Goal: Task Accomplishment & Management: Complete application form

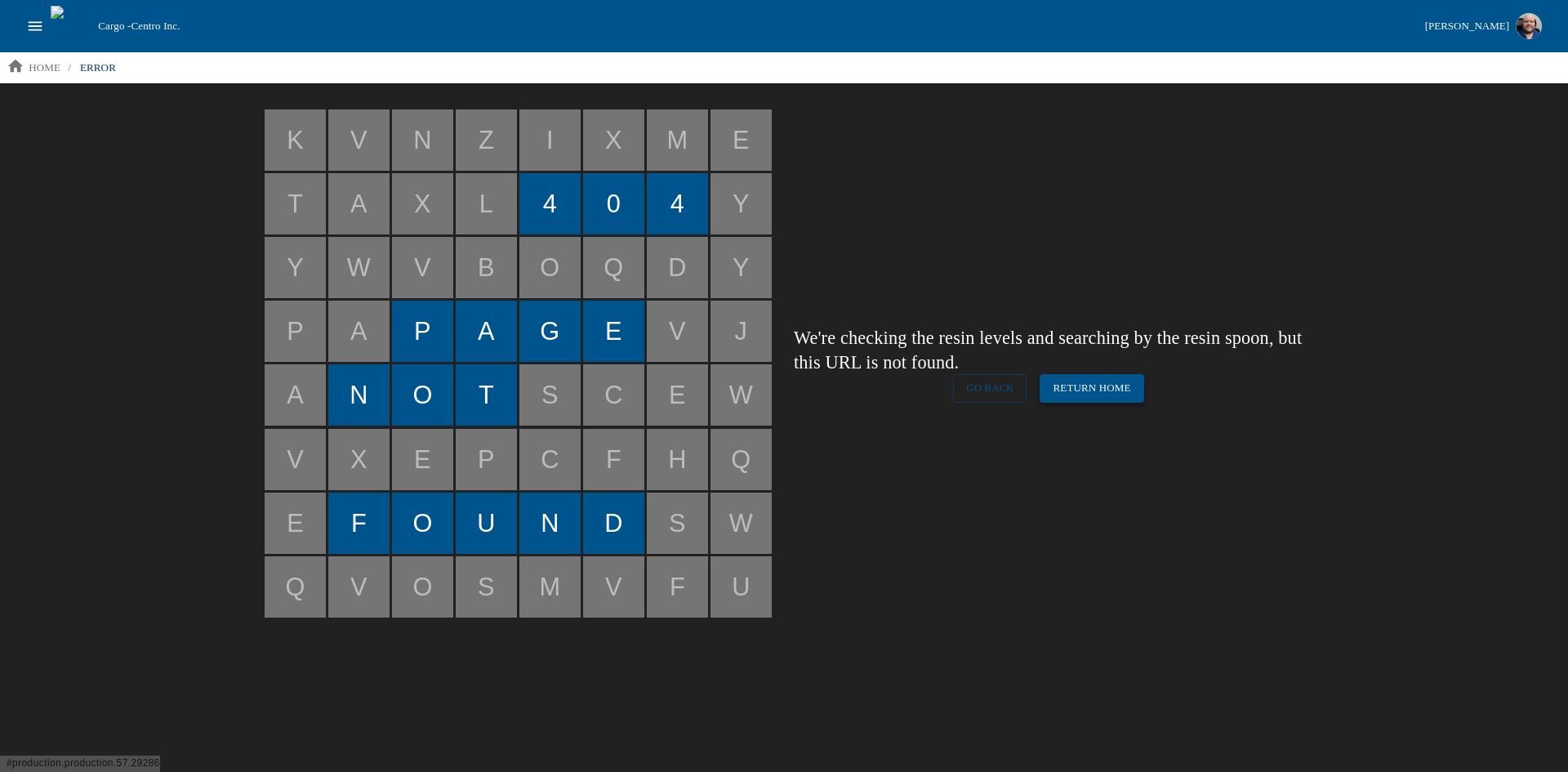
click at [1084, 386] on link "Return Home" at bounding box center [1092, 387] width 104 height 28
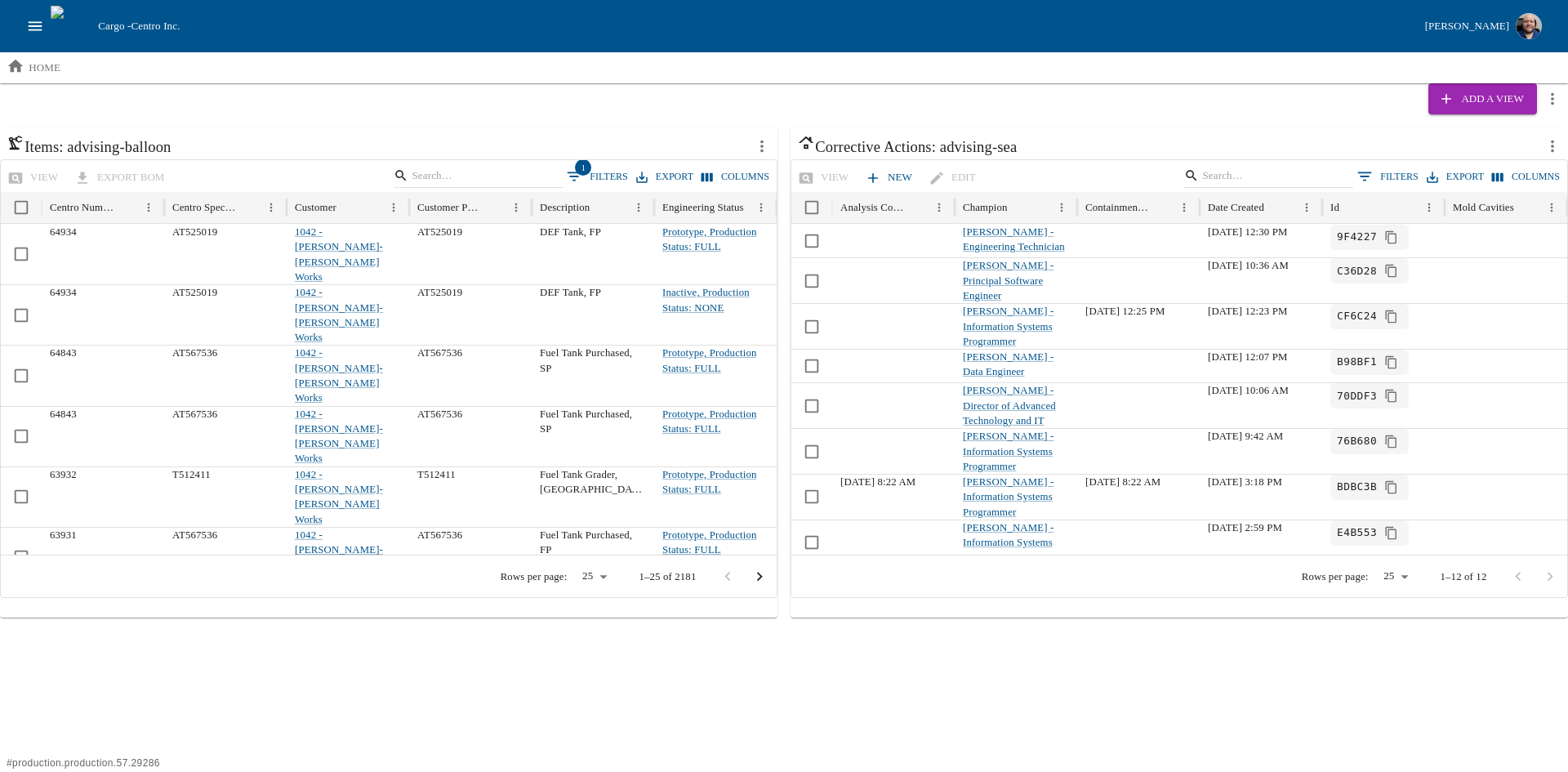
click at [40, 25] on icon "open drawer" at bounding box center [35, 26] width 18 height 18
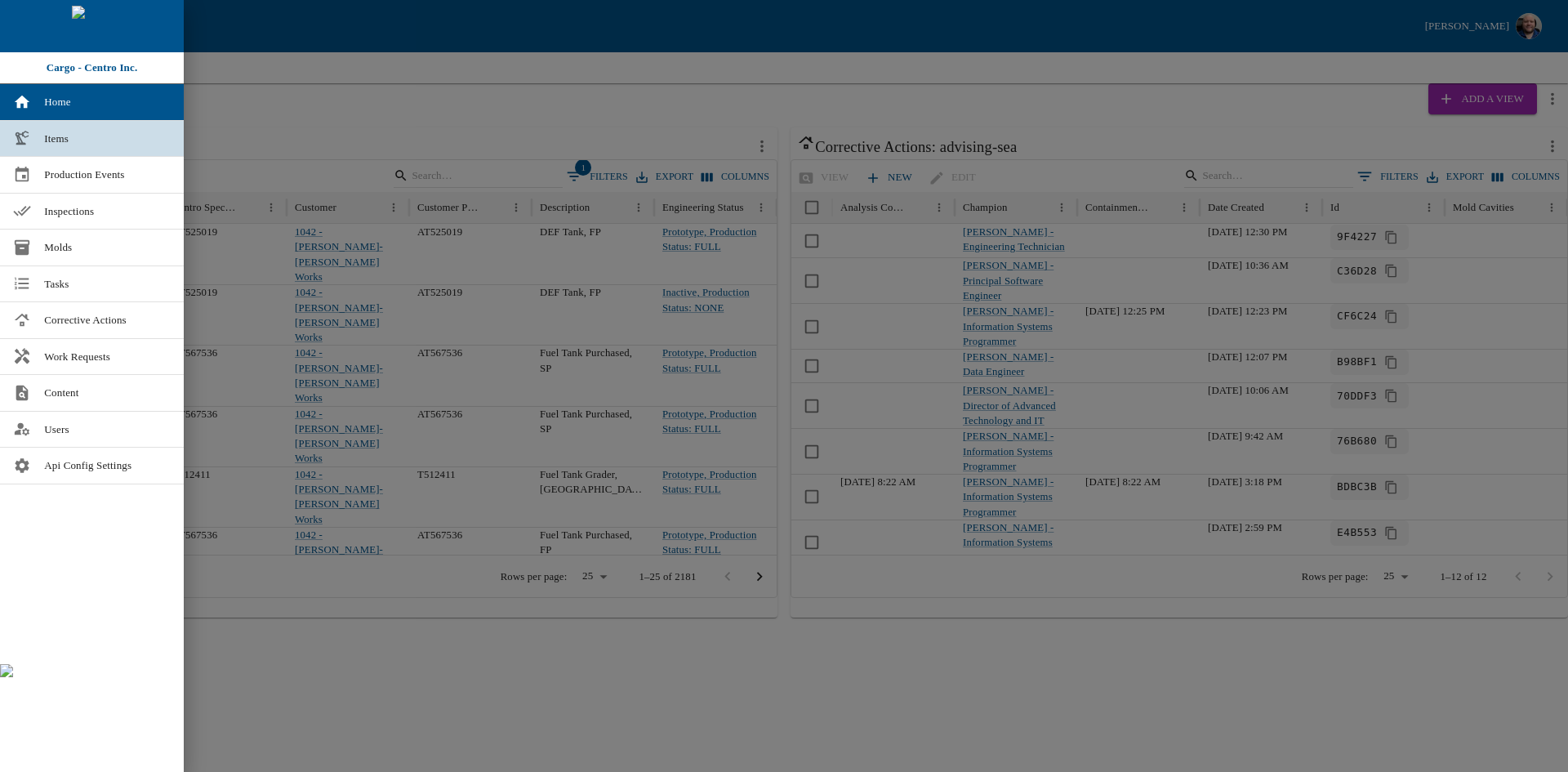
click at [91, 138] on span "Items" at bounding box center [107, 138] width 127 height 17
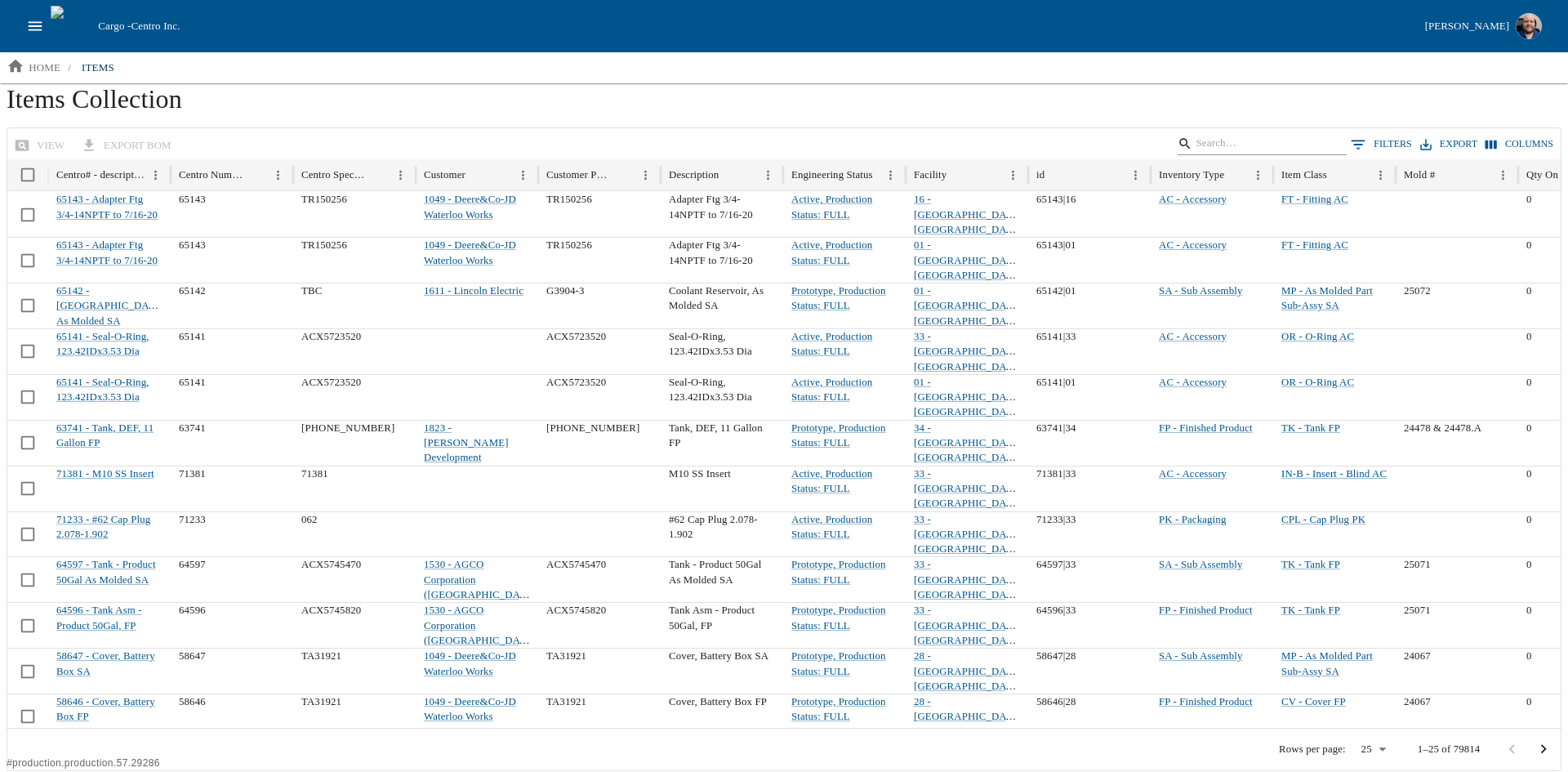
click at [1250, 144] on input "Search" at bounding box center [1259, 143] width 128 height 22
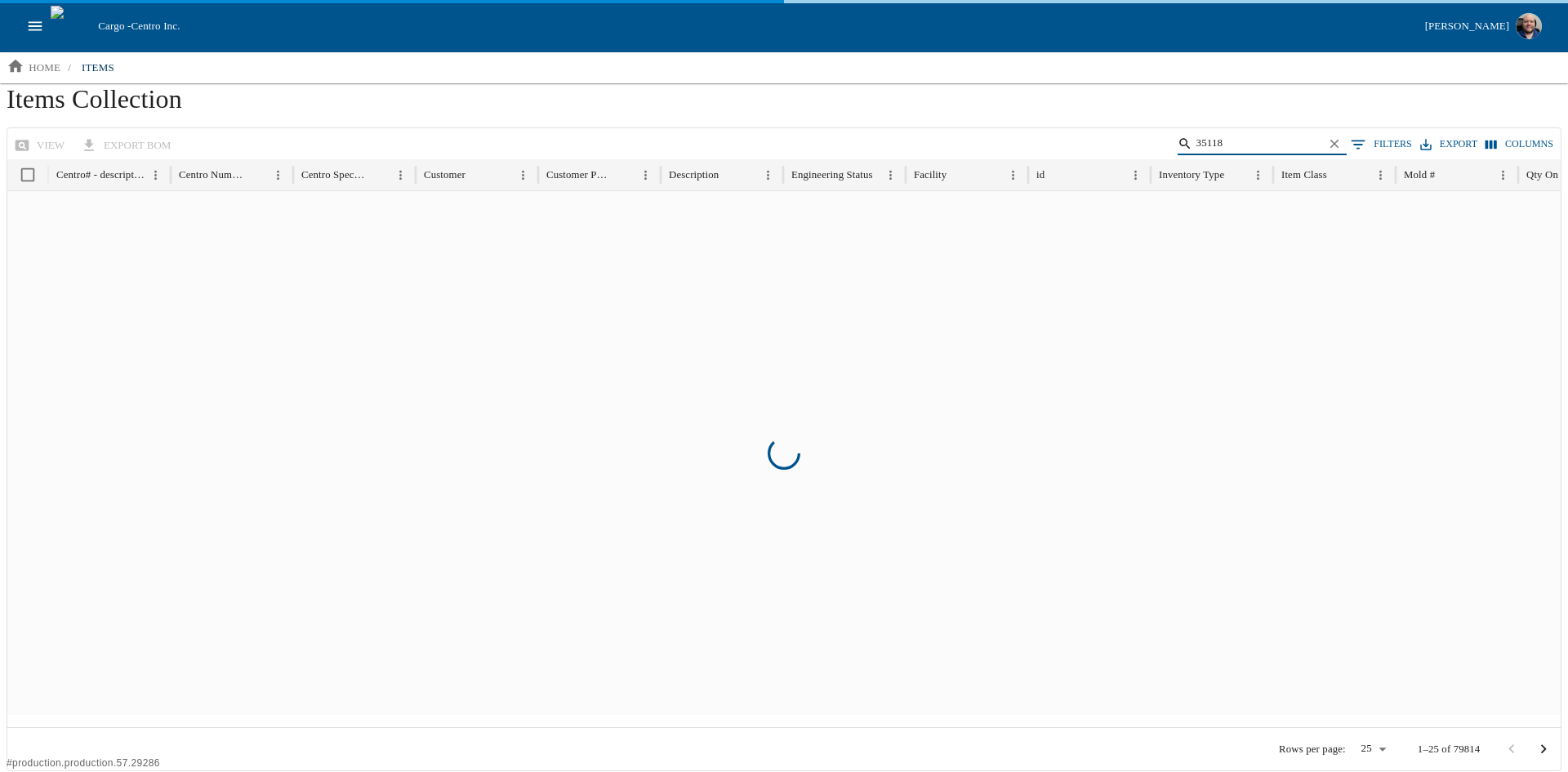
type input "35118"
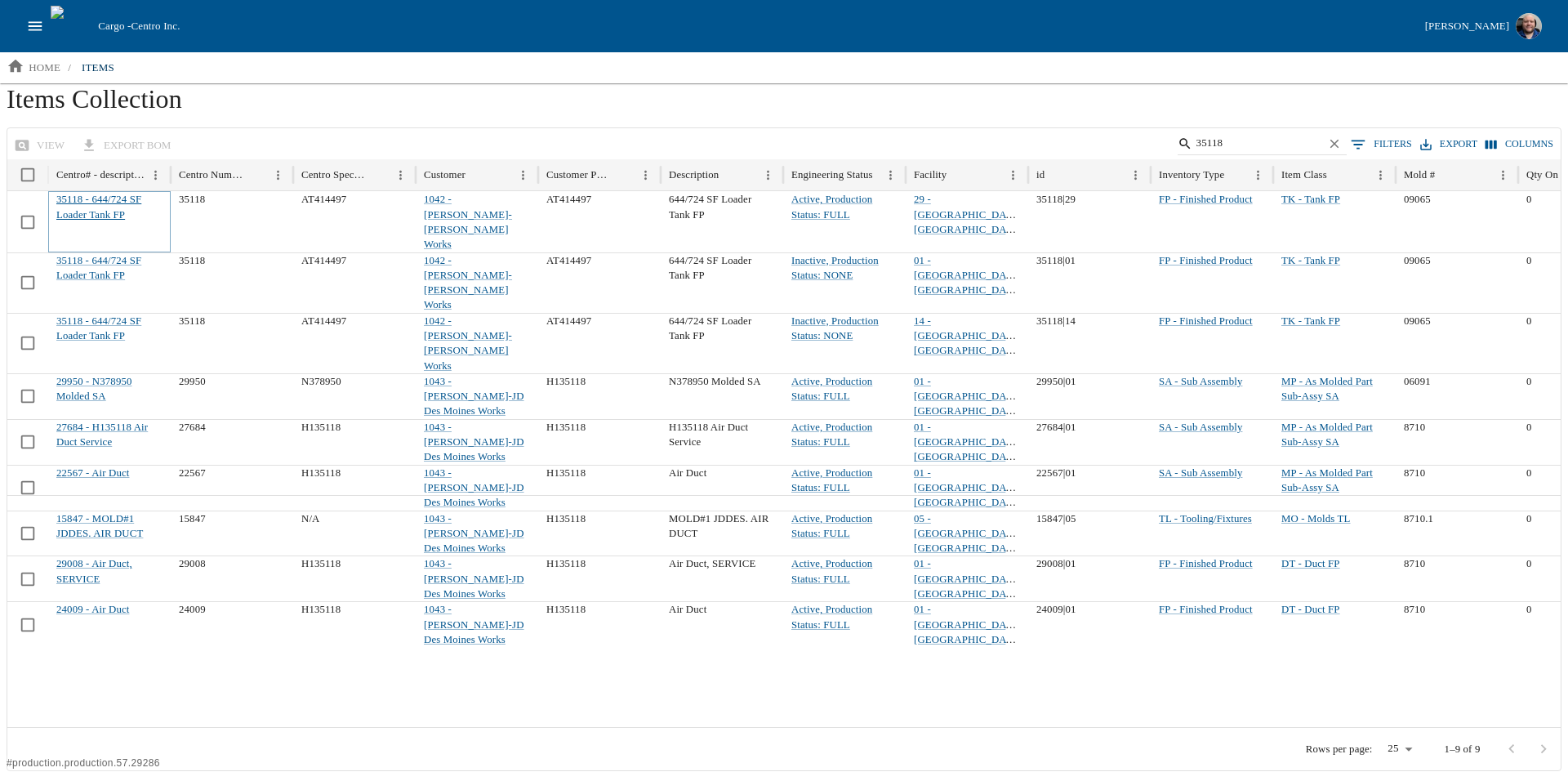
click at [84, 197] on link "35118 - 644/724 SF Loader Tank FP" at bounding box center [98, 206] width 85 height 26
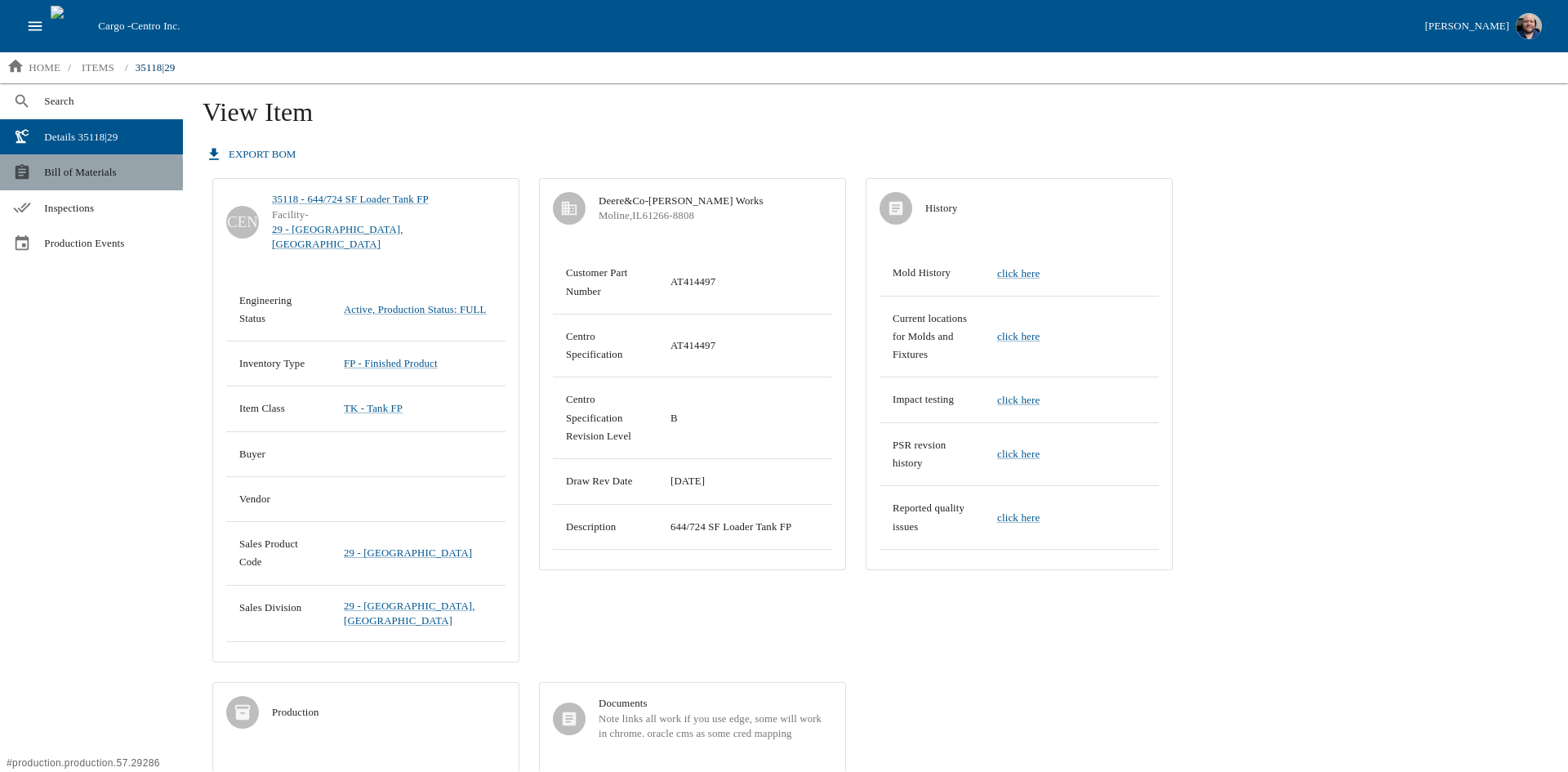
click at [68, 173] on span "Bill of Materials" at bounding box center [106, 172] width 126 height 17
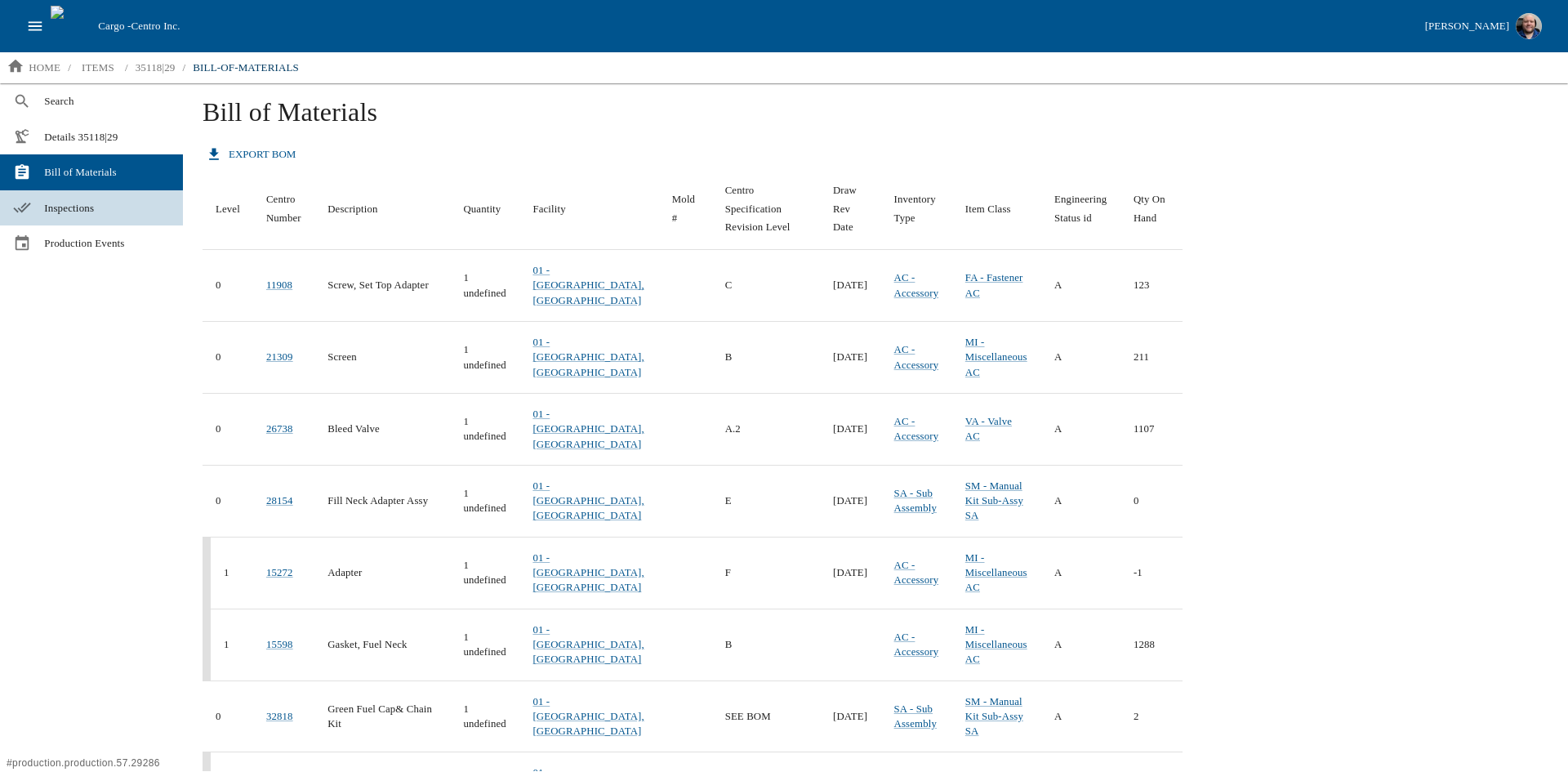
click at [28, 205] on icon at bounding box center [21, 207] width 18 height 10
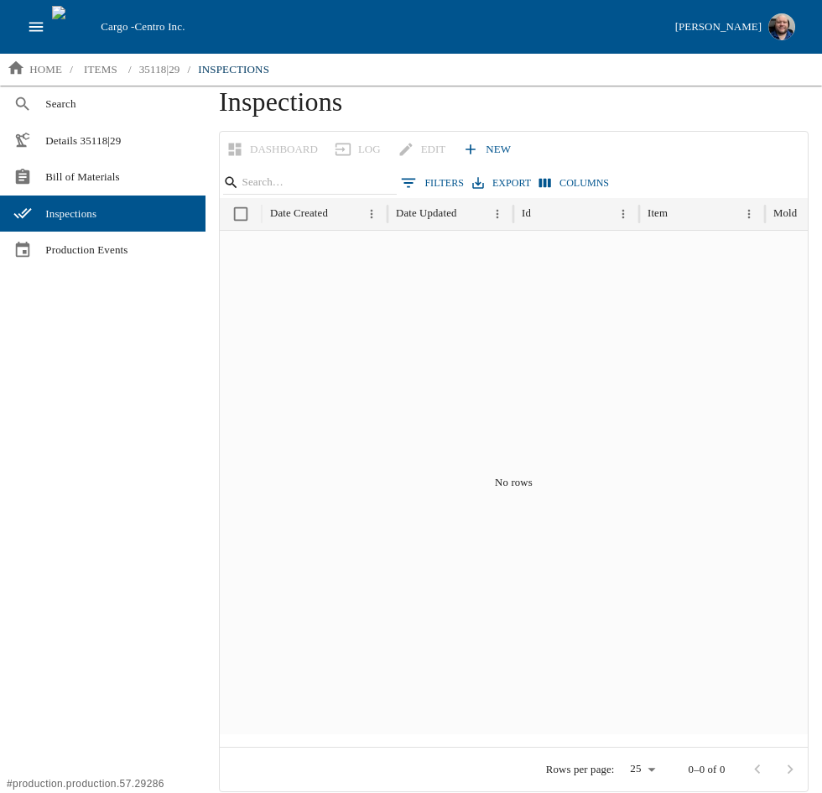
click at [135, 408] on div "Search Details 35118|29 Bill of Materials Inspections Production Events" at bounding box center [102, 439] width 205 height 706
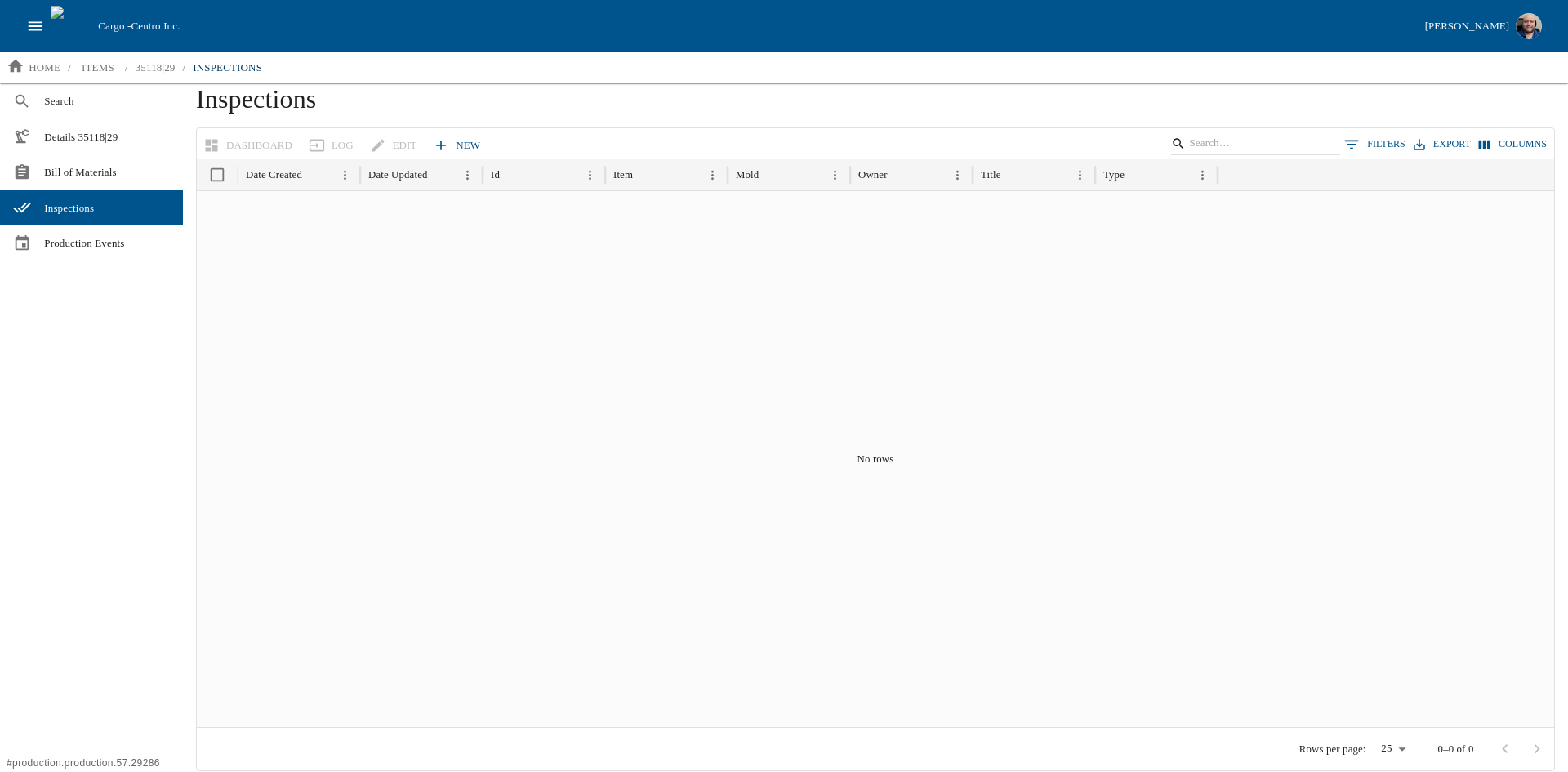
click at [35, 21] on icon "open drawer" at bounding box center [35, 26] width 18 height 18
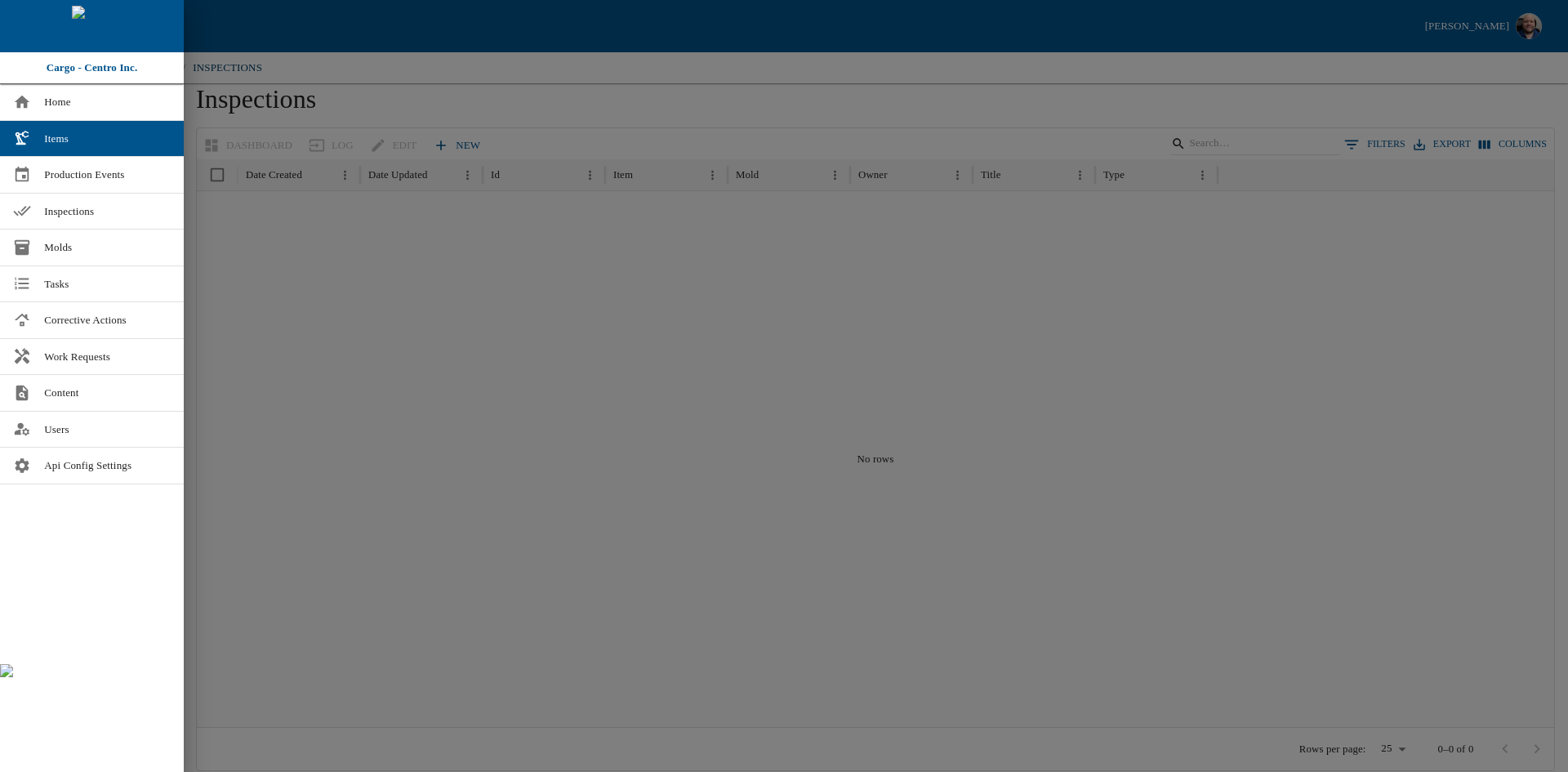
drag, startPoint x: 271, startPoint y: 286, endPoint x: 317, endPoint y: 277, distance: 46.9
click at [271, 286] on div at bounding box center [784, 386] width 1568 height 772
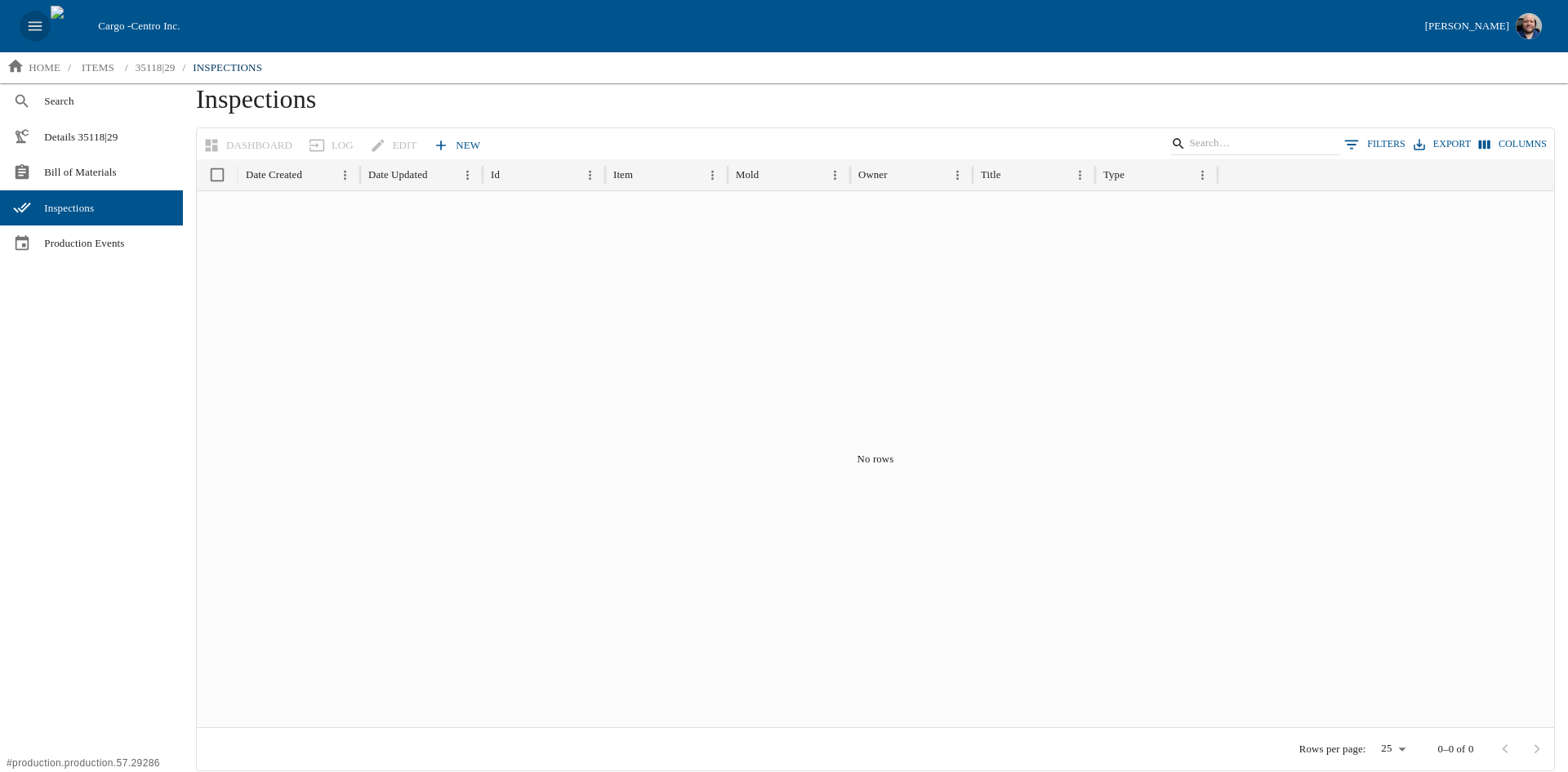
click at [39, 31] on icon "open drawer" at bounding box center [35, 26] width 18 height 18
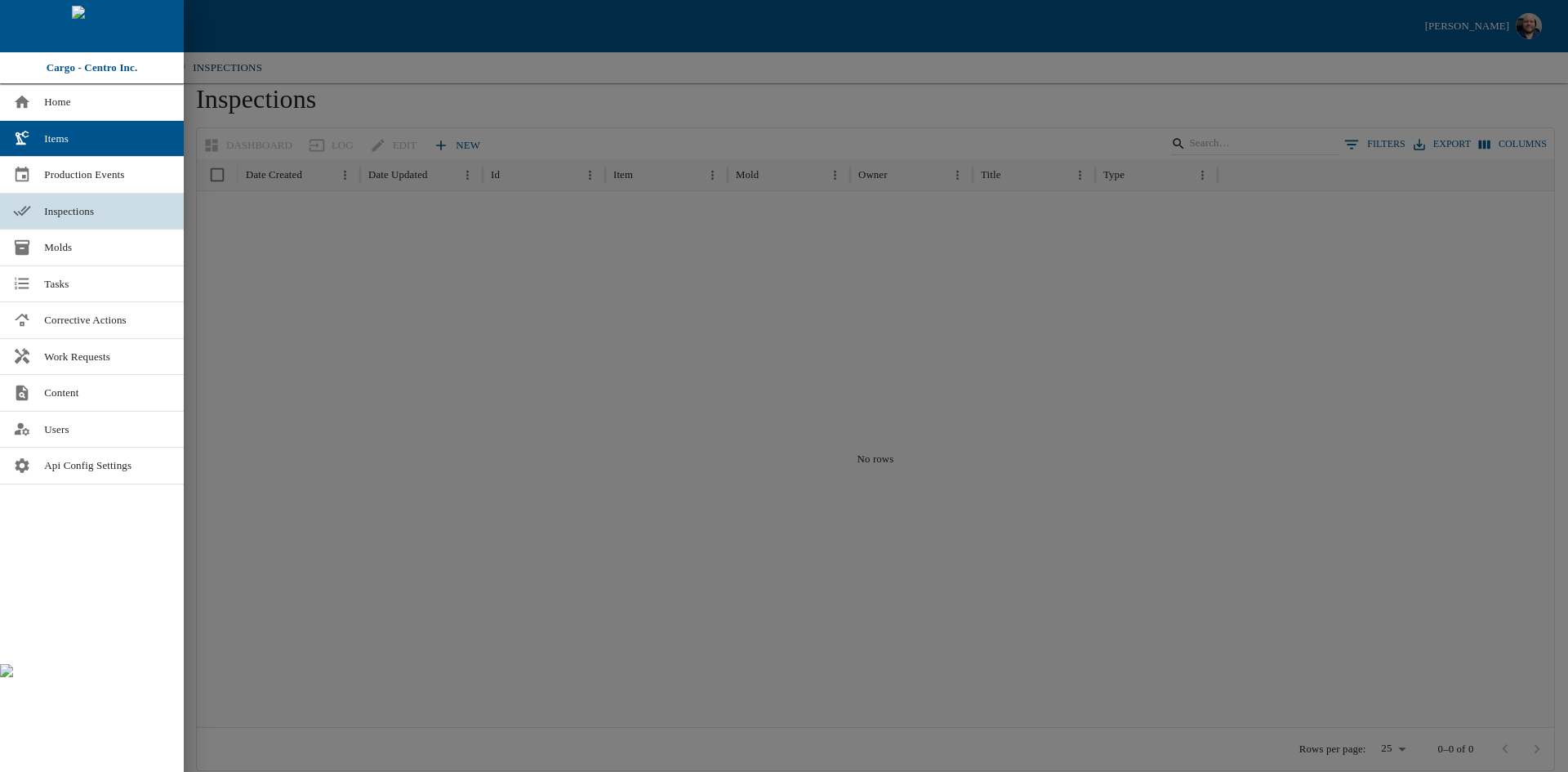
click at [81, 200] on link "Inspections" at bounding box center [92, 211] width 184 height 36
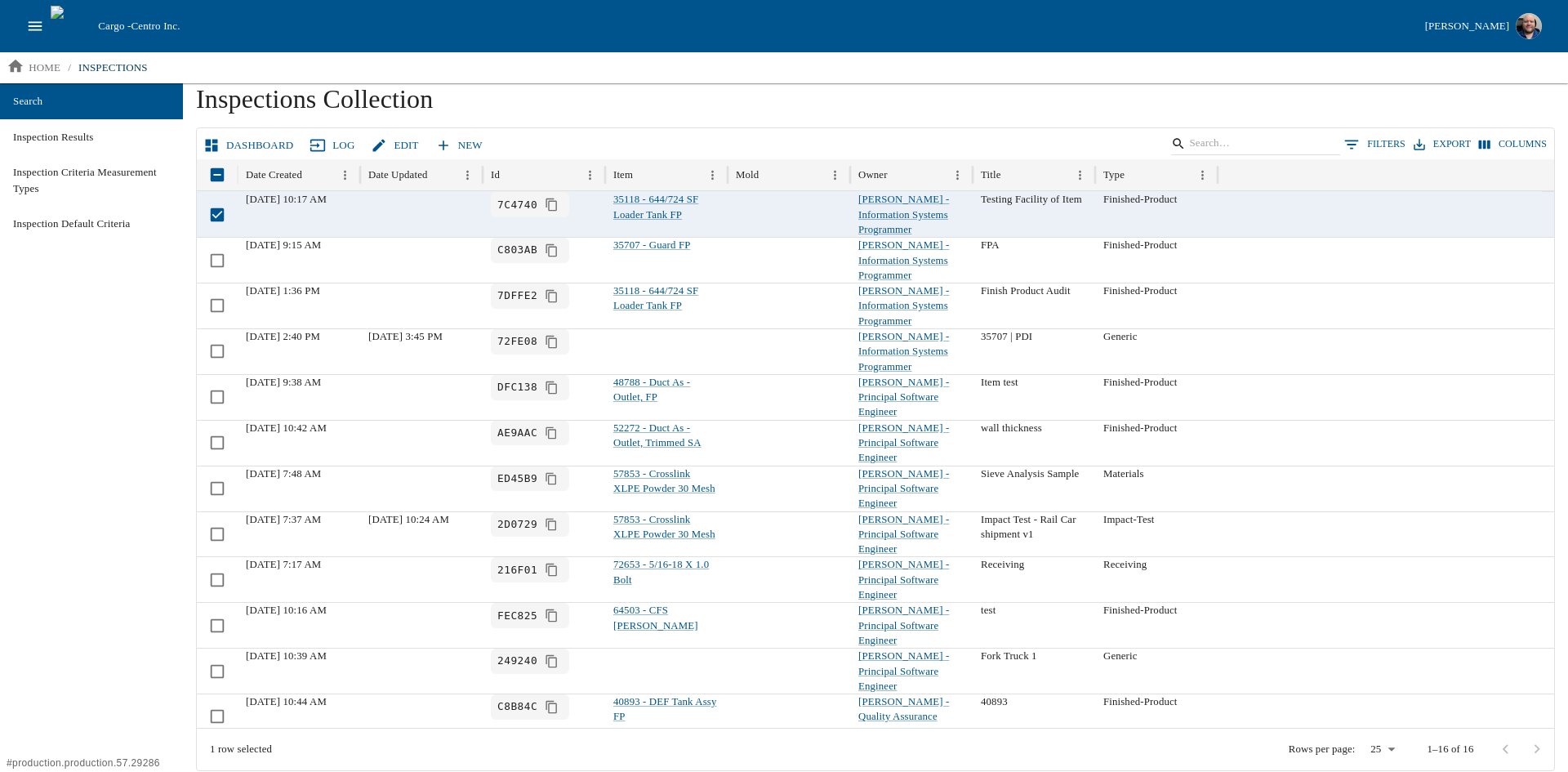
click at [240, 142] on link "Dashboard" at bounding box center [249, 145] width 99 height 28
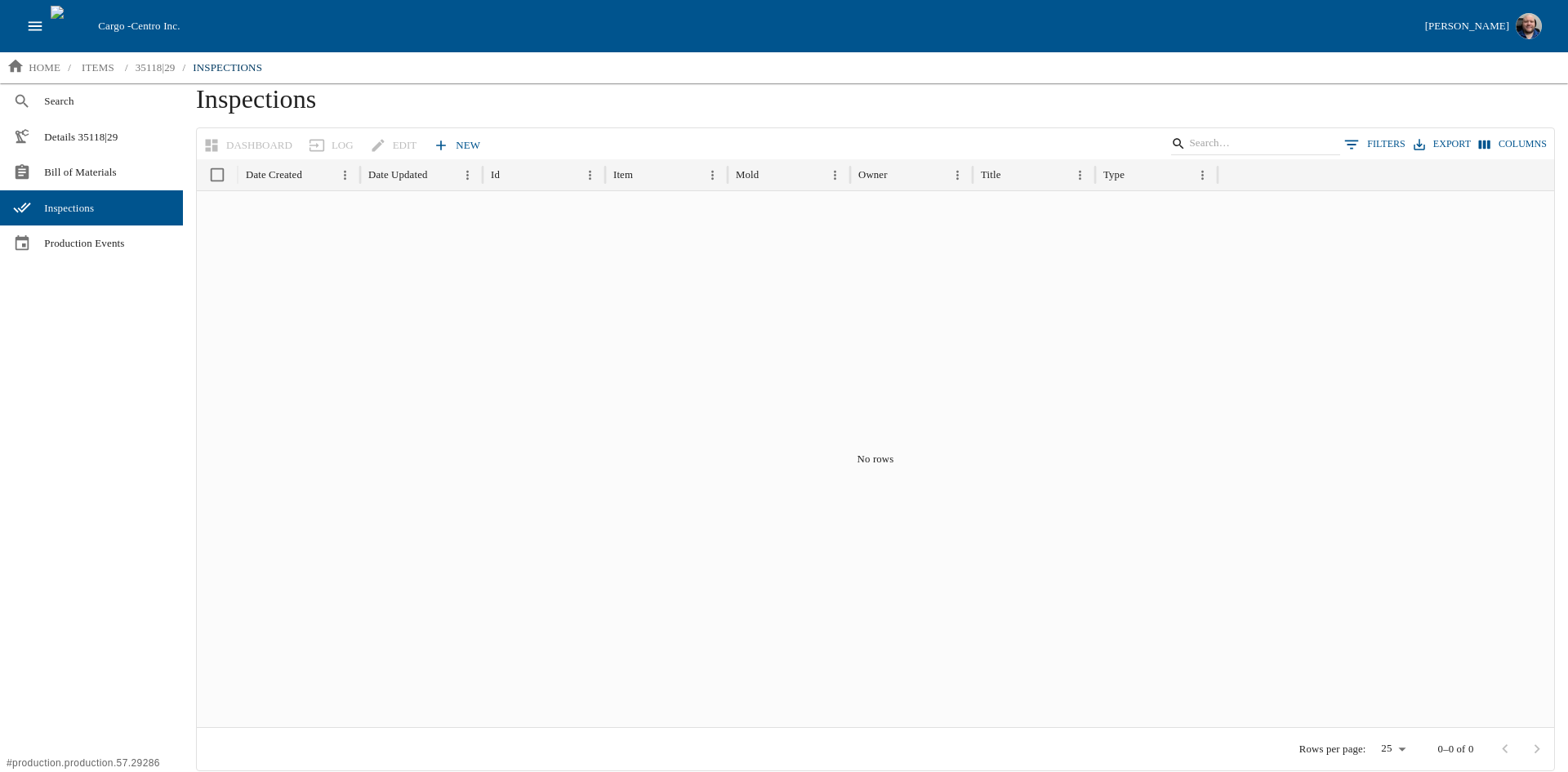
click at [38, 39] on button "open drawer" at bounding box center [35, 26] width 31 height 31
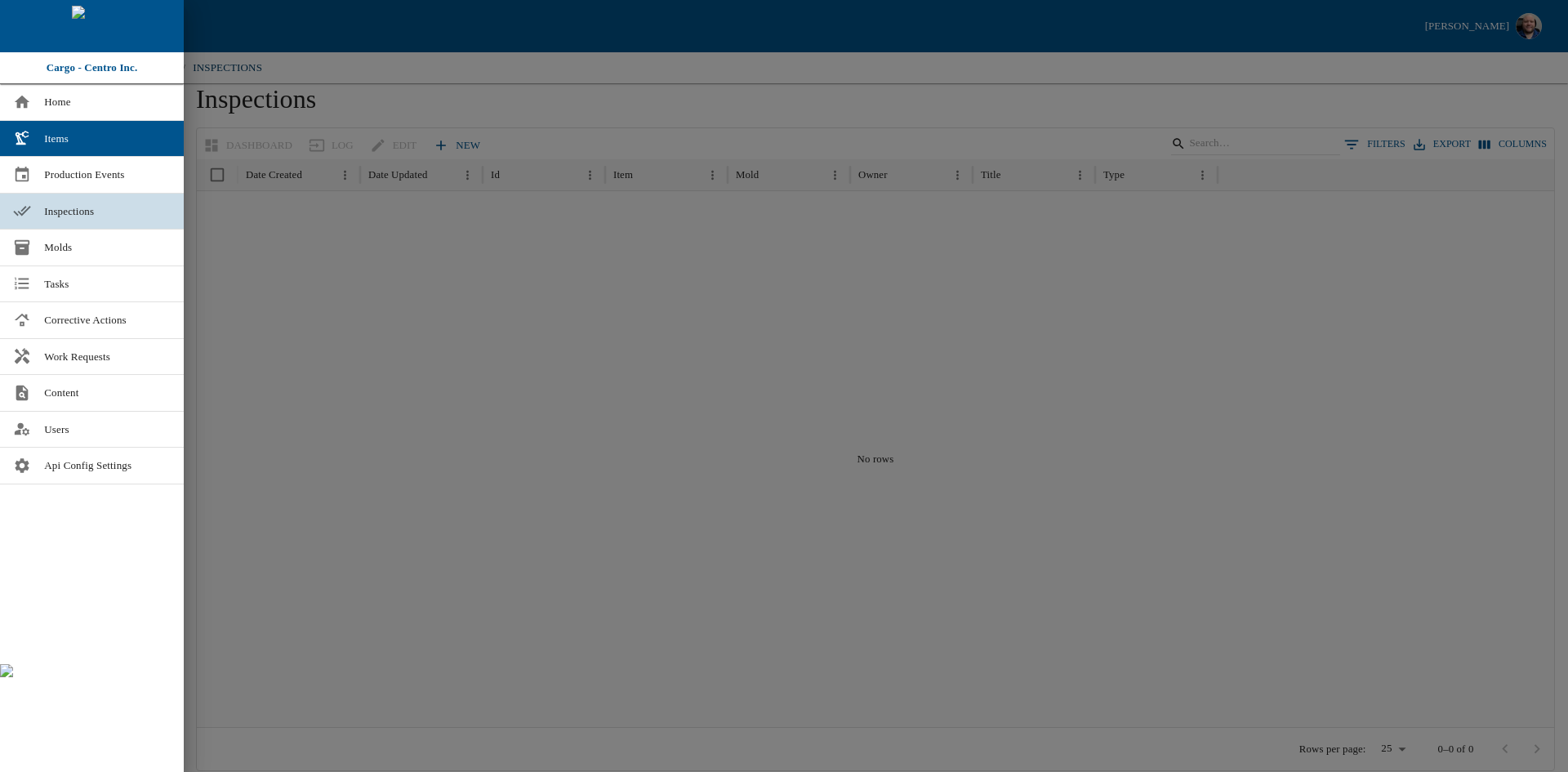
click at [72, 217] on span "Inspections" at bounding box center [107, 211] width 127 height 17
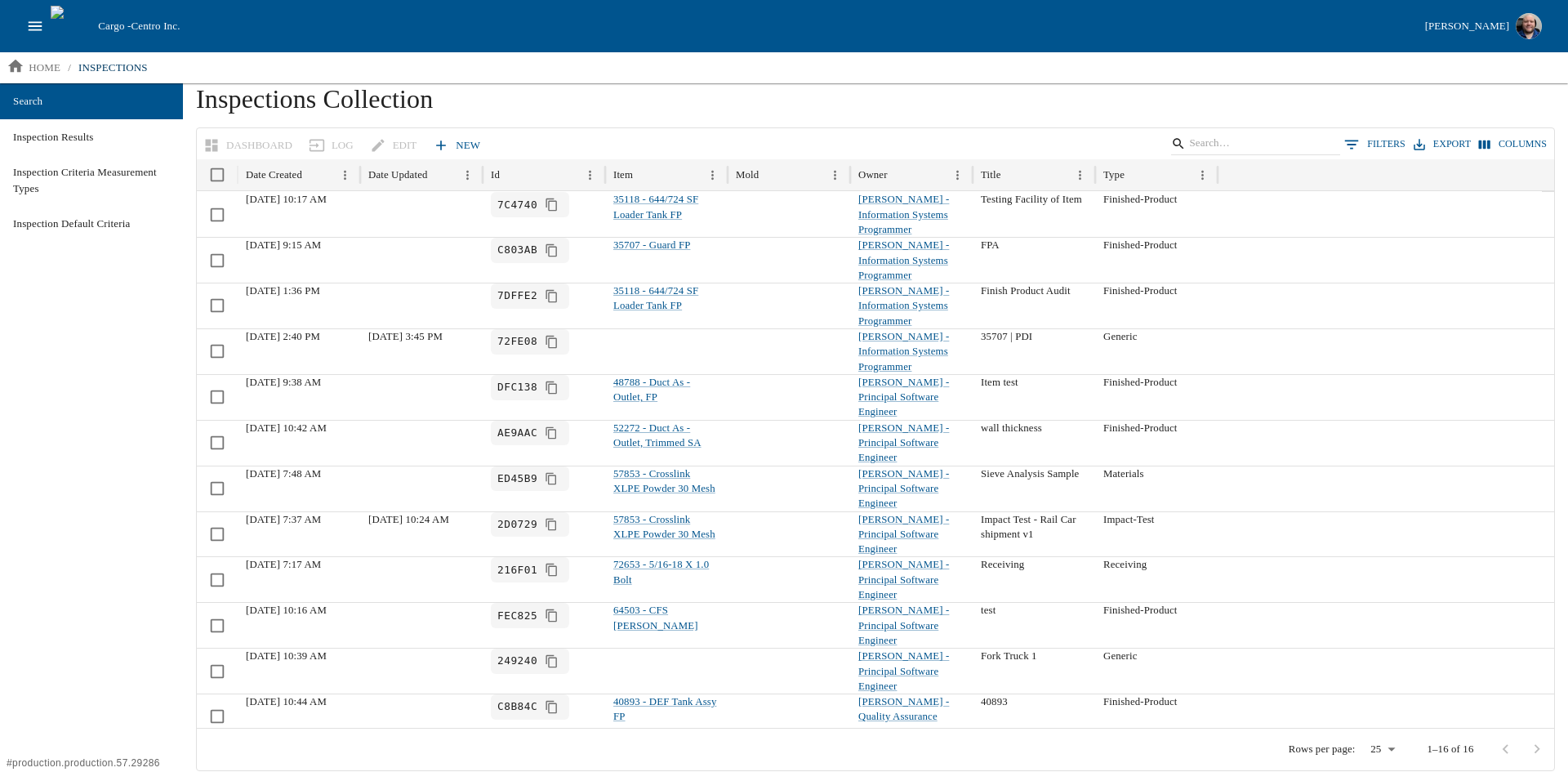
click at [450, 139] on link "New" at bounding box center [458, 145] width 57 height 28
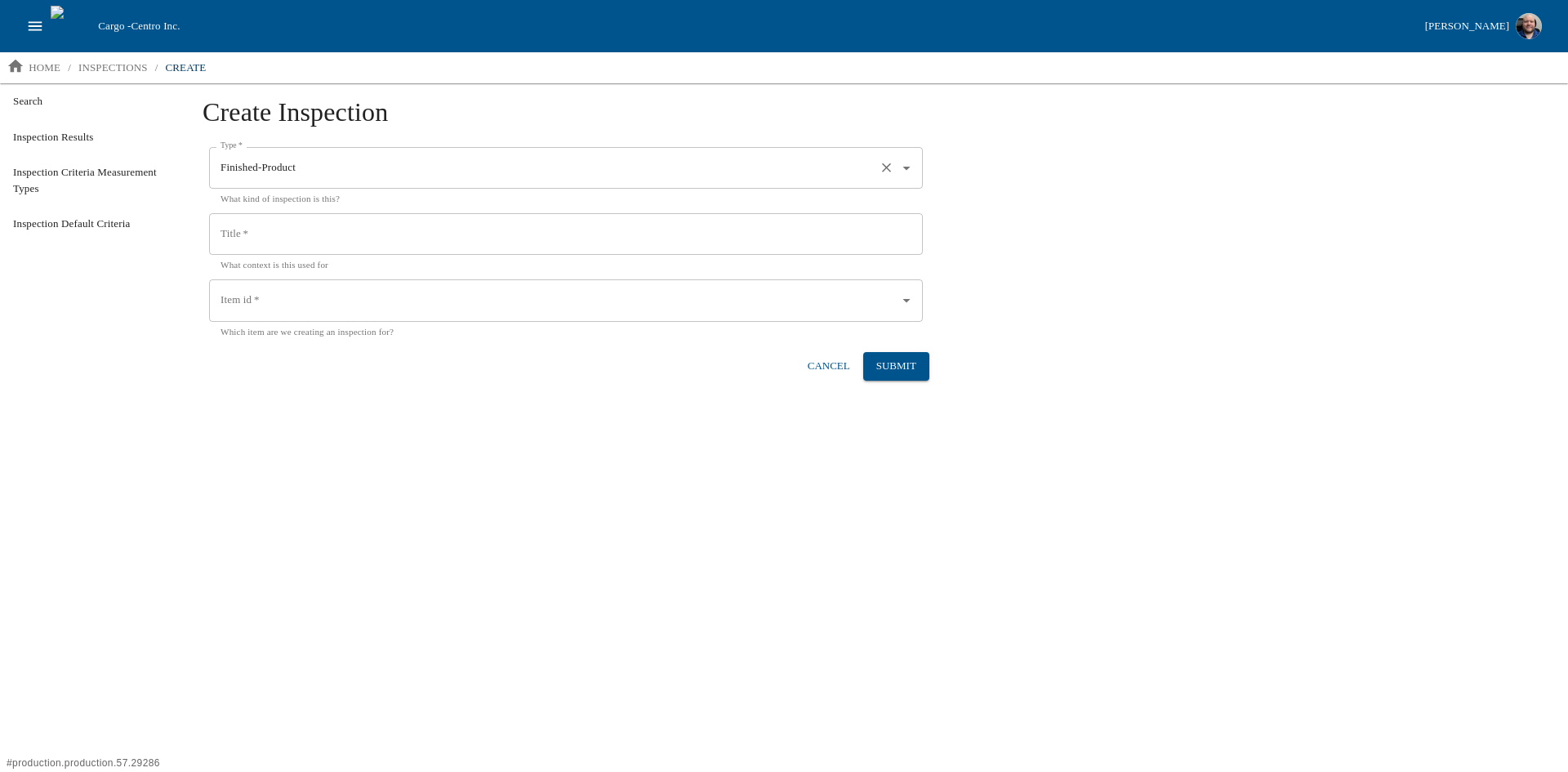
click at [800, 168] on icon "Open" at bounding box center [907, 167] width 18 height 18
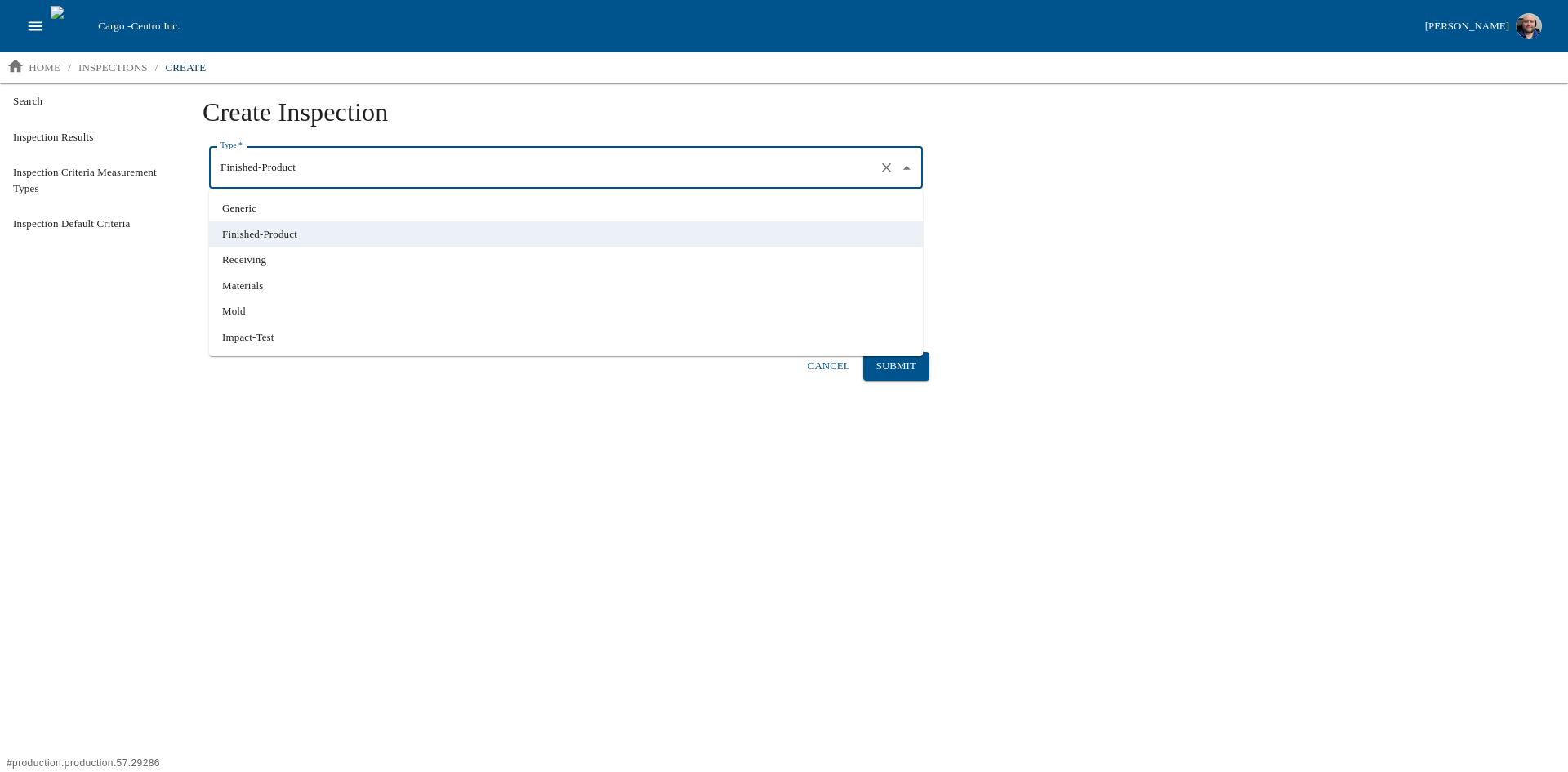
click at [280, 333] on li "Impact-Test" at bounding box center [566, 337] width 714 height 26
type input "Impact-Test"
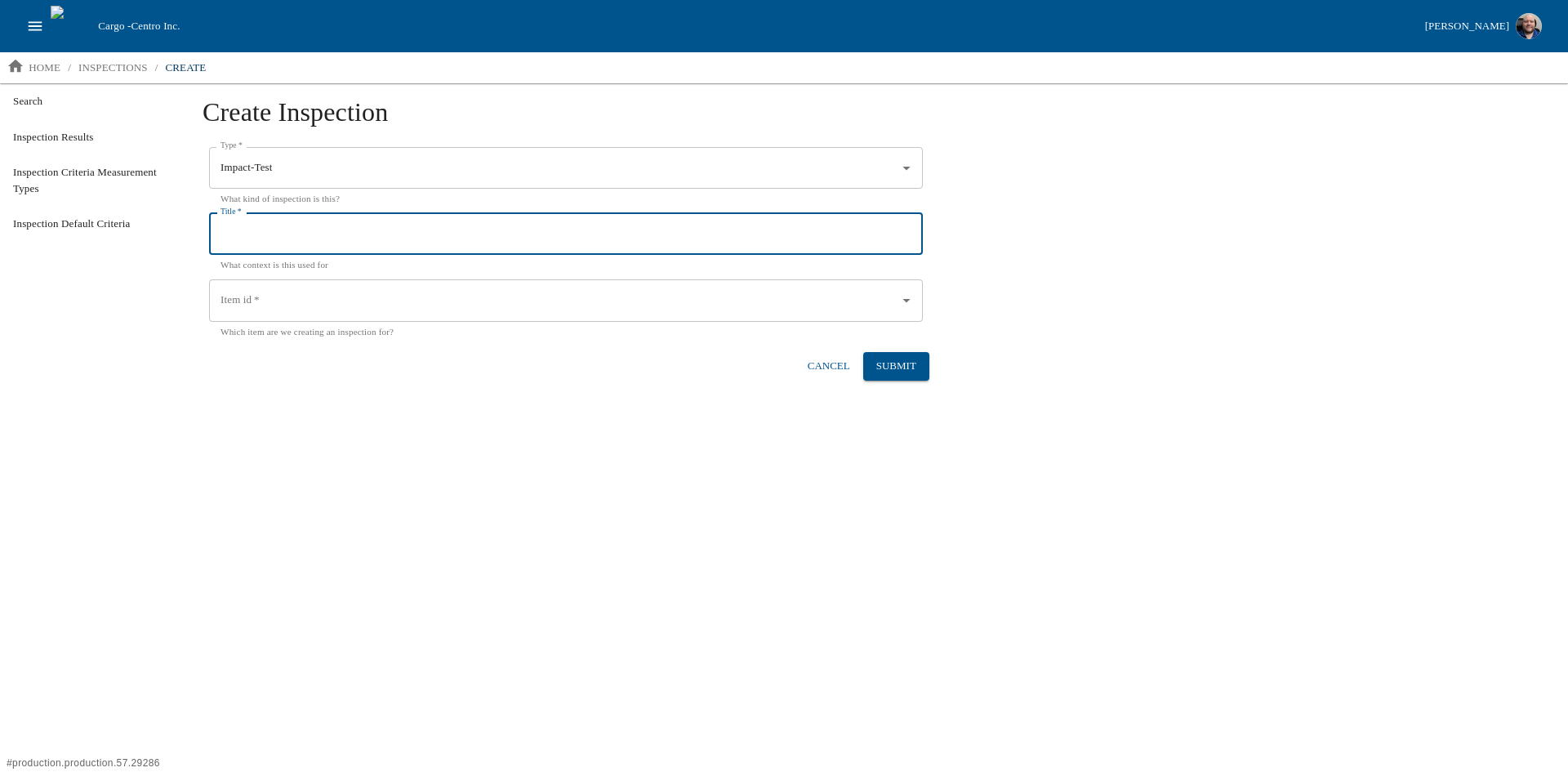
click at [271, 240] on input "Title   *" at bounding box center [566, 235] width 714 height 43
drag, startPoint x: 254, startPoint y: 234, endPoint x: 187, endPoint y: 238, distance: 67.1
click at [187, 238] on div "Create Inspection Type   * Impact-Test Type   * What kind of inspection is this…" at bounding box center [876, 427] width 1385 height 687
type input "Impact Test"
click at [250, 289] on div "Item id   * Item id   * Which item are we creating an inspection for?" at bounding box center [566, 309] width 714 height 59
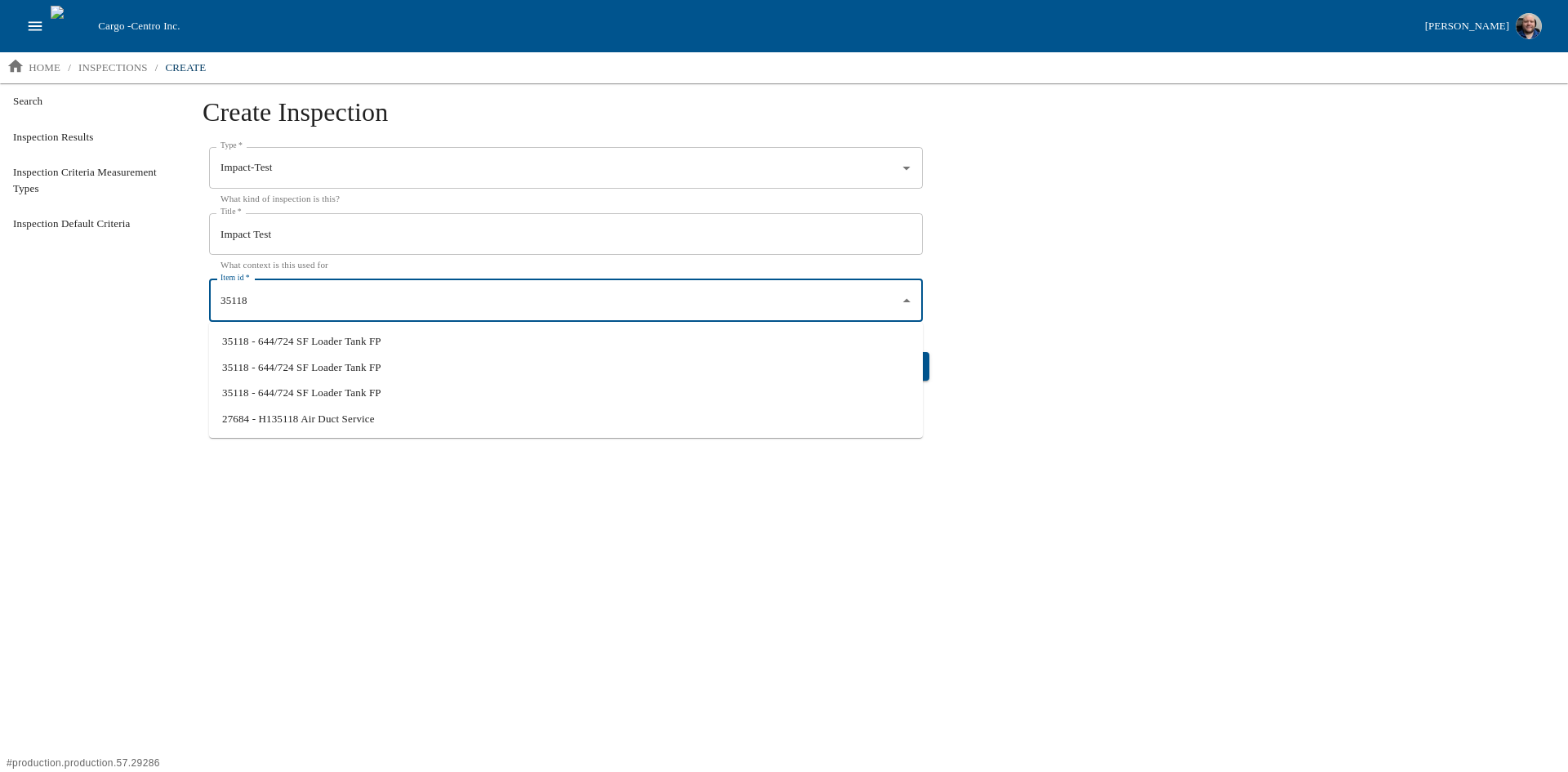
click at [321, 338] on li "35118 - 644/724 SF Loader Tank FP" at bounding box center [566, 341] width 714 height 26
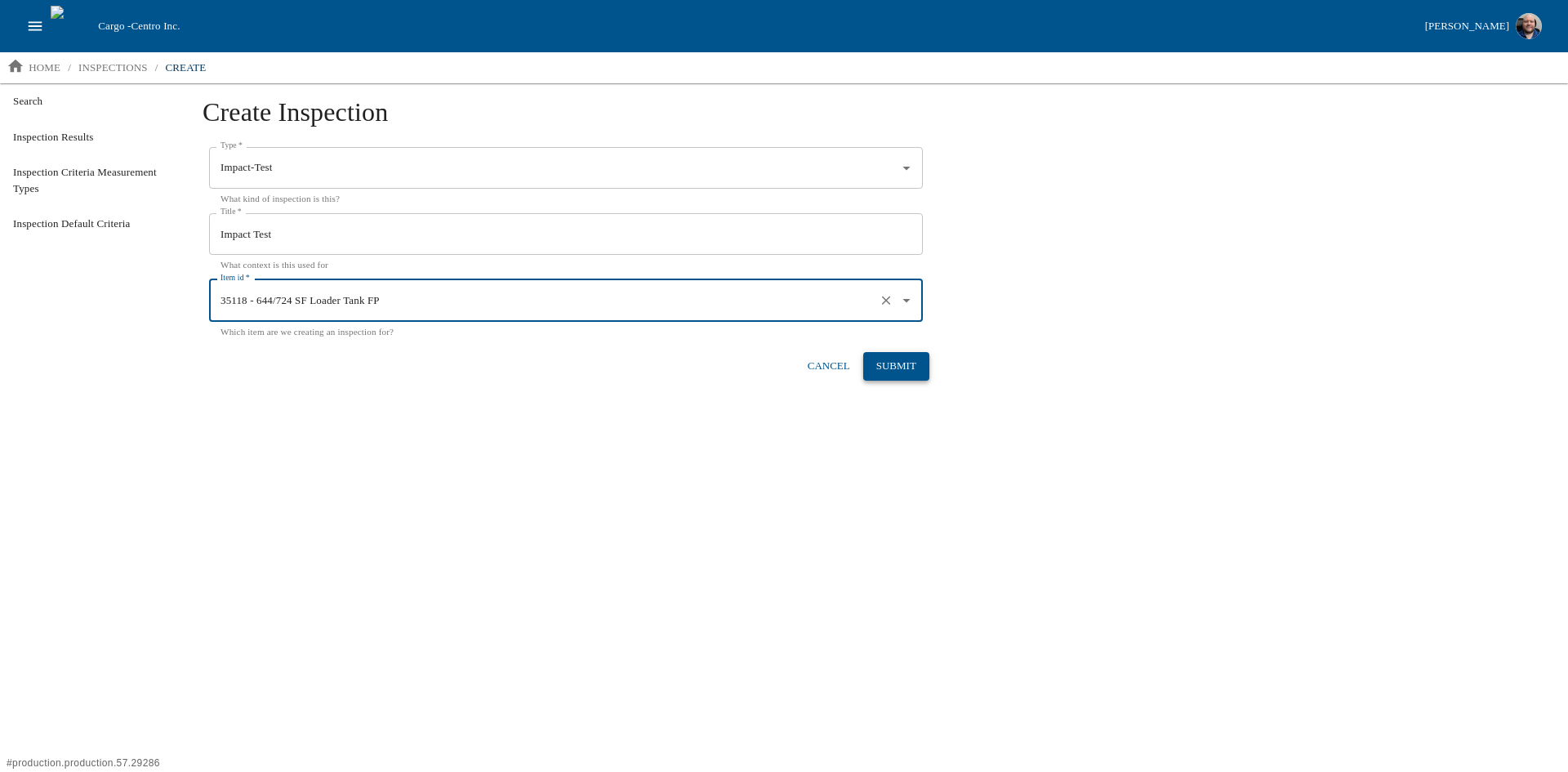
type input "35118 - 644/724 SF Loader Tank FP"
click at [800, 370] on button "Submit" at bounding box center [896, 365] width 66 height 28
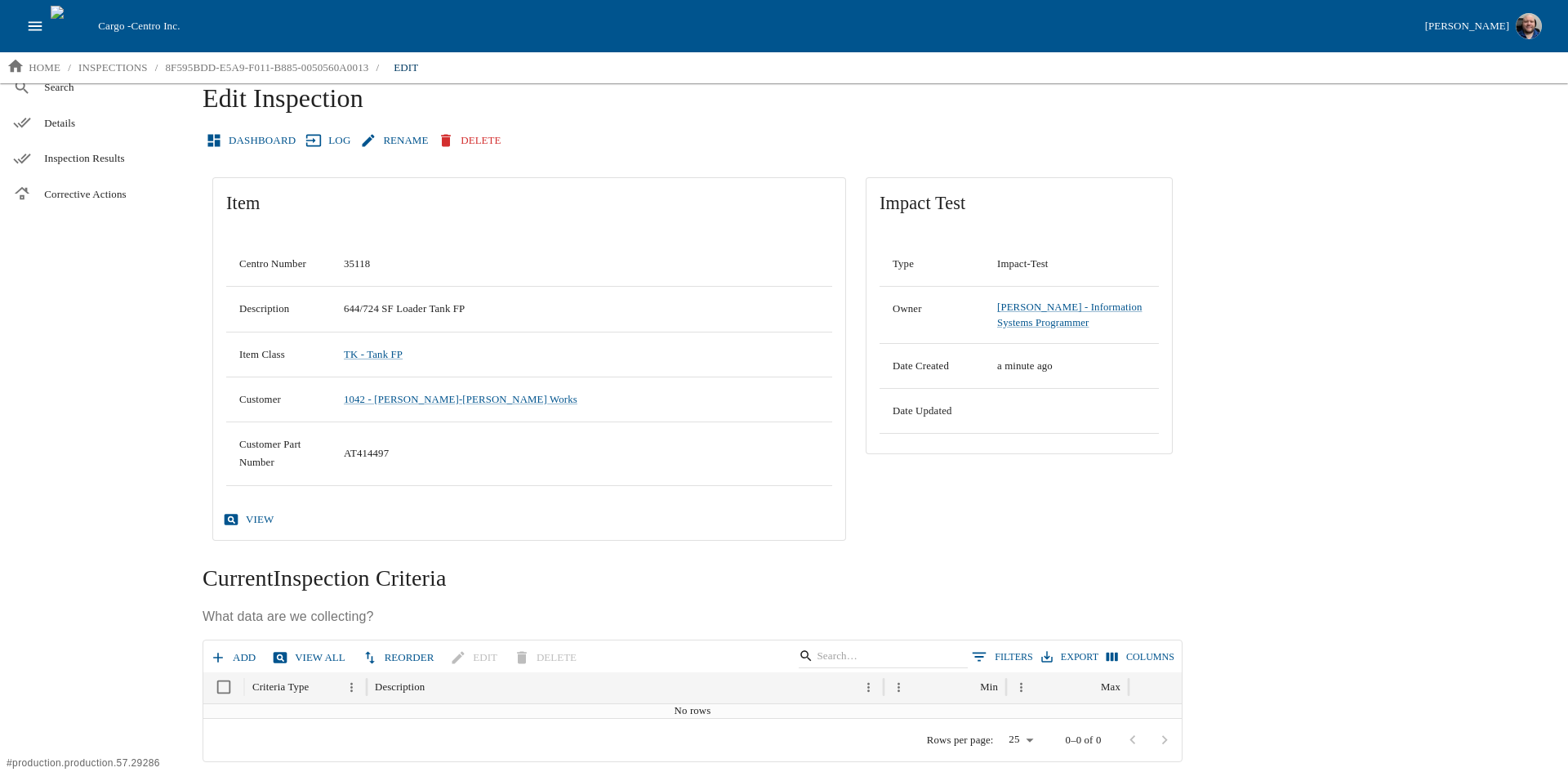
scroll to position [18, 0]
click at [231, 650] on button "Add" at bounding box center [234, 653] width 56 height 28
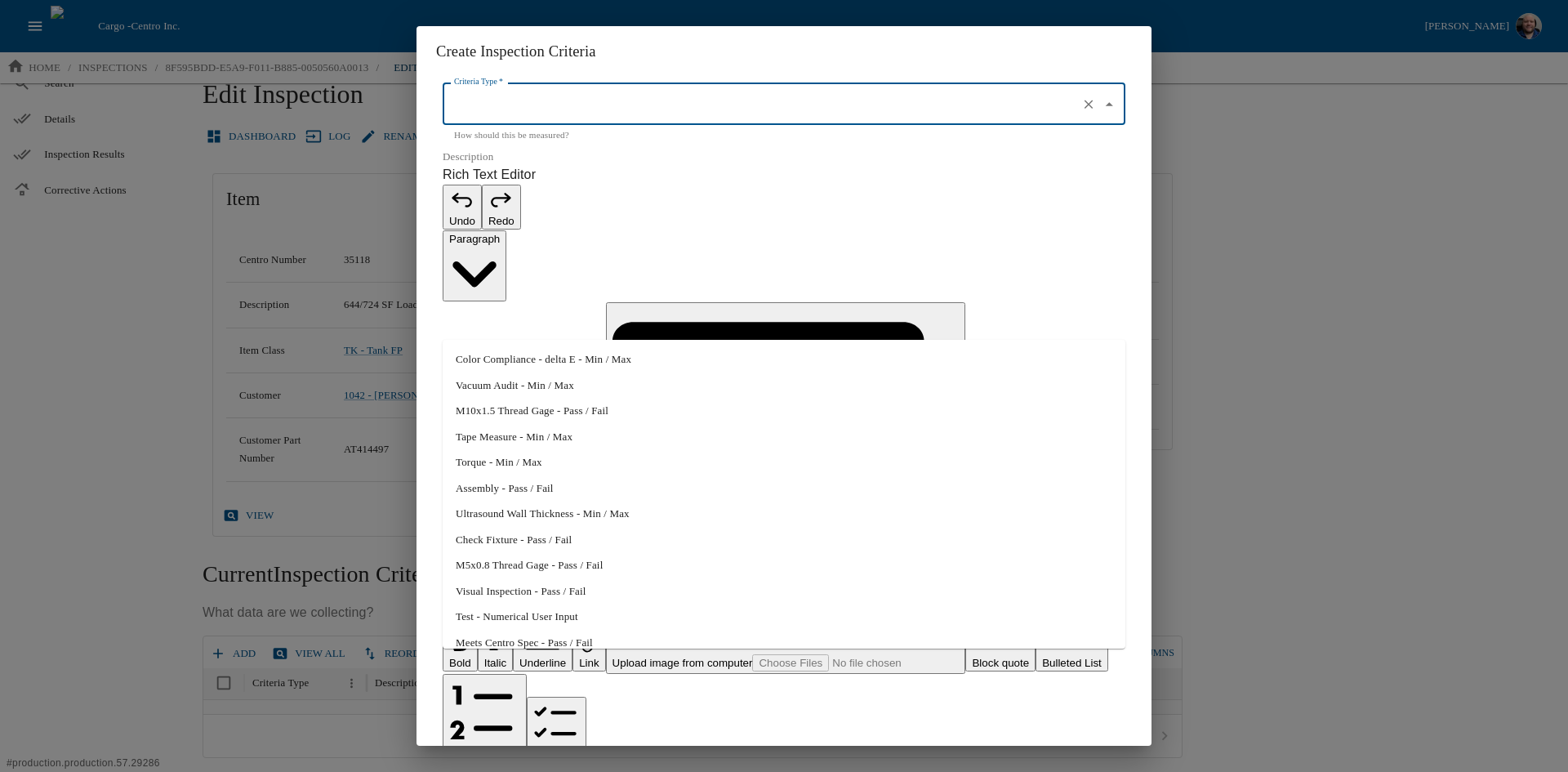
click at [645, 119] on input "Criteria Type   *" at bounding box center [761, 104] width 622 height 28
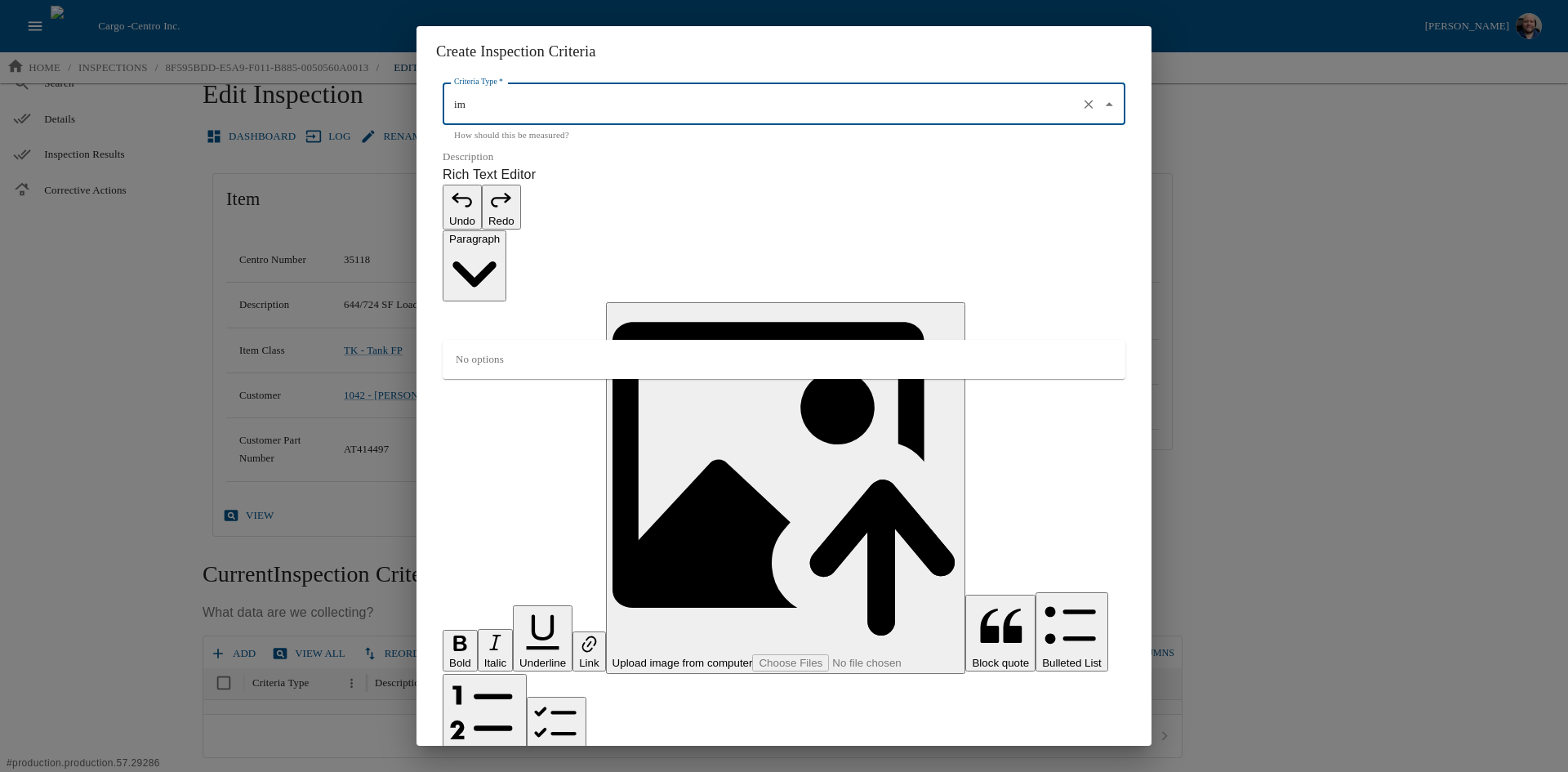
type input "i"
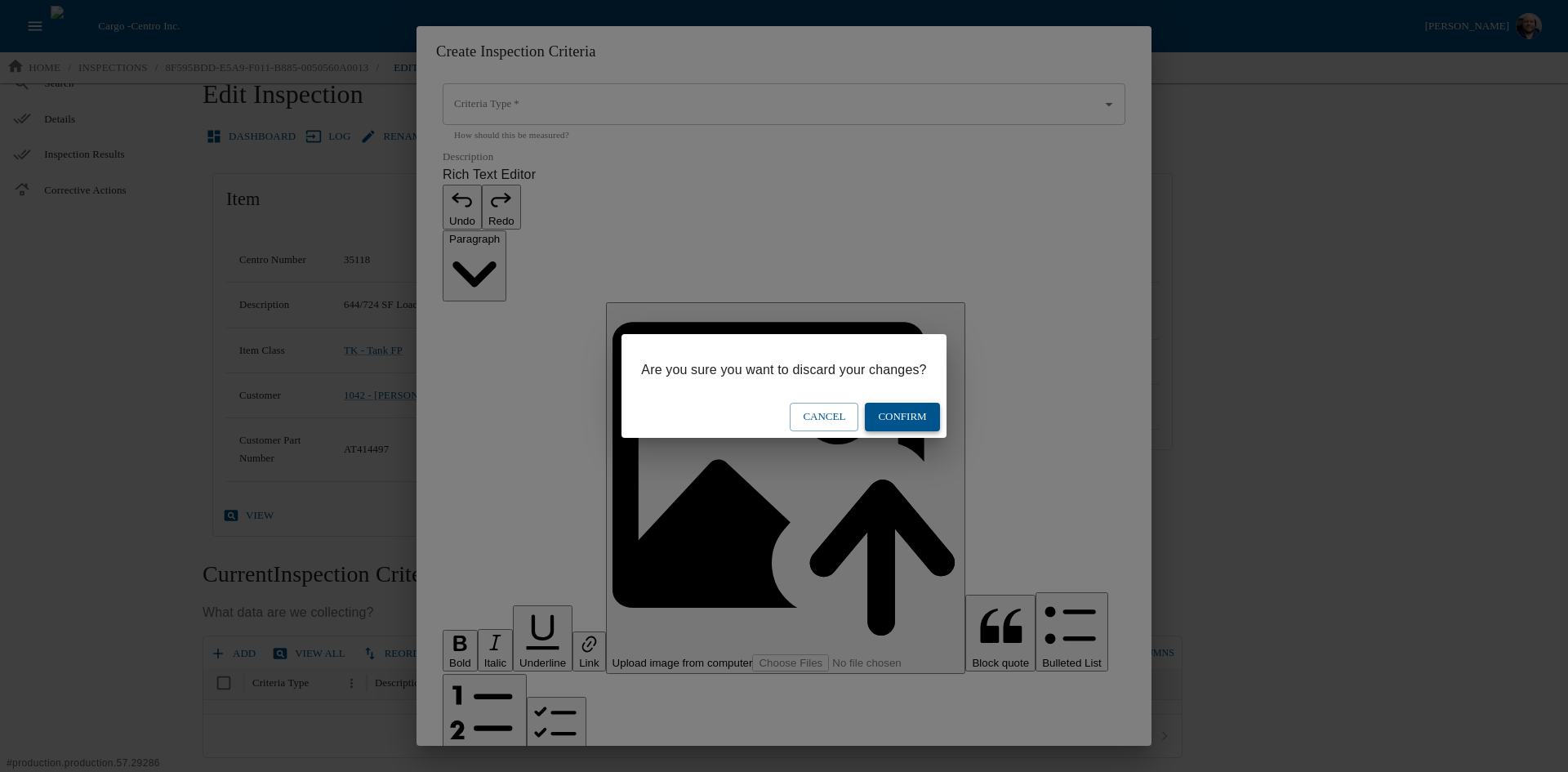
click at [800, 409] on button "Confirm" at bounding box center [902, 416] width 74 height 28
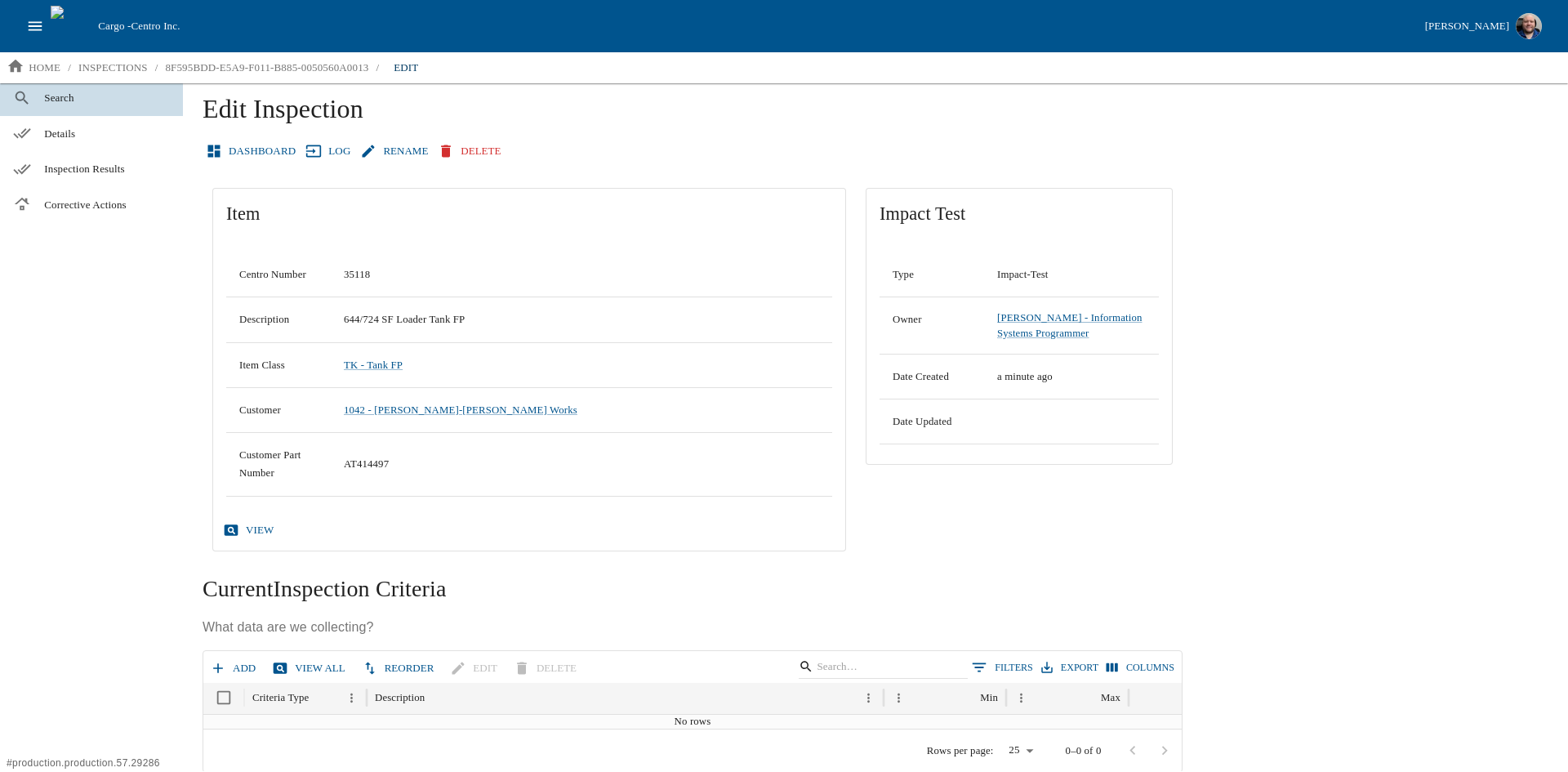
scroll to position [0, 0]
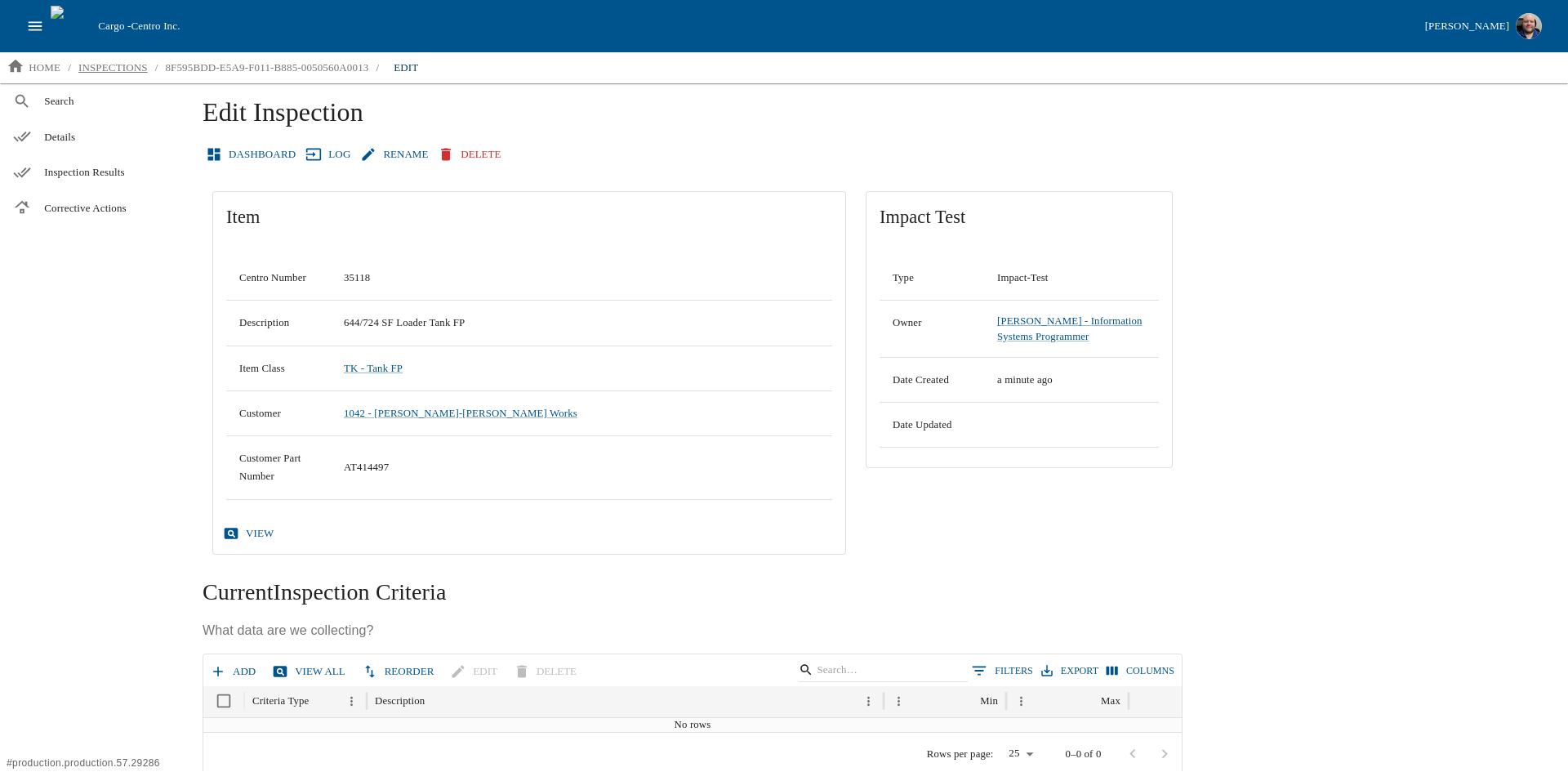
click at [106, 70] on p "inspections" at bounding box center [113, 67] width 69 height 17
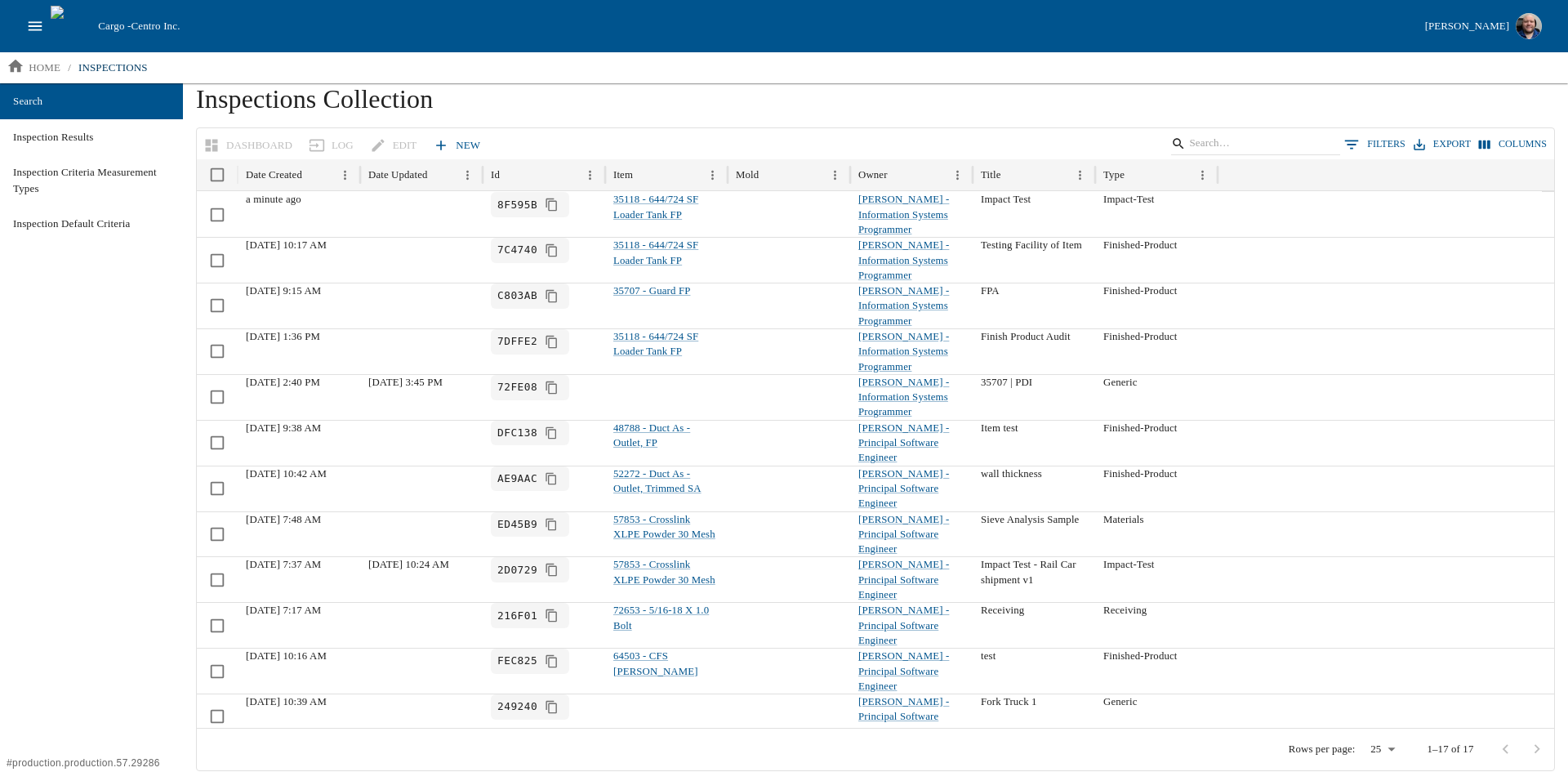
click at [454, 143] on link "New" at bounding box center [458, 145] width 57 height 28
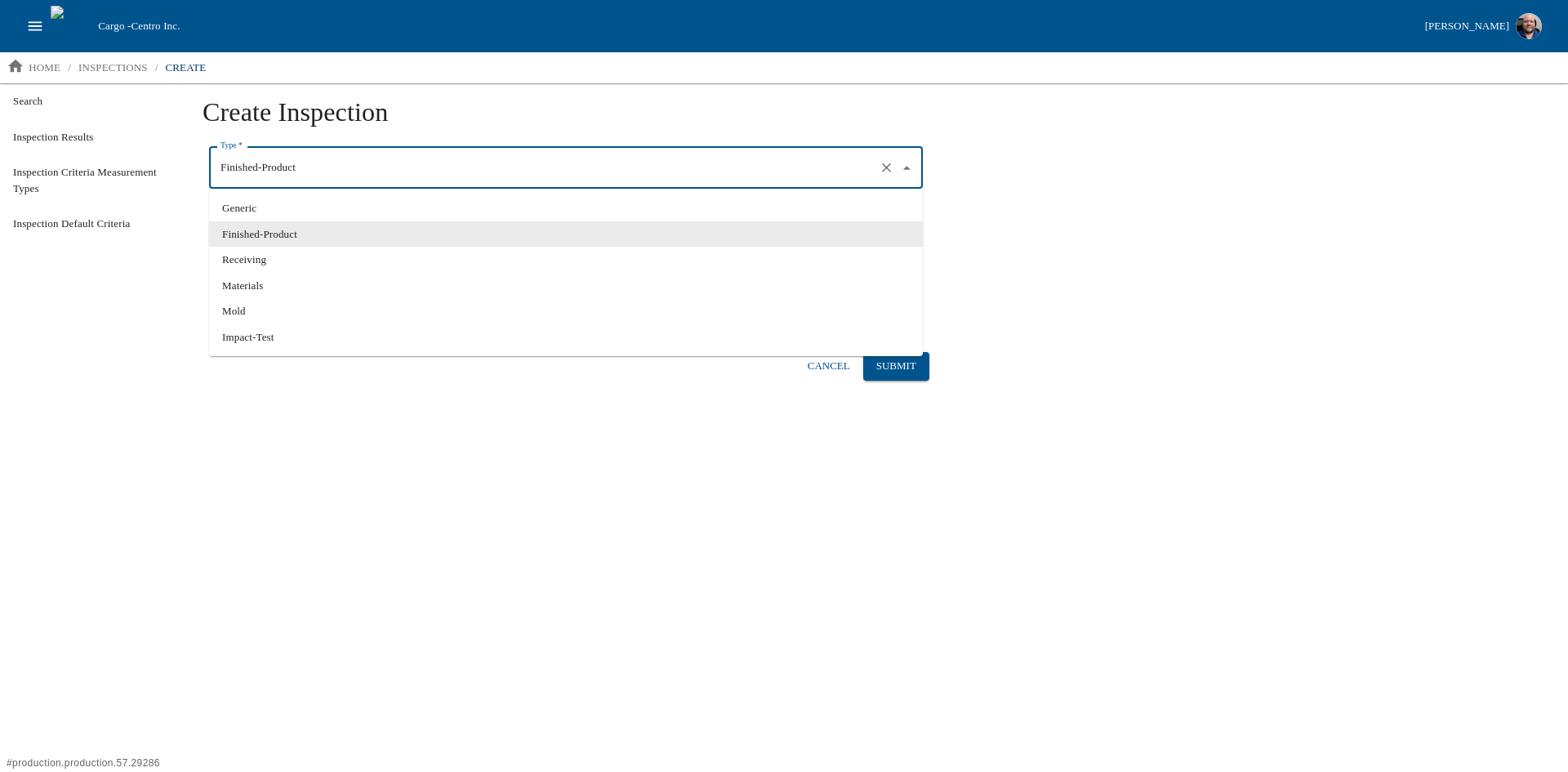
click at [377, 172] on input "Finished-Product" at bounding box center [542, 168] width 653 height 28
click at [342, 231] on li "Finished-Product" at bounding box center [566, 234] width 714 height 26
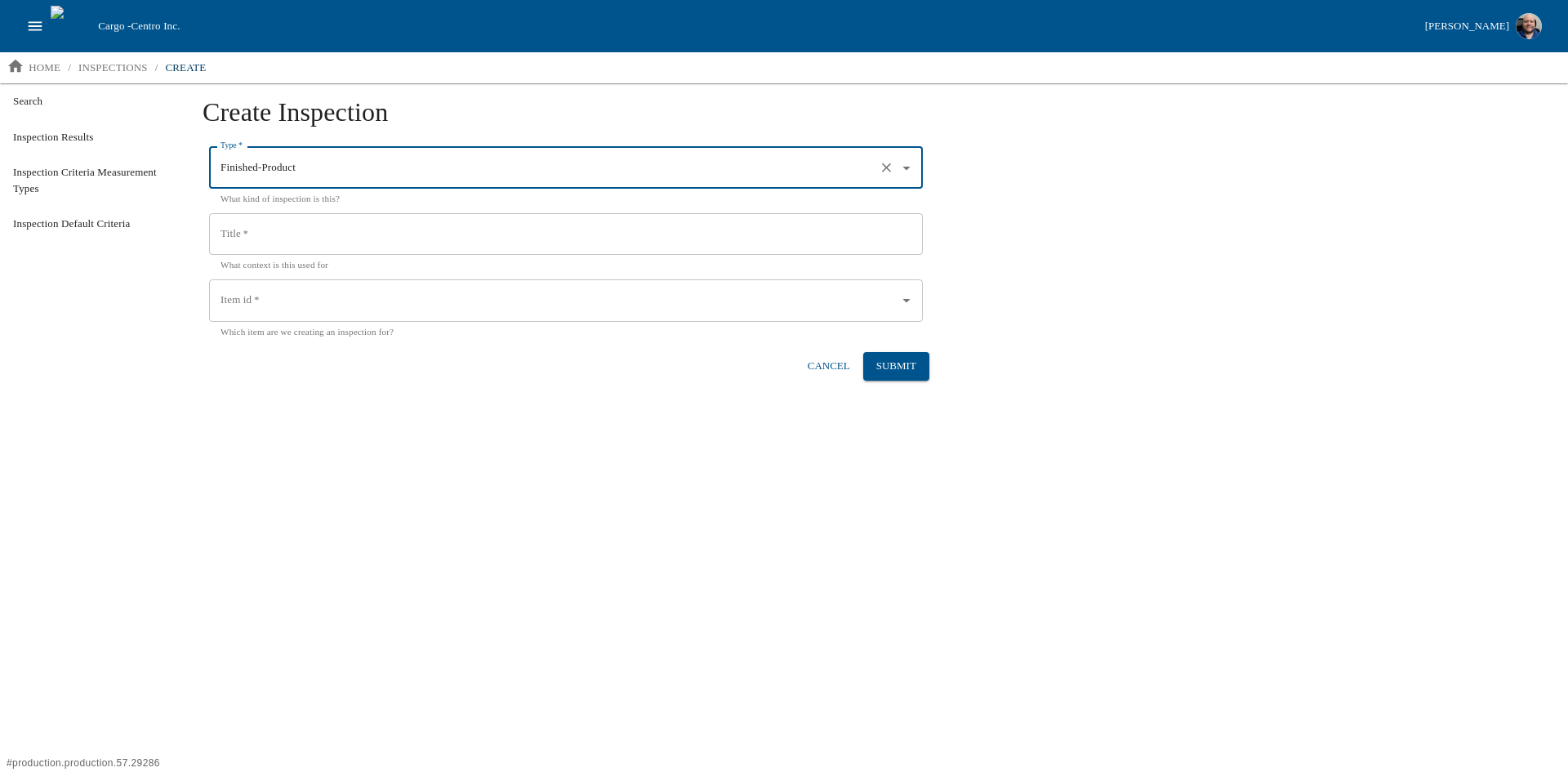
click at [289, 225] on input "Title   *" at bounding box center [566, 235] width 714 height 43
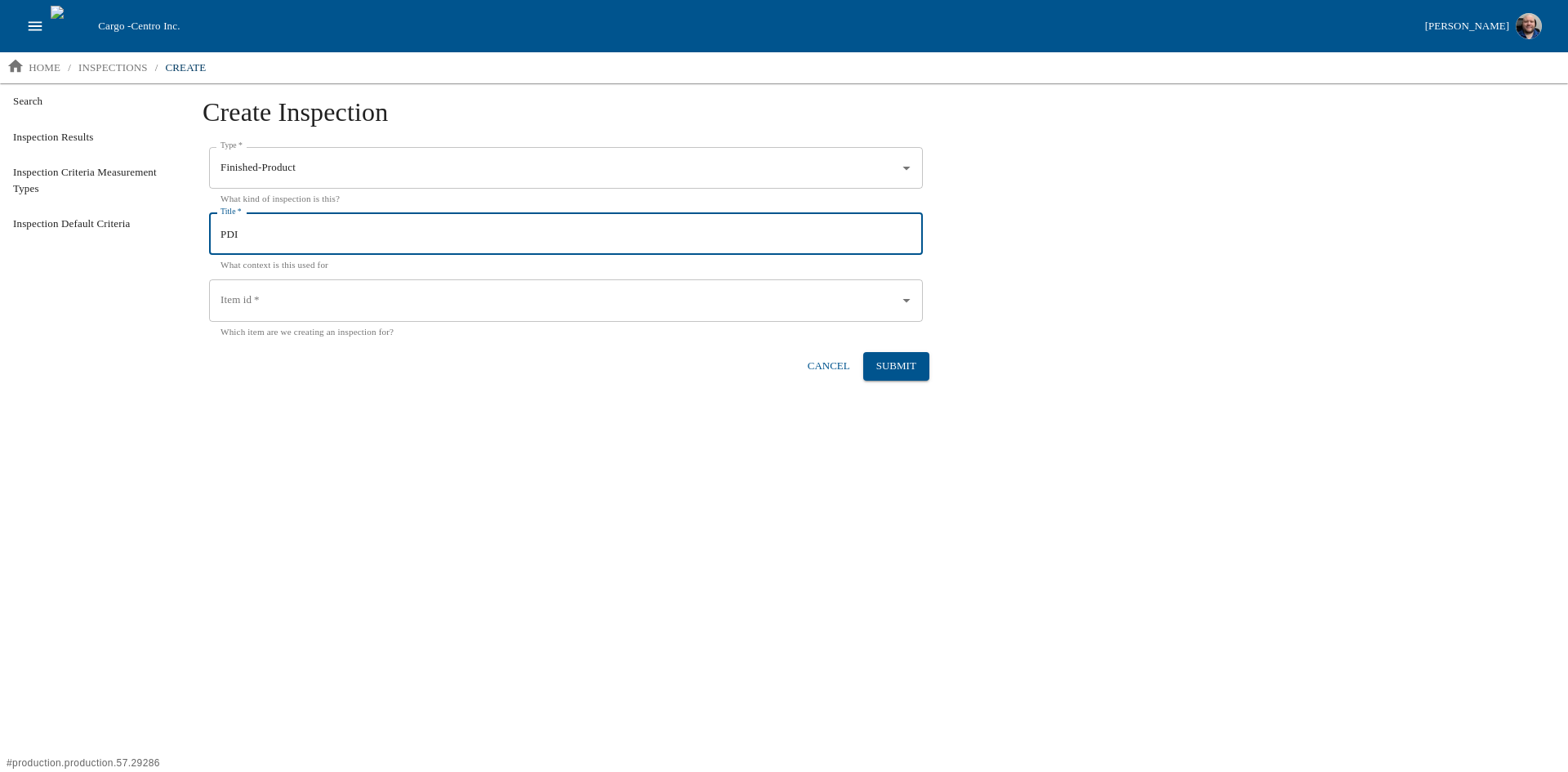
type input "PDI"
click at [377, 294] on input "Item id   *" at bounding box center [553, 300] width 675 height 28
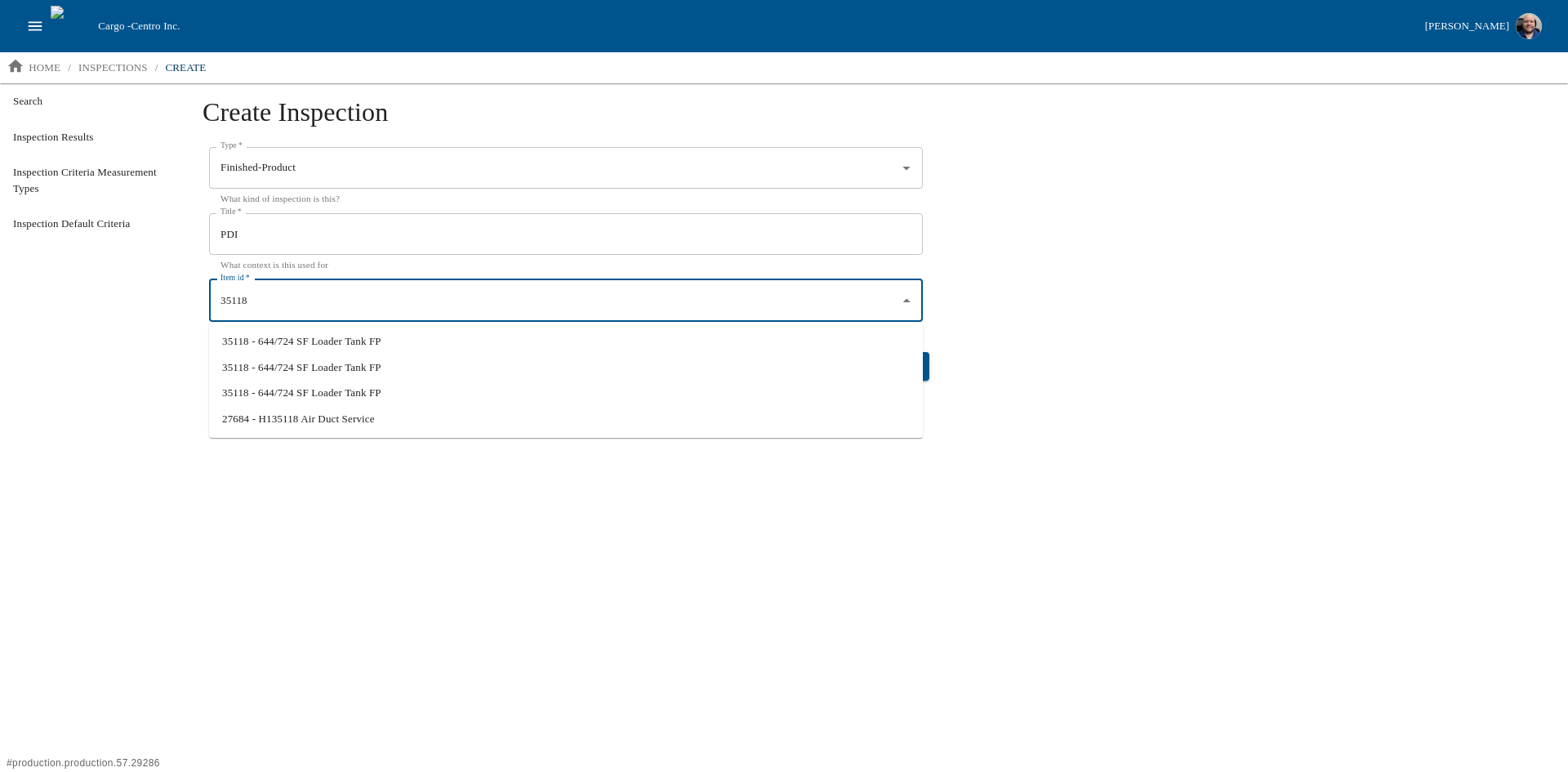
click at [346, 345] on li "35118 - 644/724 SF Loader Tank FP" at bounding box center [566, 341] width 714 height 26
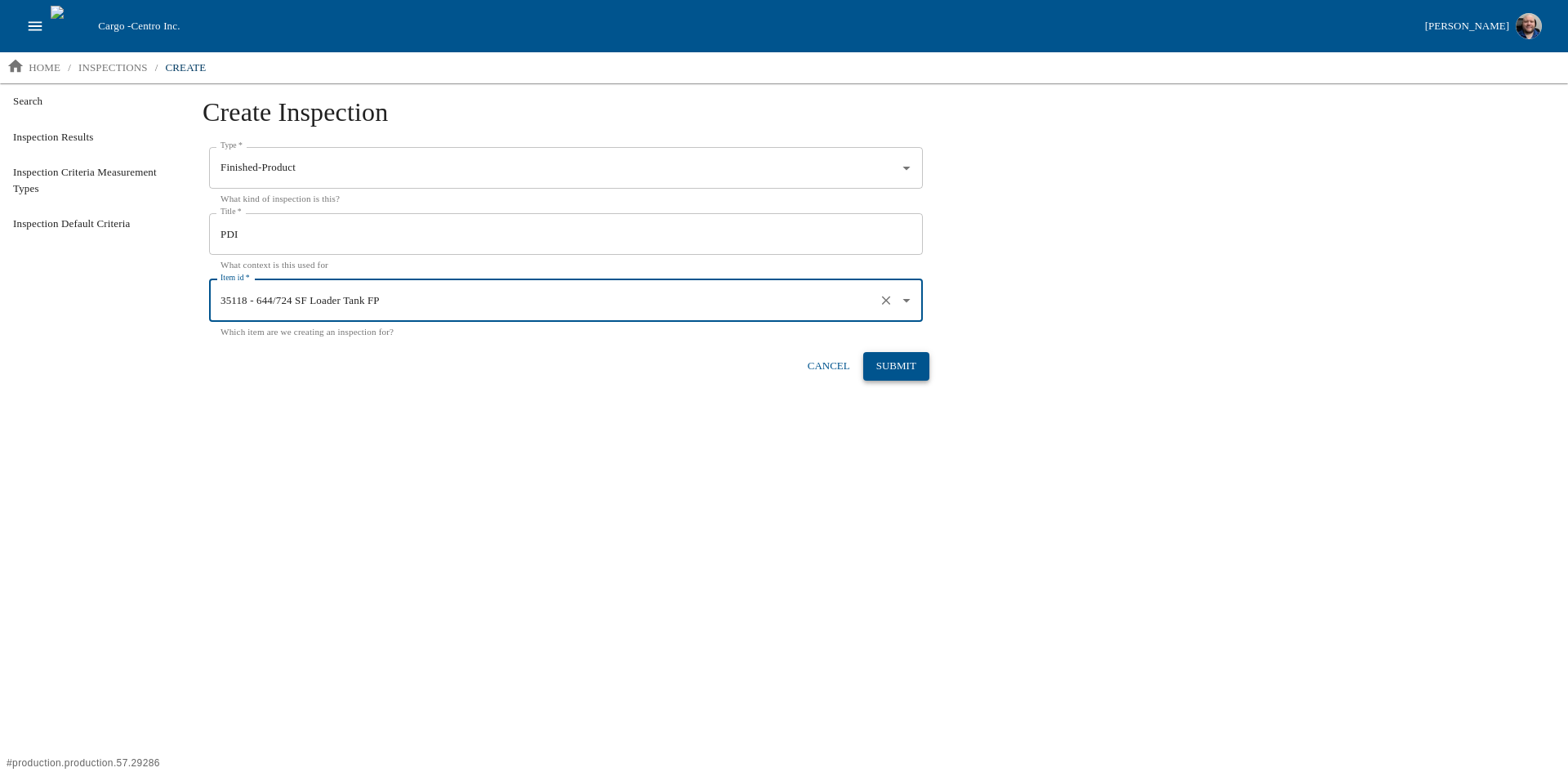
type input "35118 - 644/724 SF Loader Tank FP"
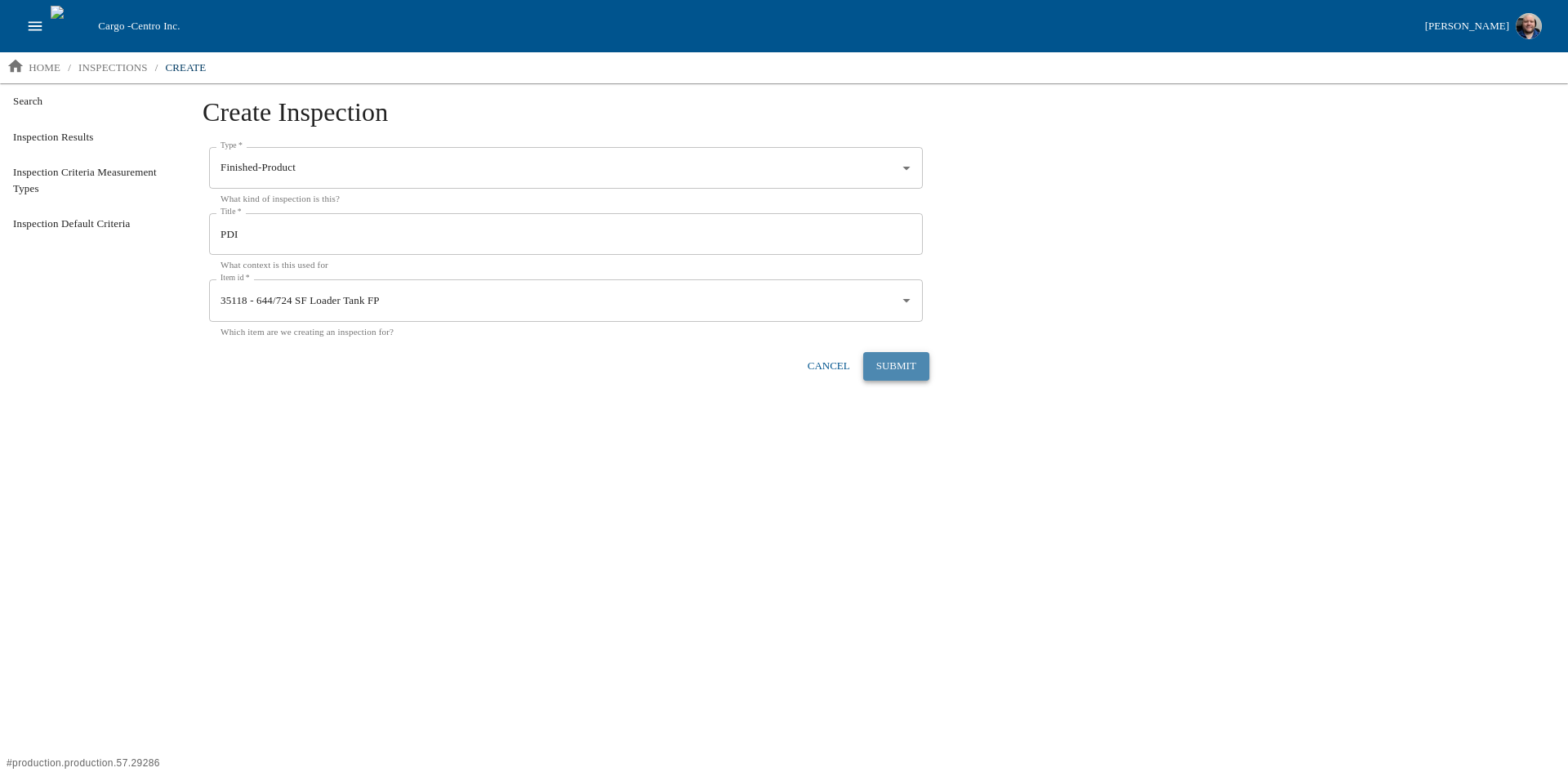
click at [800, 376] on button "Submit" at bounding box center [896, 365] width 66 height 28
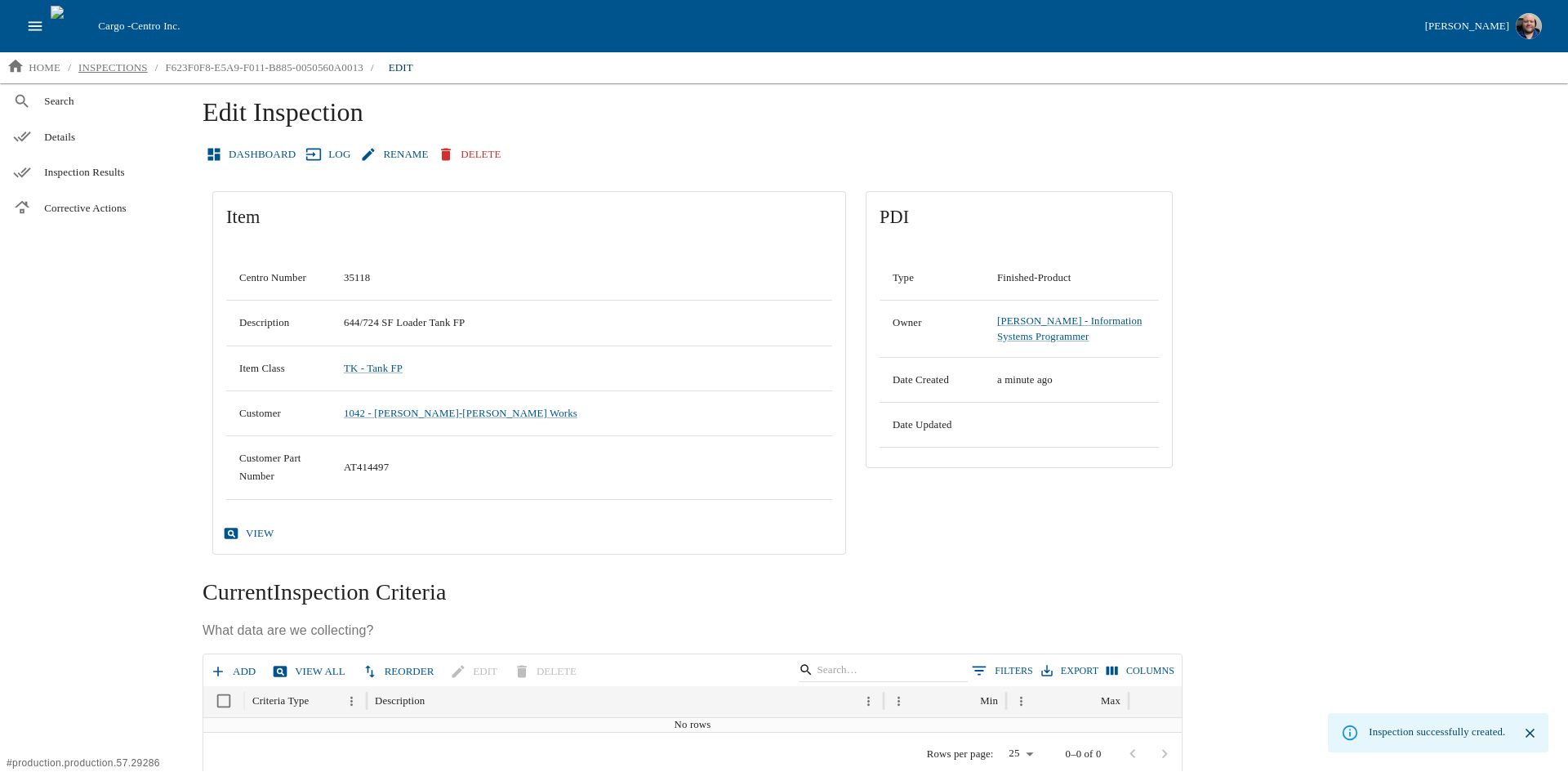
click at [105, 59] on p "inspections" at bounding box center [113, 67] width 69 height 17
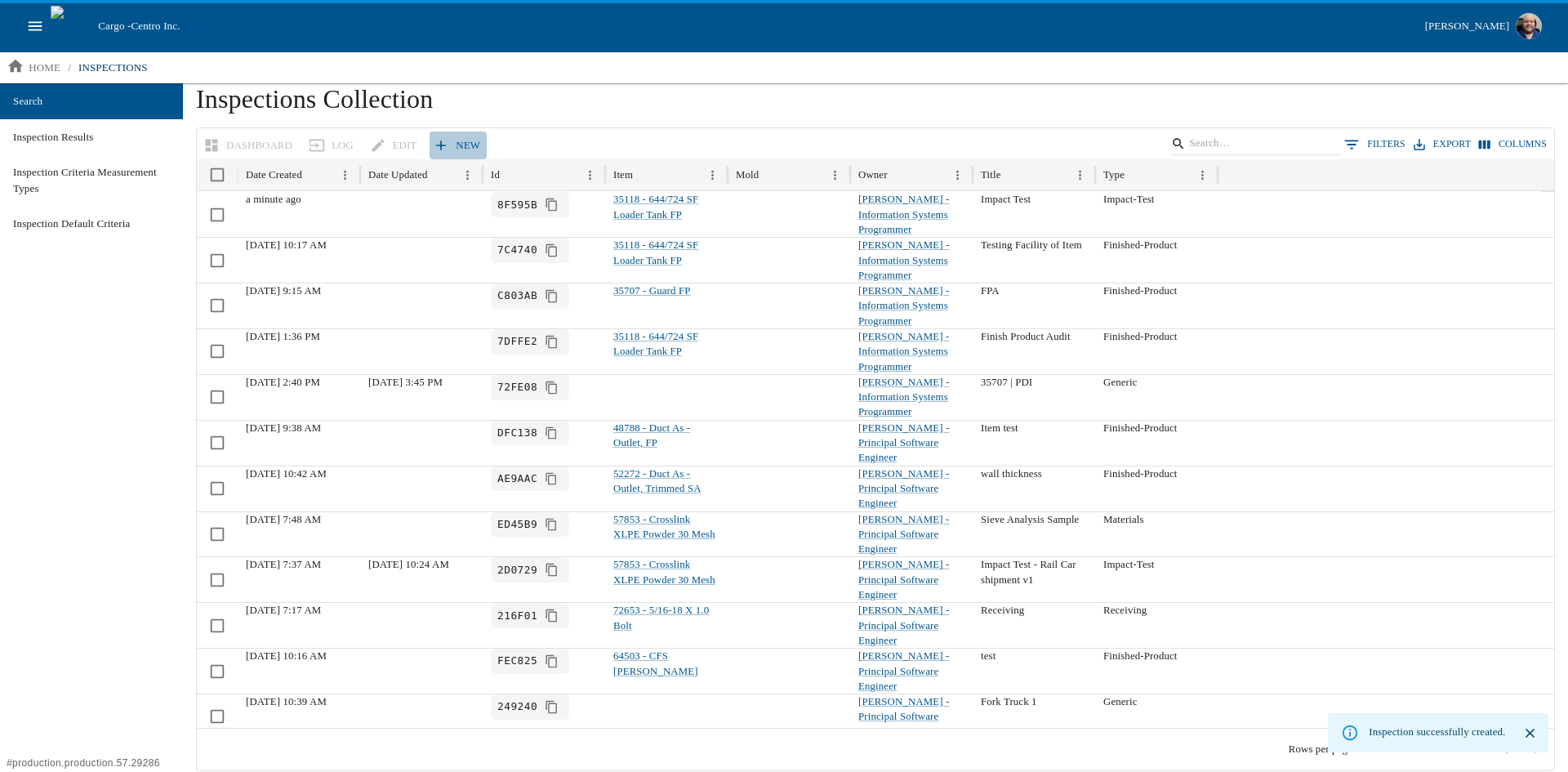
click at [466, 139] on link "New" at bounding box center [458, 145] width 57 height 28
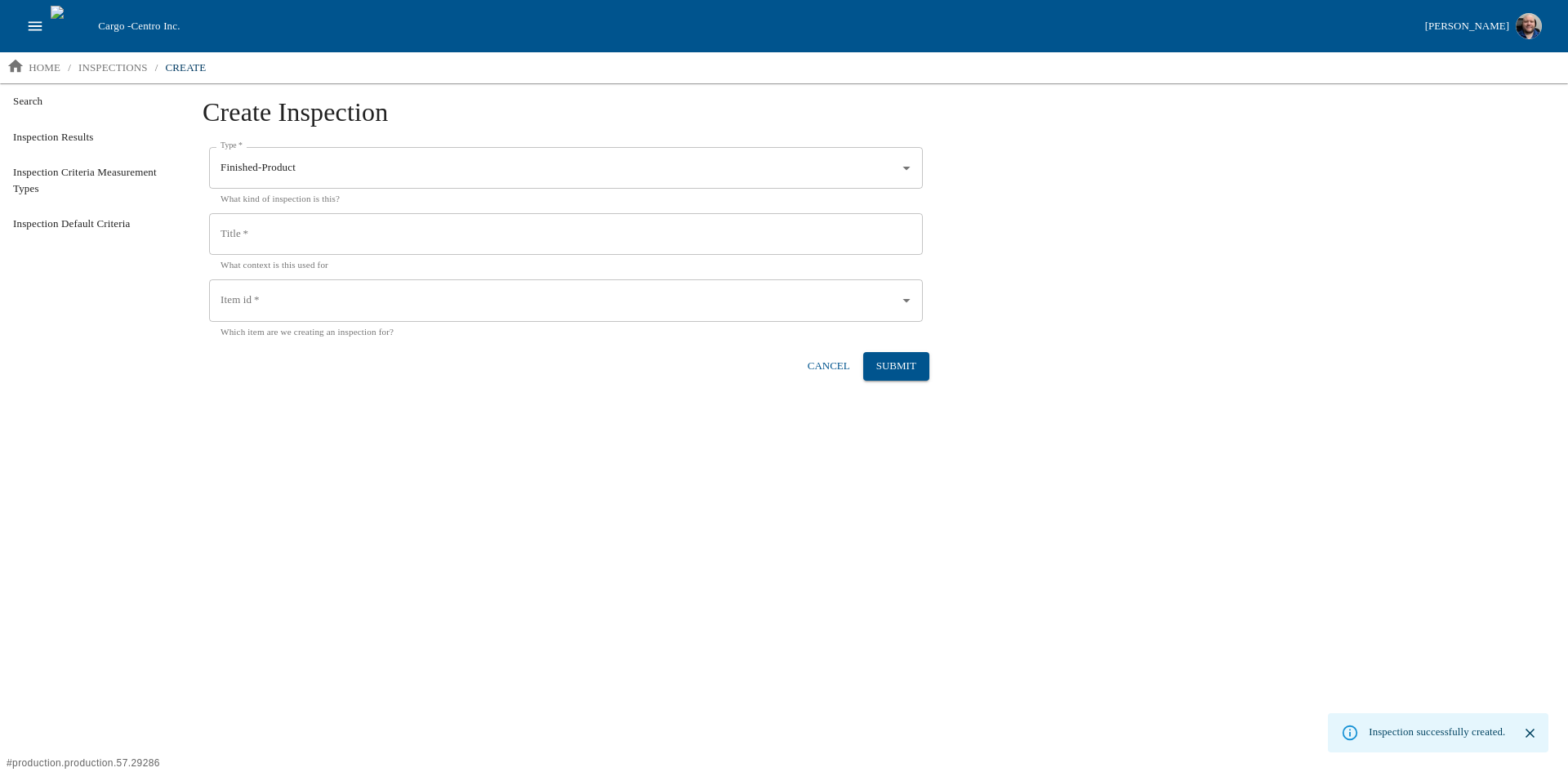
click at [325, 236] on input "Title   *" at bounding box center [566, 235] width 714 height 43
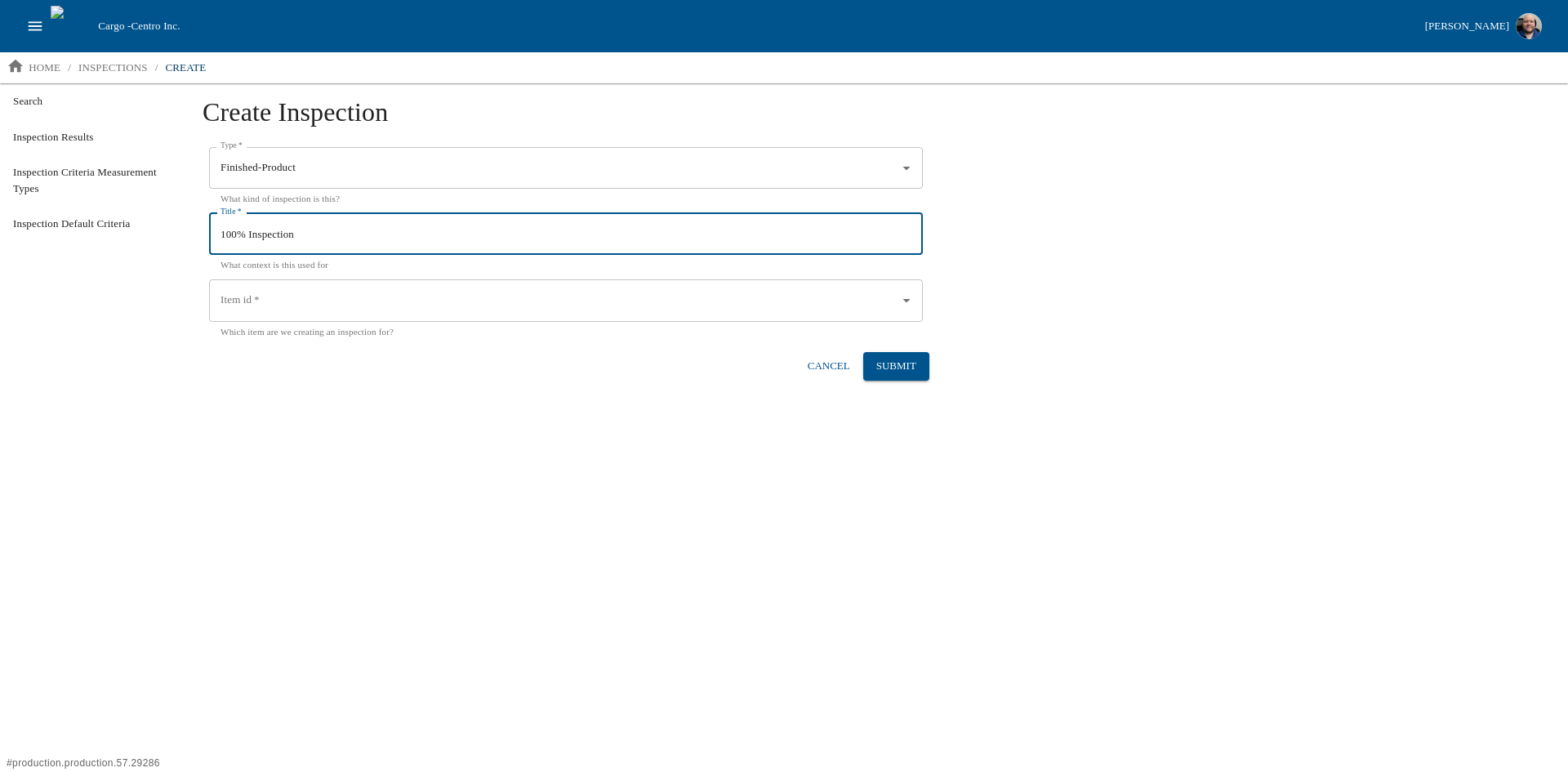
type input "100% Inspection"
click at [347, 300] on input "Item id   *" at bounding box center [553, 300] width 675 height 28
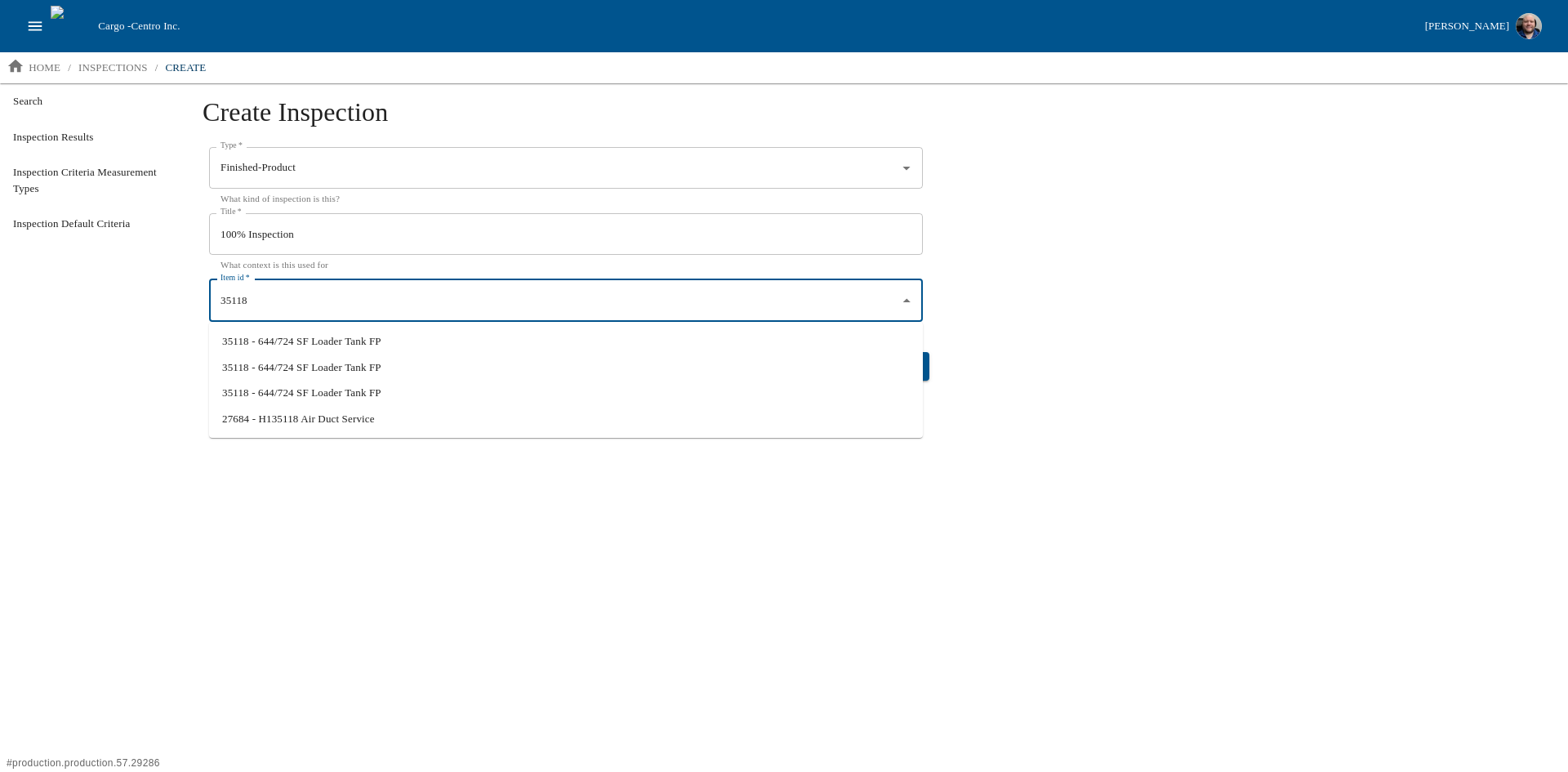
click at [286, 345] on li "35118 - 644/724 SF Loader Tank FP" at bounding box center [566, 341] width 714 height 26
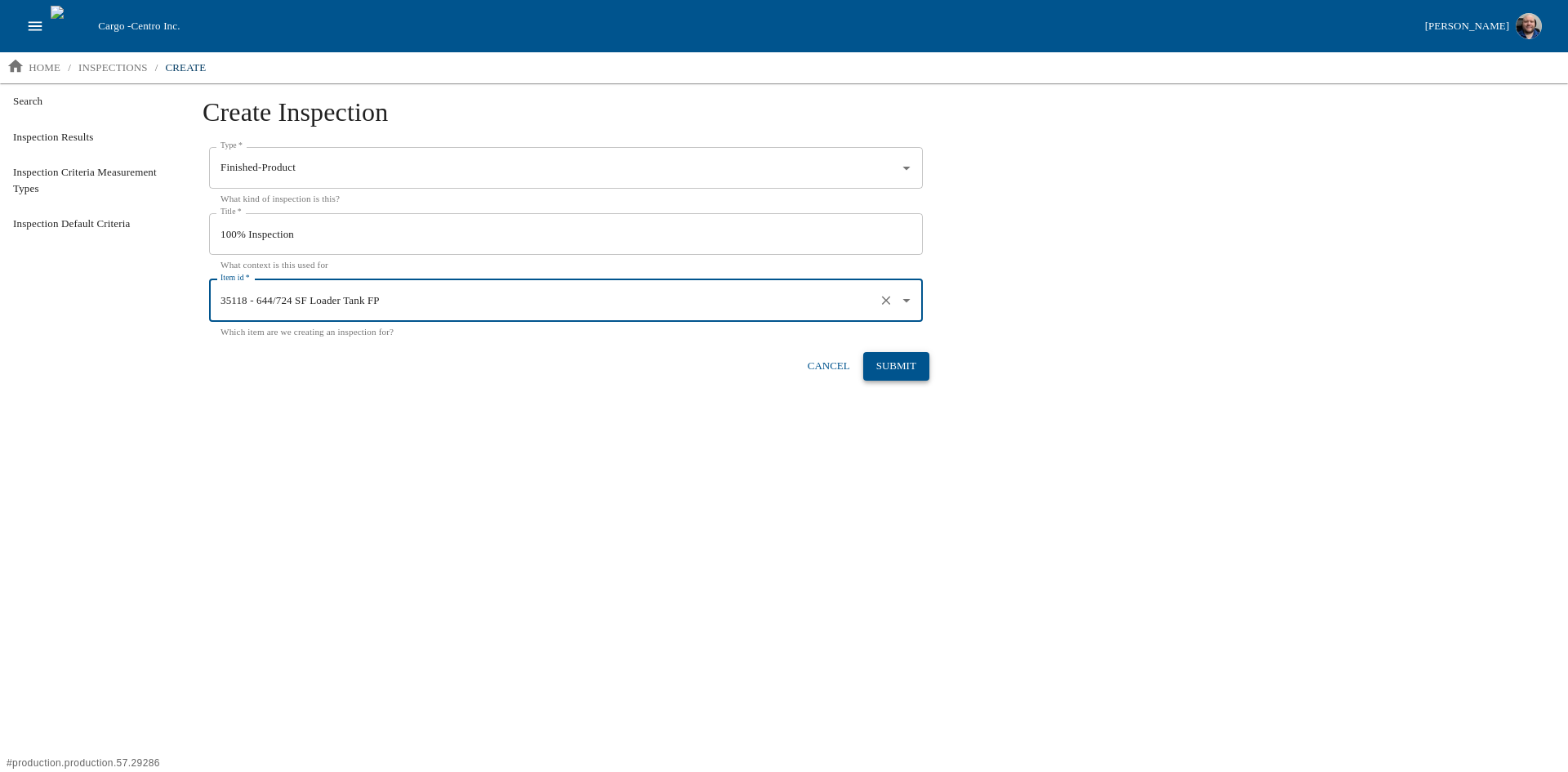
type input "35118 - 644/724 SF Loader Tank FP"
click at [800, 356] on button "Submit" at bounding box center [896, 365] width 66 height 28
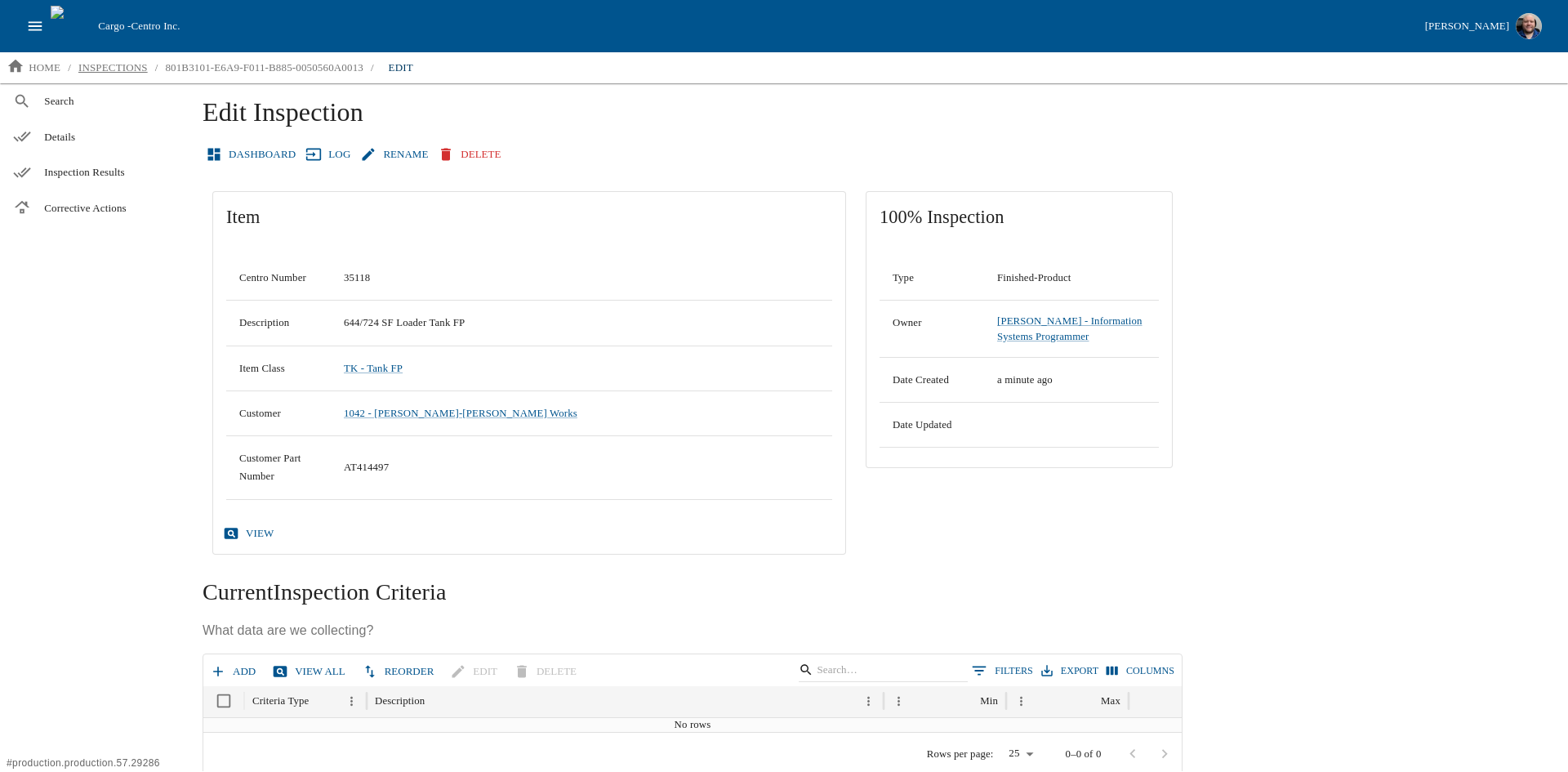
click at [93, 71] on p "inspections" at bounding box center [113, 67] width 69 height 17
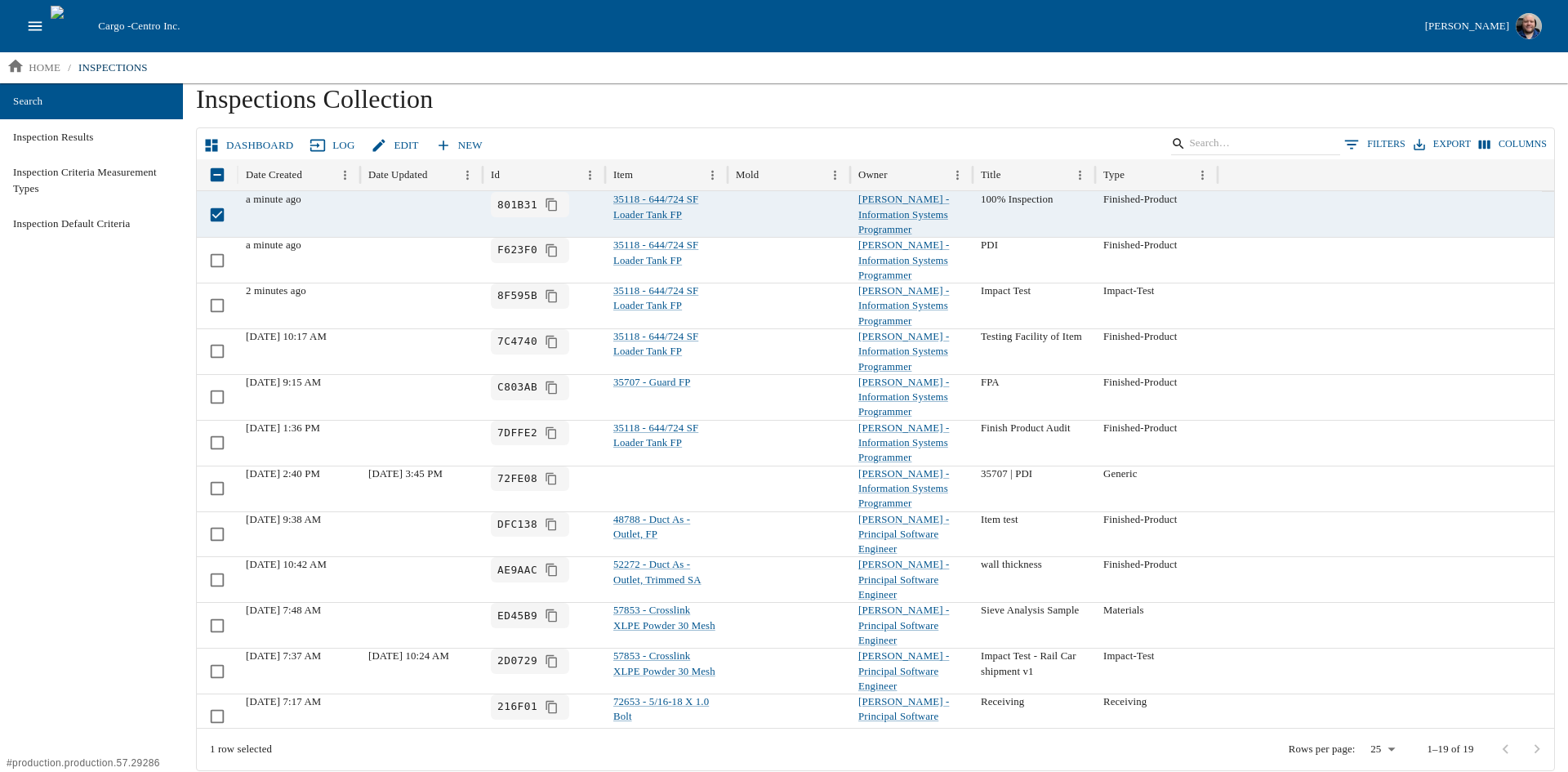
click at [252, 135] on link "Dashboard" at bounding box center [249, 145] width 99 height 28
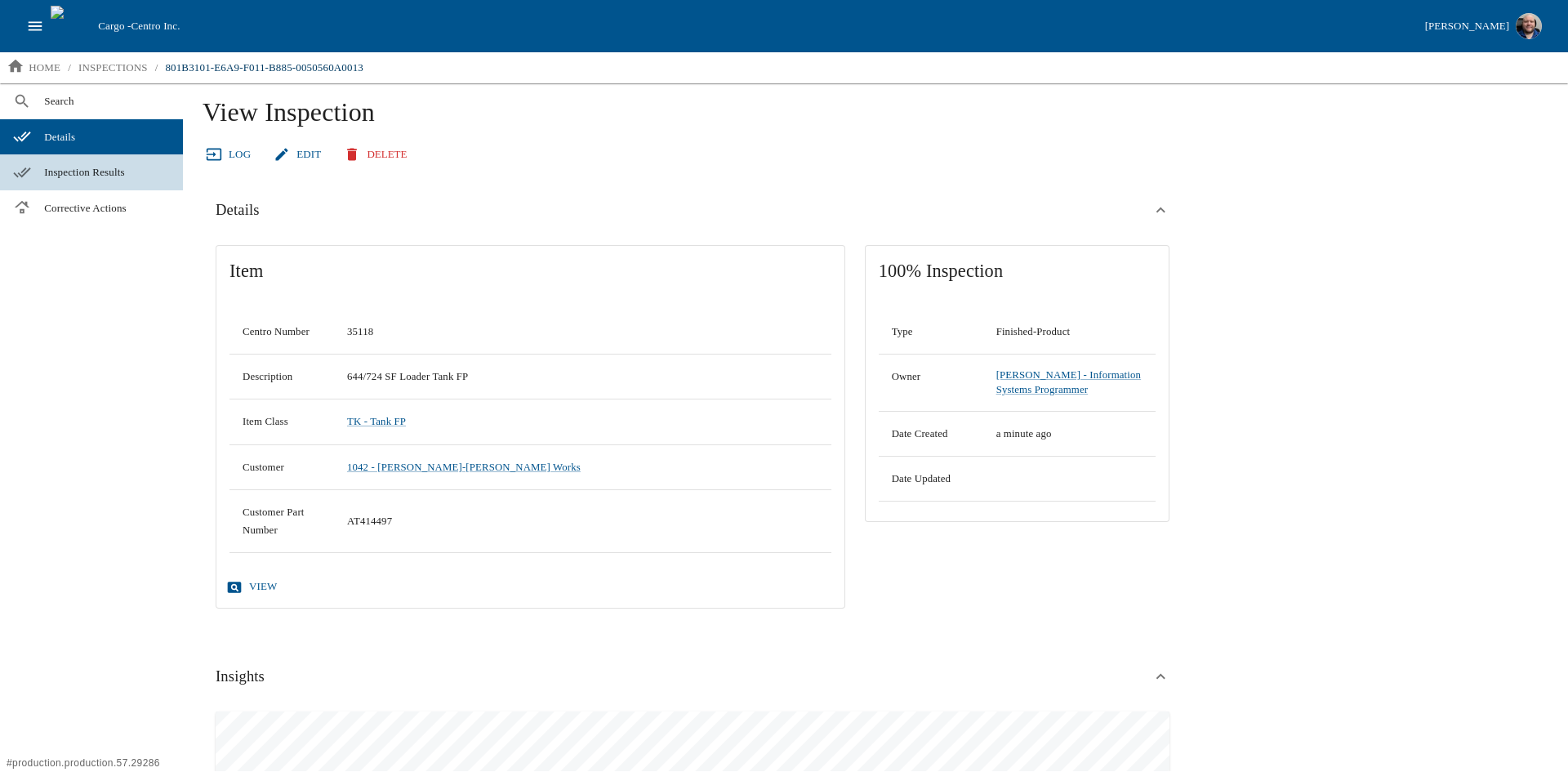
click at [73, 160] on link "Inspection Results" at bounding box center [92, 172] width 183 height 36
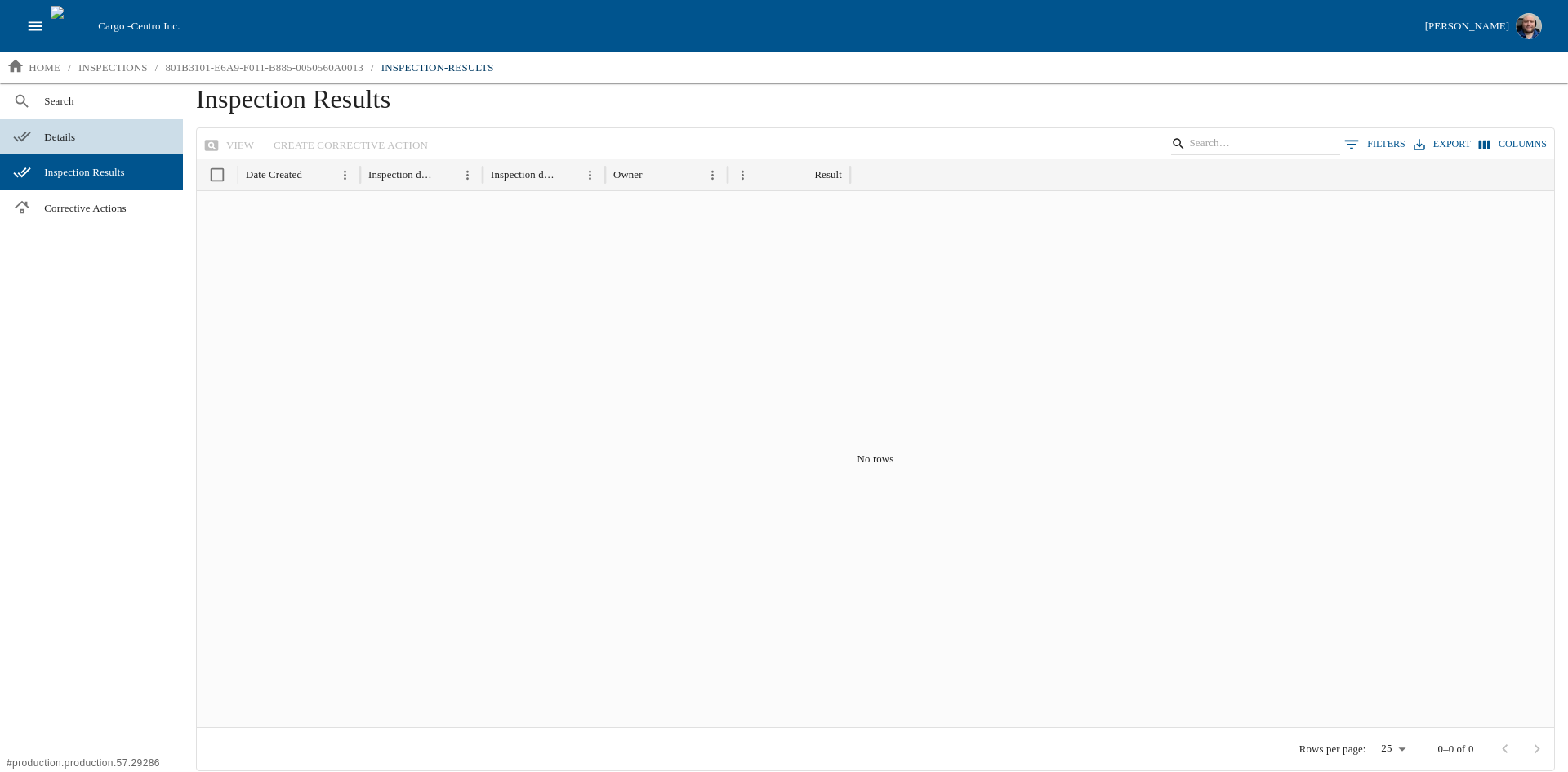
click at [53, 138] on span "Details" at bounding box center [106, 137] width 126 height 17
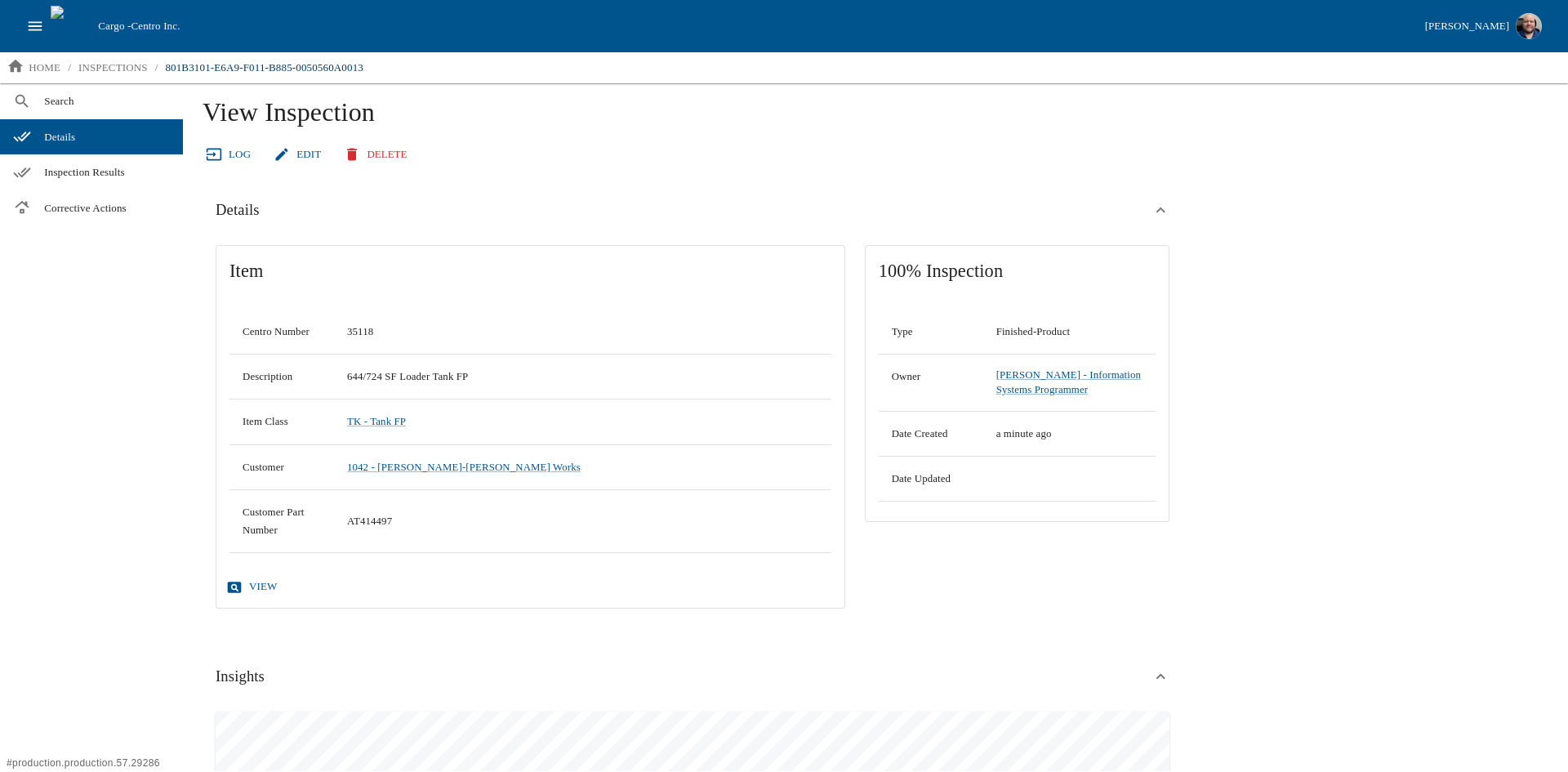
click at [233, 156] on link "Log" at bounding box center [230, 154] width 55 height 28
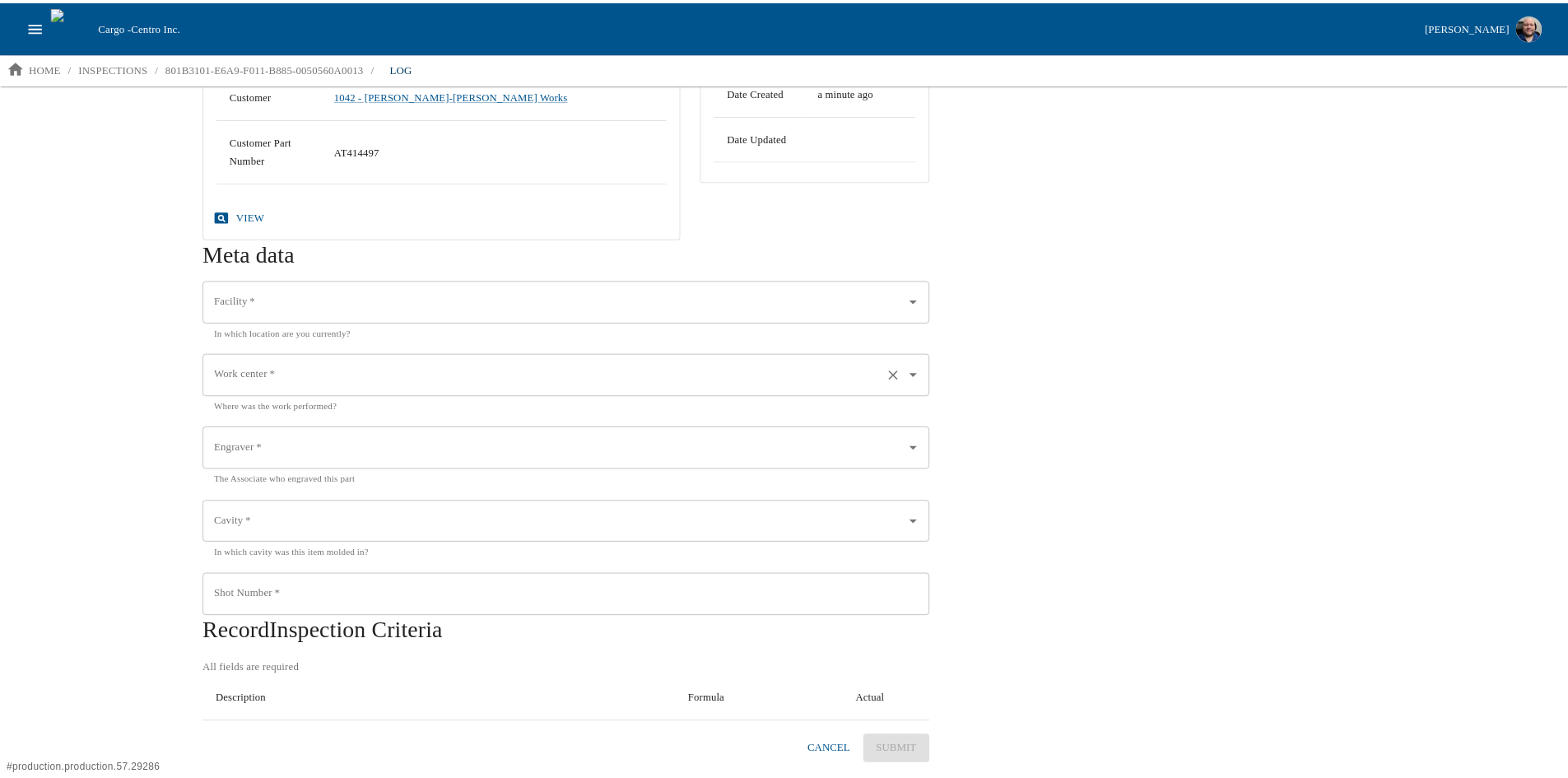
scroll to position [270, 0]
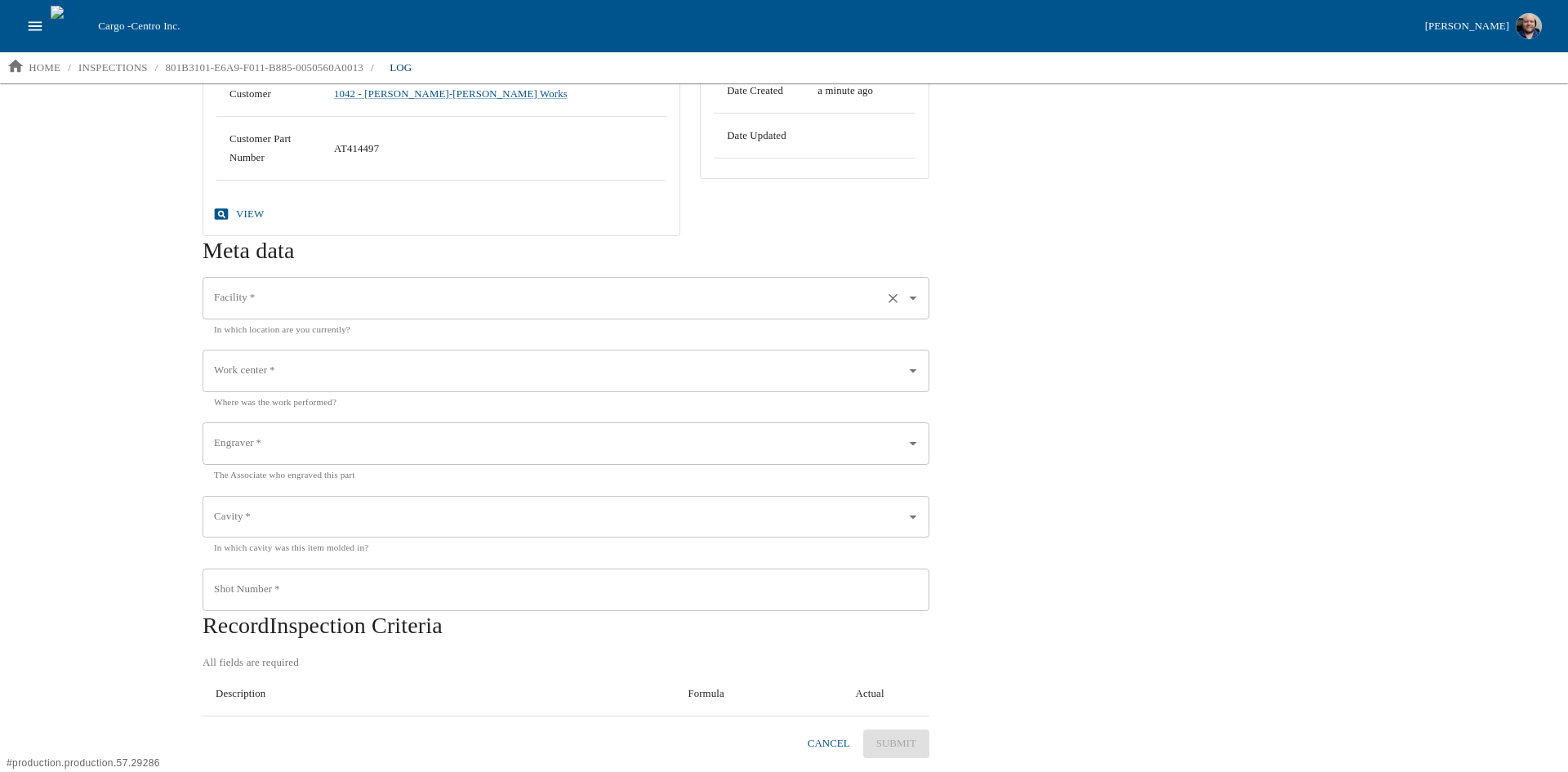
click at [354, 298] on input "Facility   *" at bounding box center [543, 298] width 666 height 28
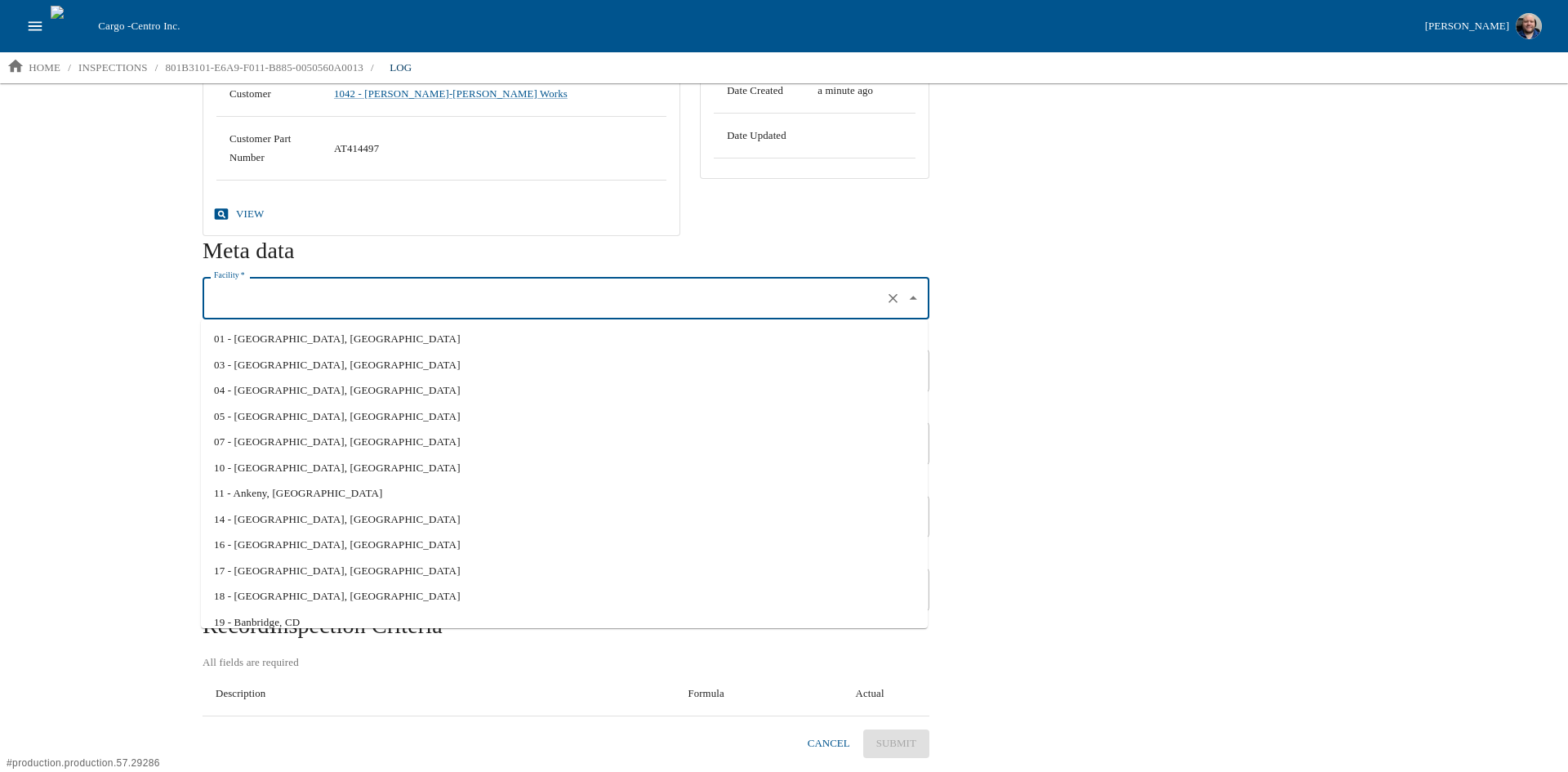
click at [298, 341] on li "01 - [GEOGRAPHIC_DATA], [GEOGRAPHIC_DATA]" at bounding box center [564, 339] width 727 height 26
type input "01 - [GEOGRAPHIC_DATA], [GEOGRAPHIC_DATA]"
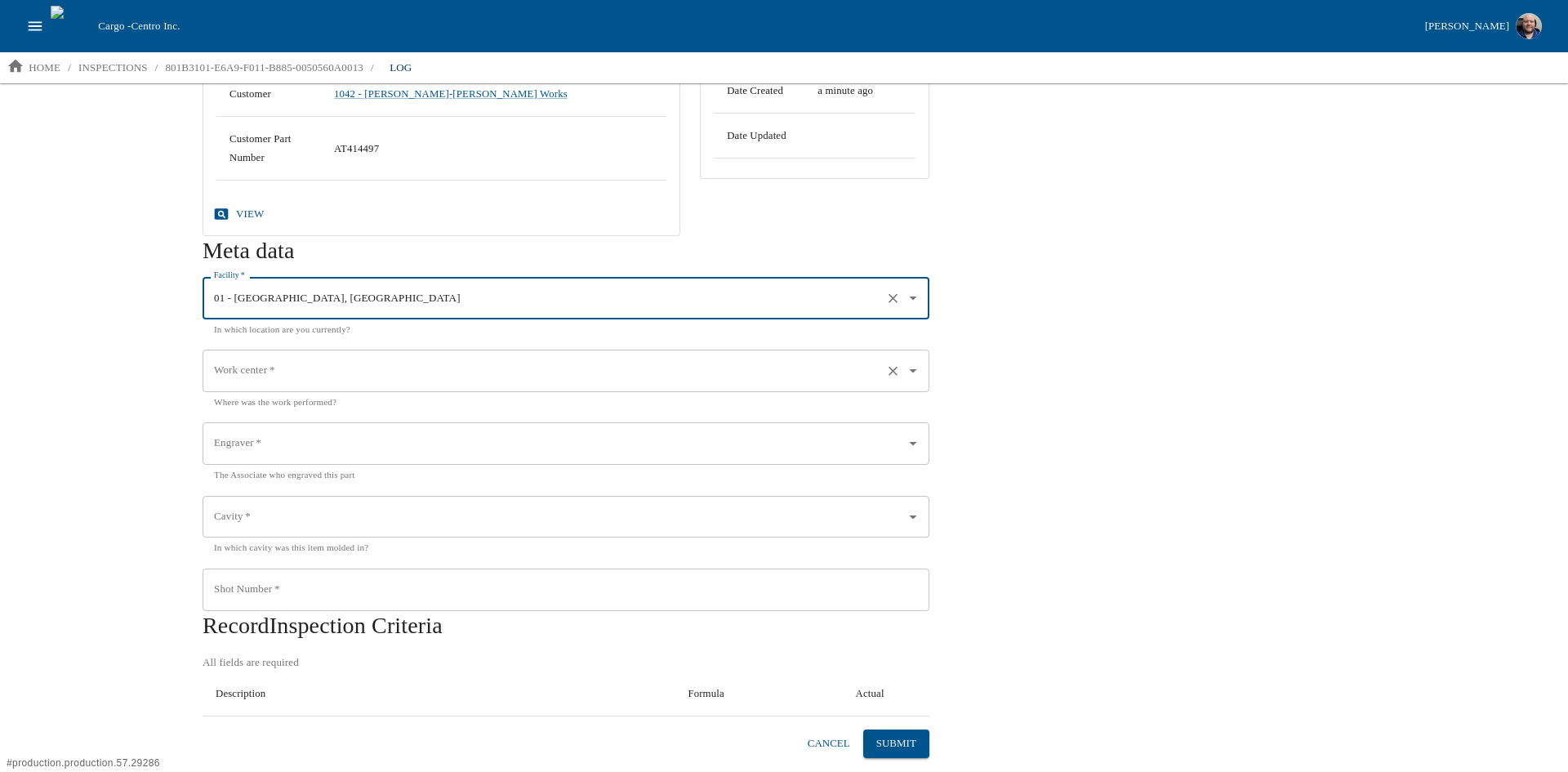
click at [306, 356] on div "Work center   *" at bounding box center [566, 371] width 727 height 43
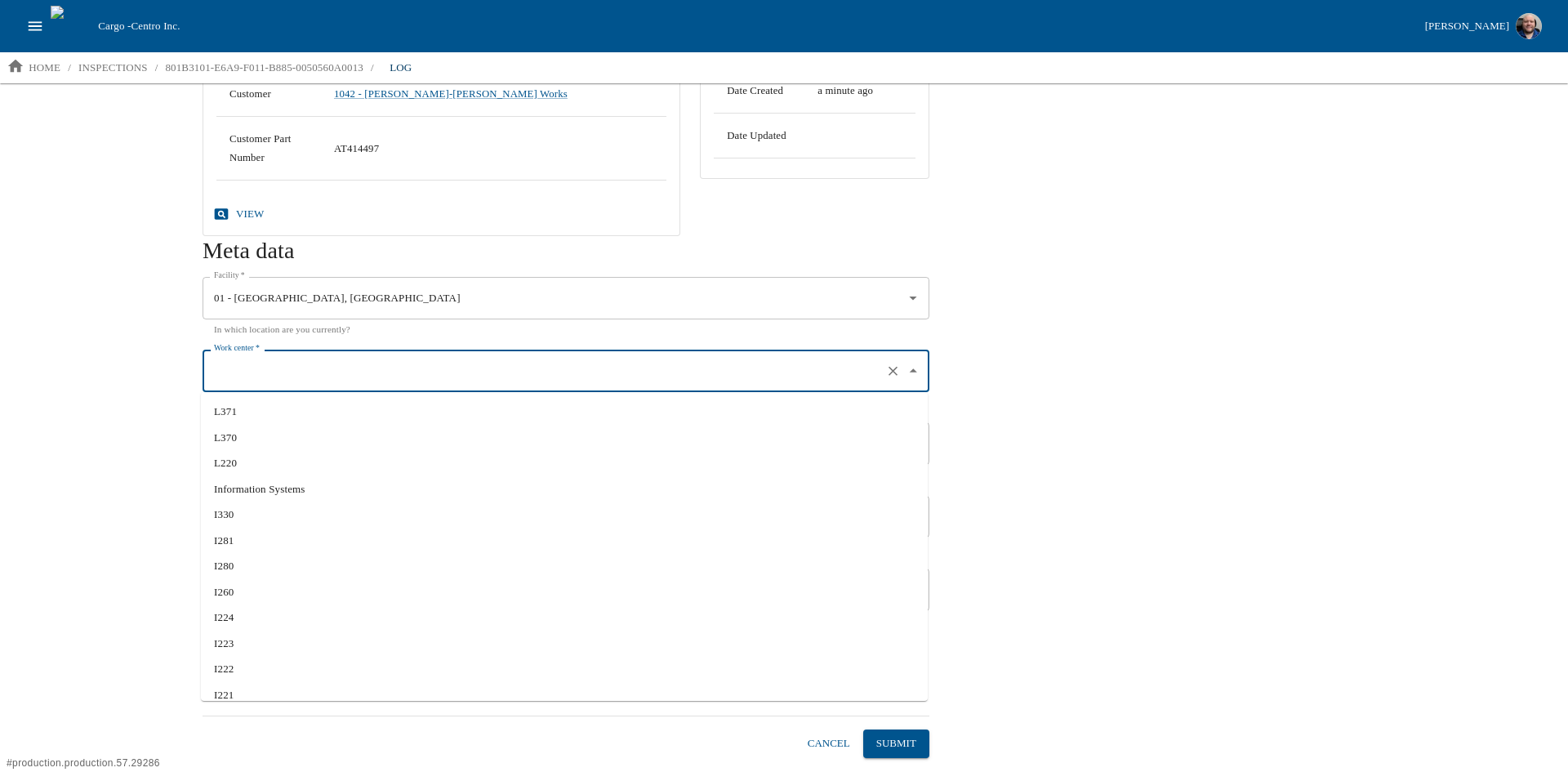
click at [268, 591] on li "I260" at bounding box center [564, 592] width 727 height 26
type input "I260"
click at [333, 448] on input "Engraver   *" at bounding box center [543, 443] width 666 height 28
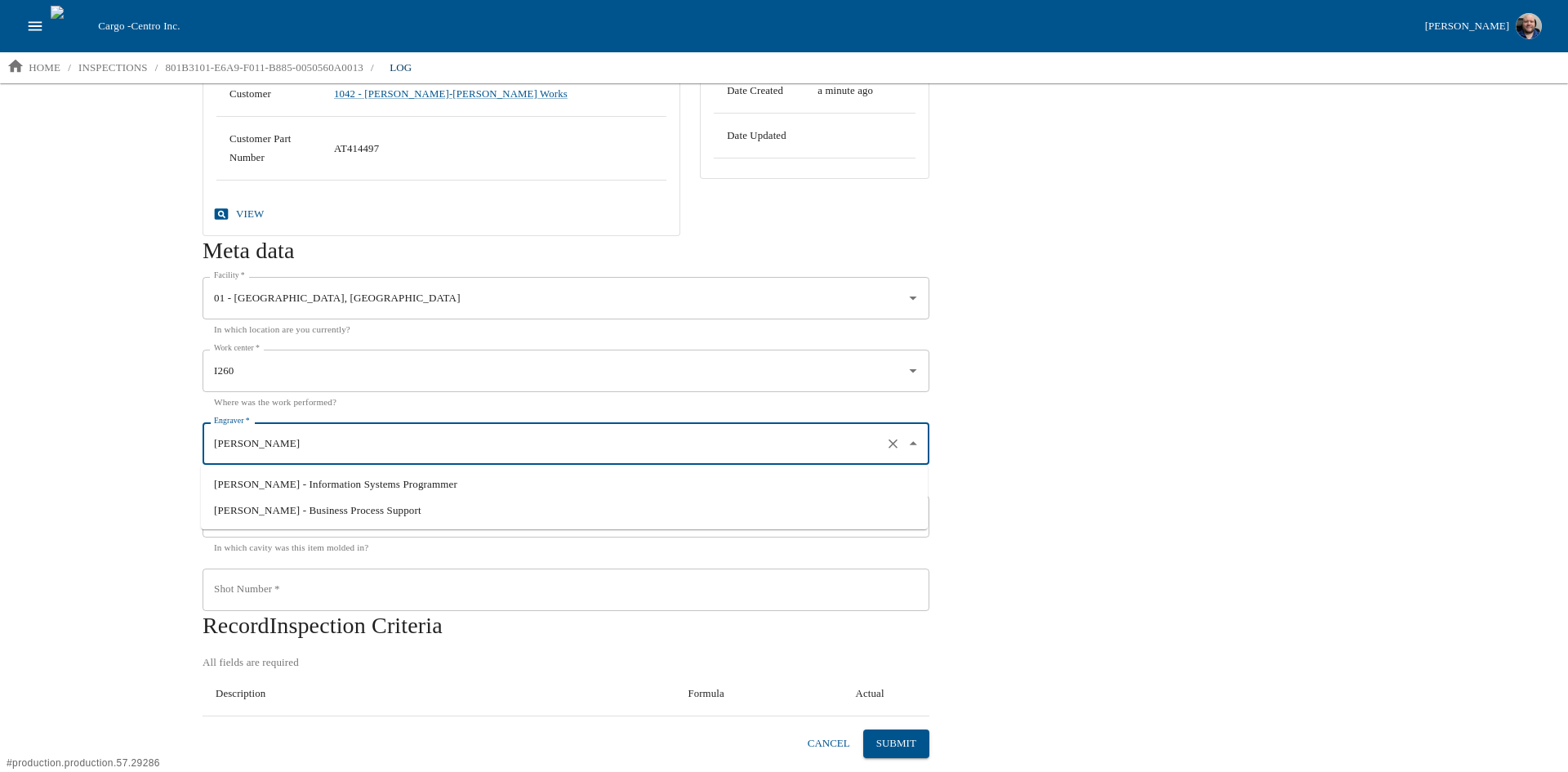
click at [280, 494] on li "[PERSON_NAME] - Information Systems Programmer" at bounding box center [564, 484] width 727 height 26
type input "[PERSON_NAME] - Information Systems Programmer"
click at [270, 509] on input "Cavity   *" at bounding box center [543, 517] width 666 height 28
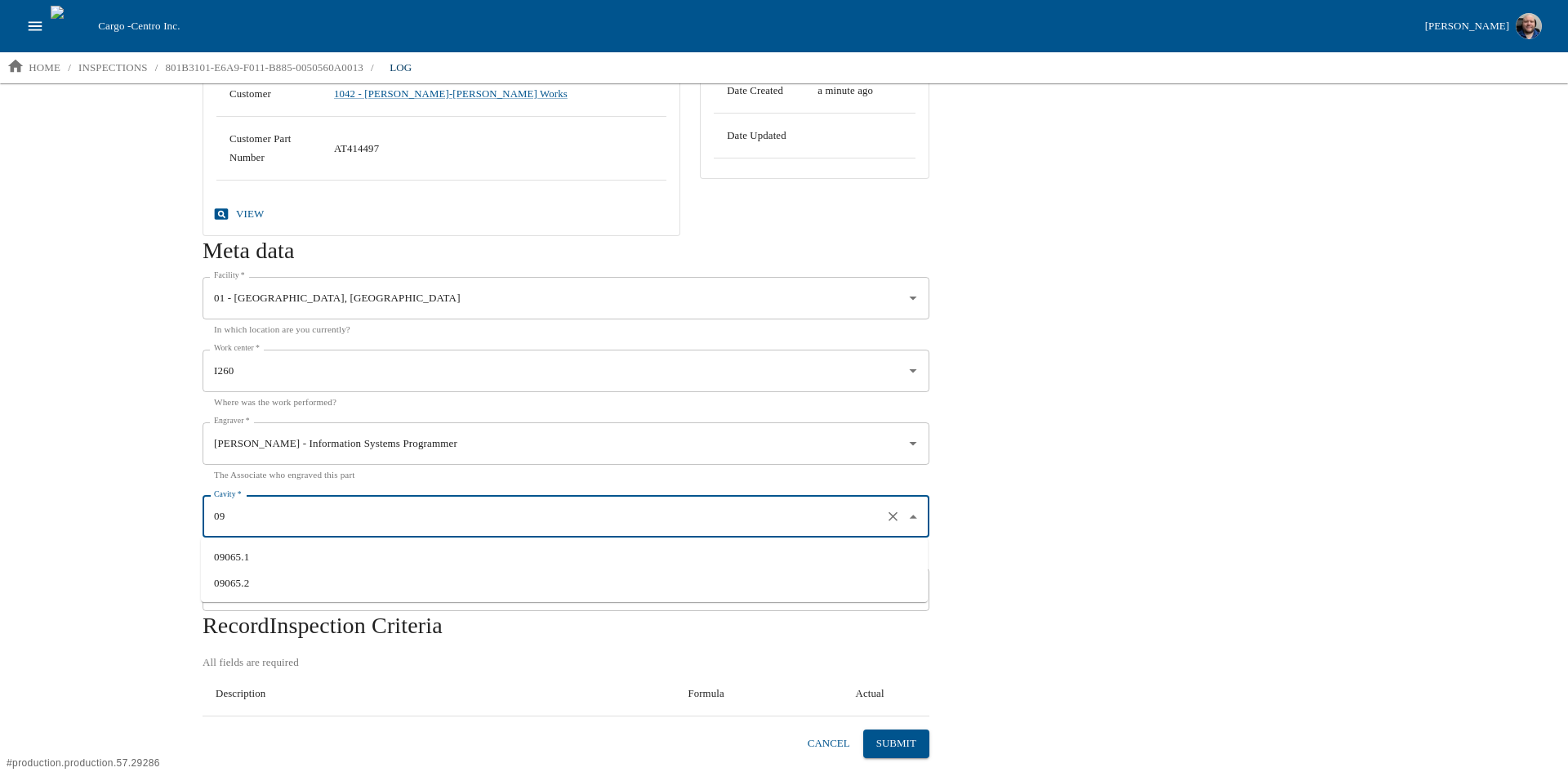
click at [220, 551] on li "09065.1" at bounding box center [564, 557] width 727 height 26
type input "09065.1"
click at [289, 585] on input "Shot Number   *" at bounding box center [566, 590] width 727 height 43
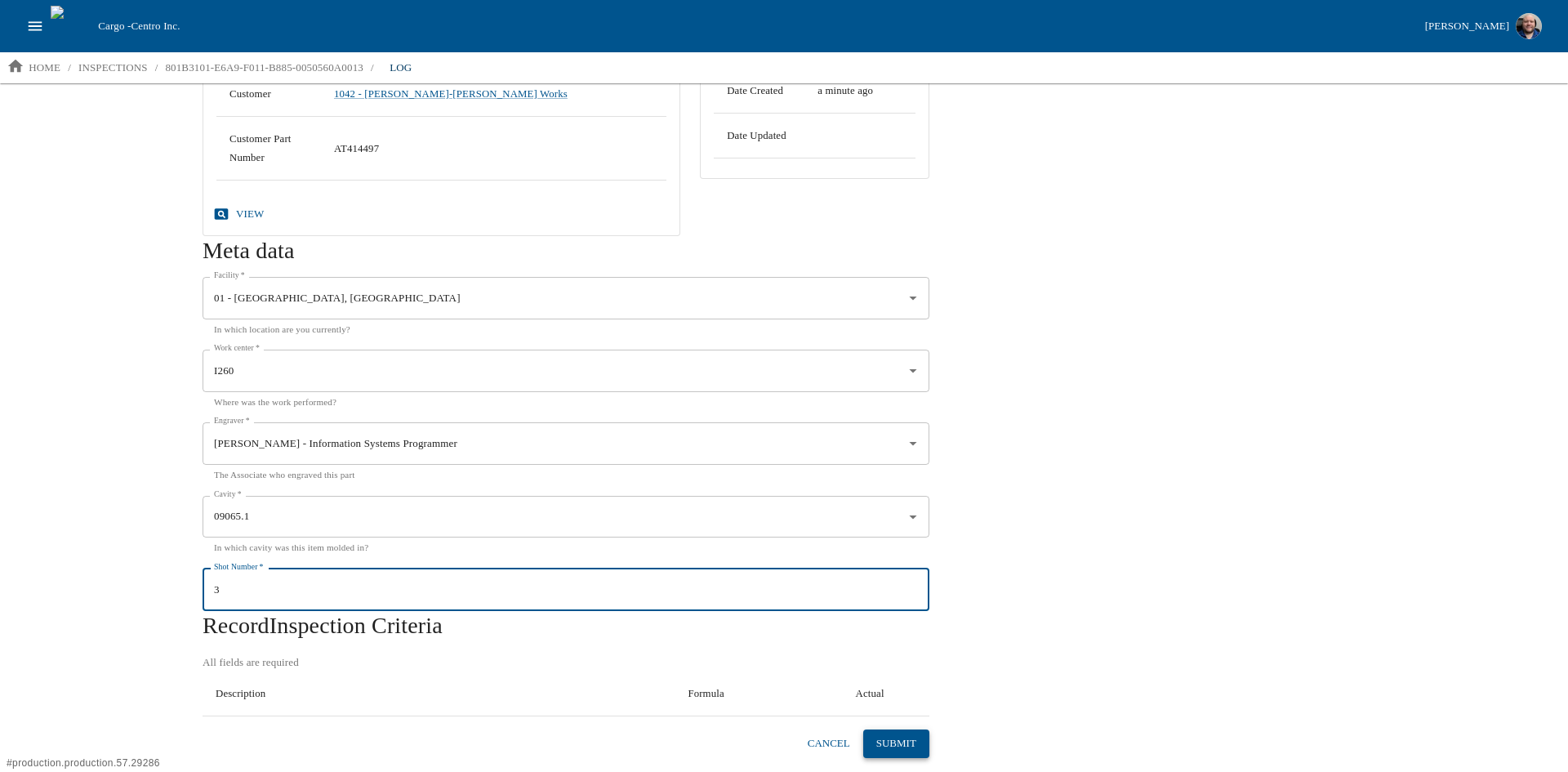
type input "3"
click at [800, 741] on button "Submit" at bounding box center [896, 743] width 66 height 28
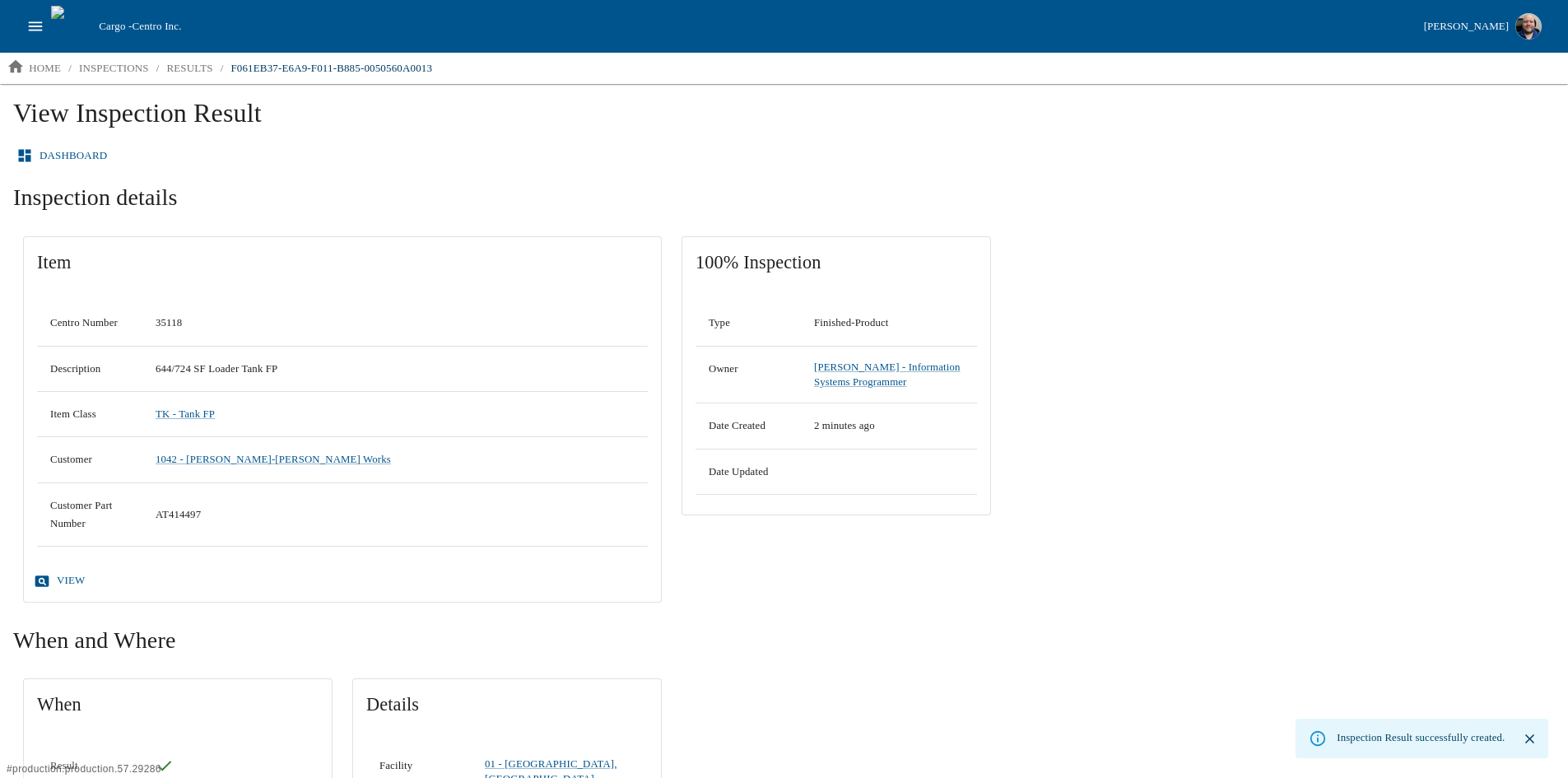
click at [55, 153] on link "Dashboard" at bounding box center [63, 155] width 100 height 28
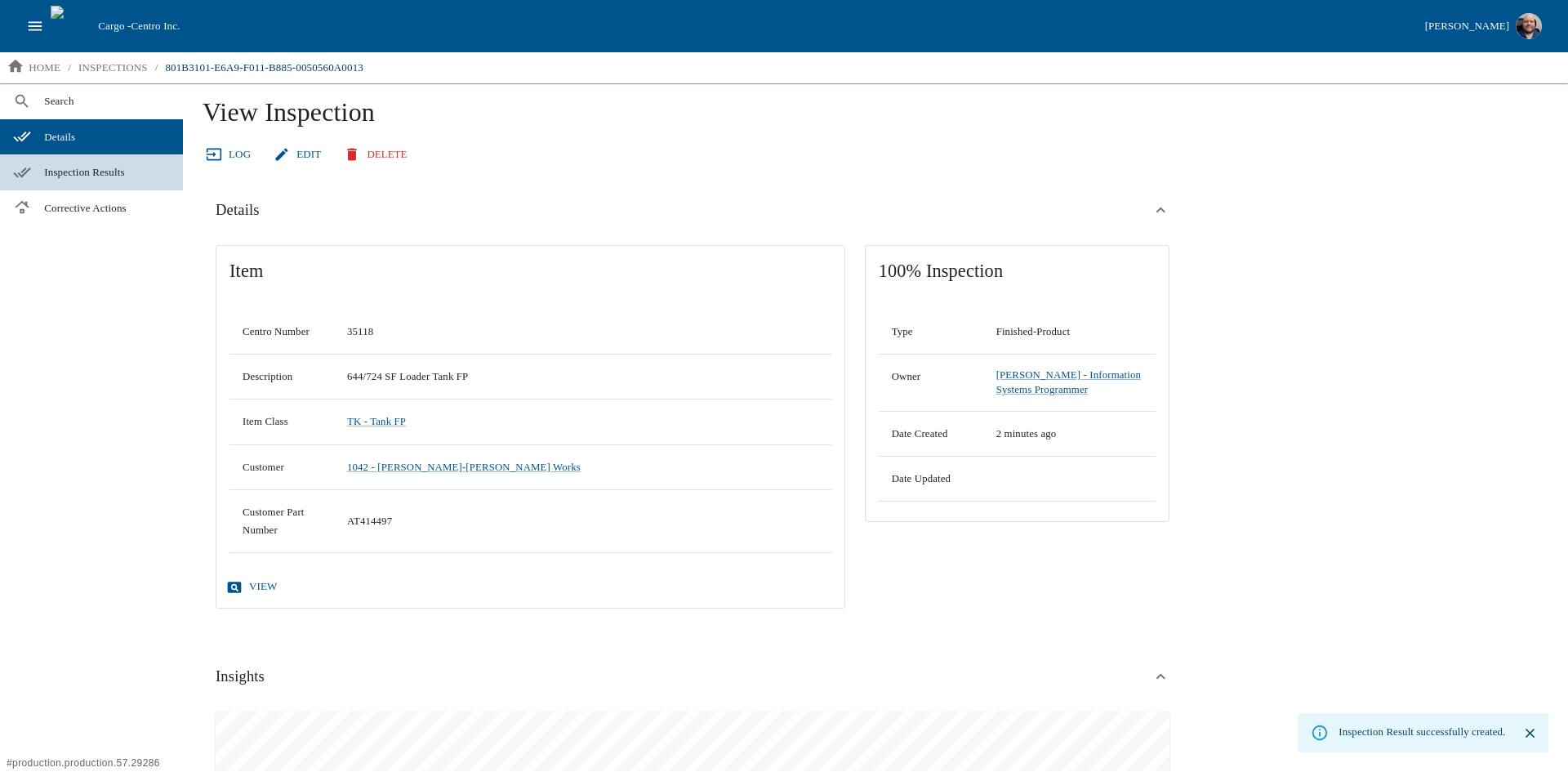
click at [107, 177] on span "Inspection Results" at bounding box center [106, 172] width 126 height 17
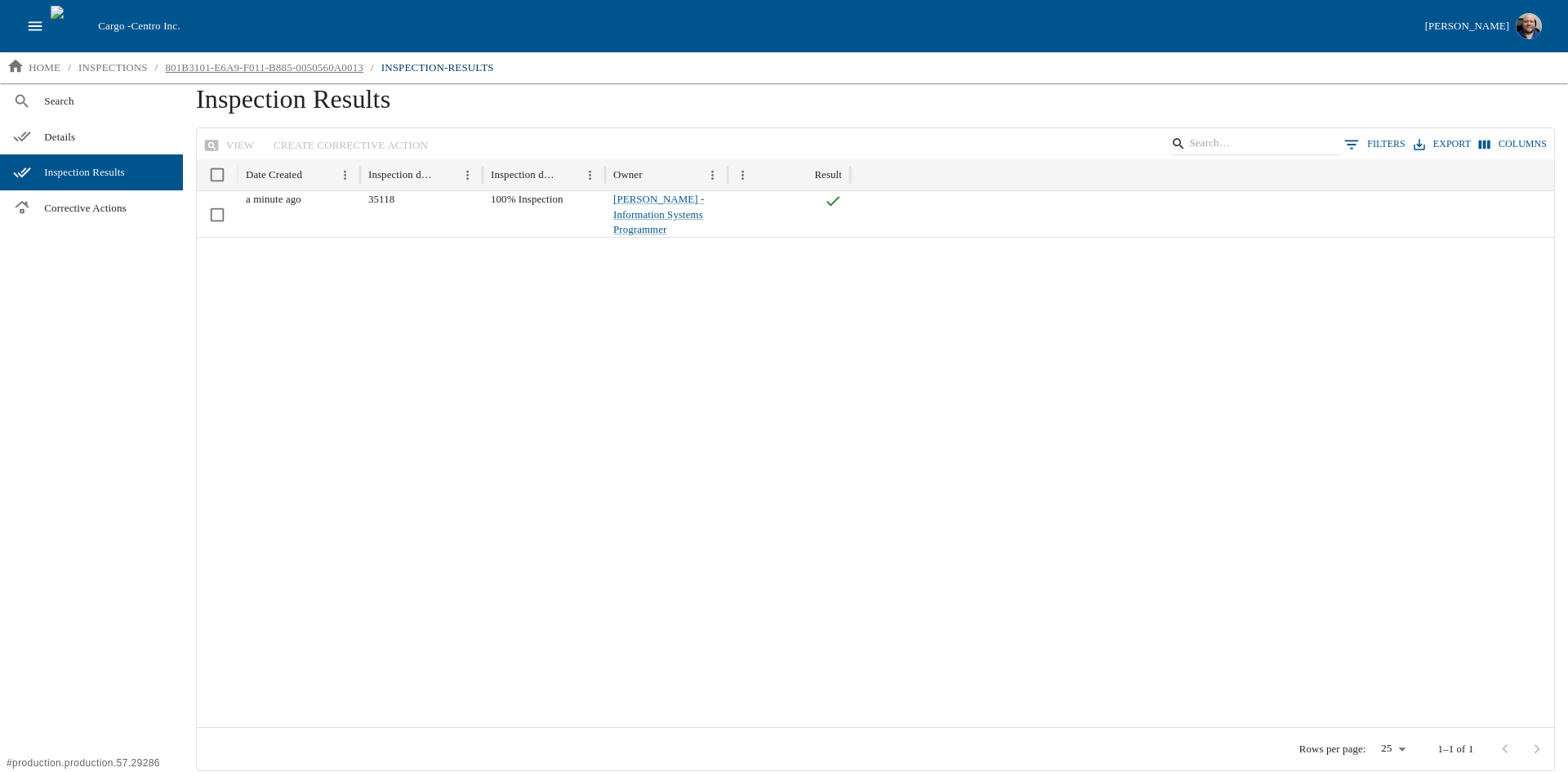
click at [271, 64] on p "801B3101-E6A9-F011-B885-0050560A0013" at bounding box center [264, 67] width 199 height 17
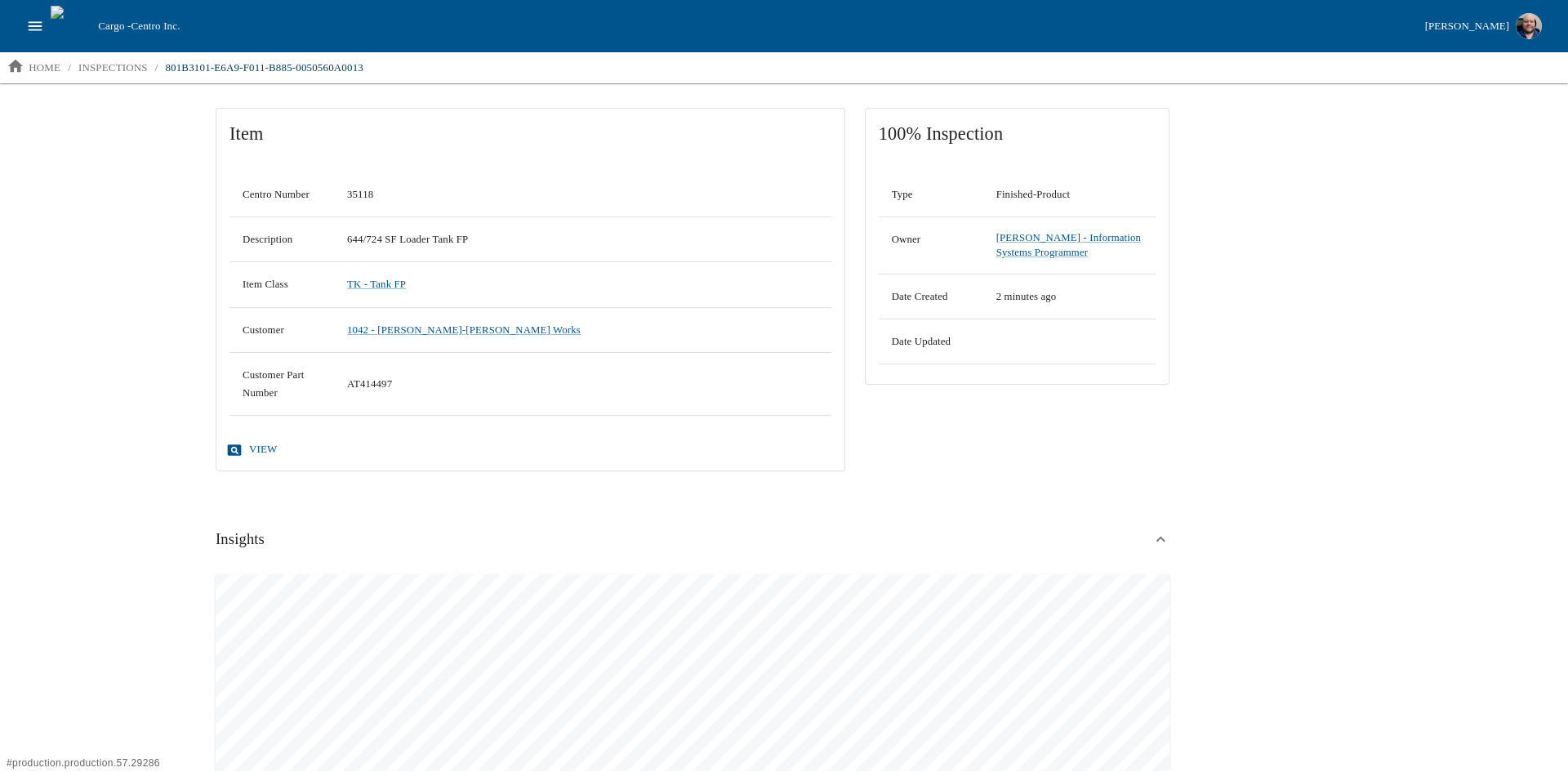
scroll to position [418, 0]
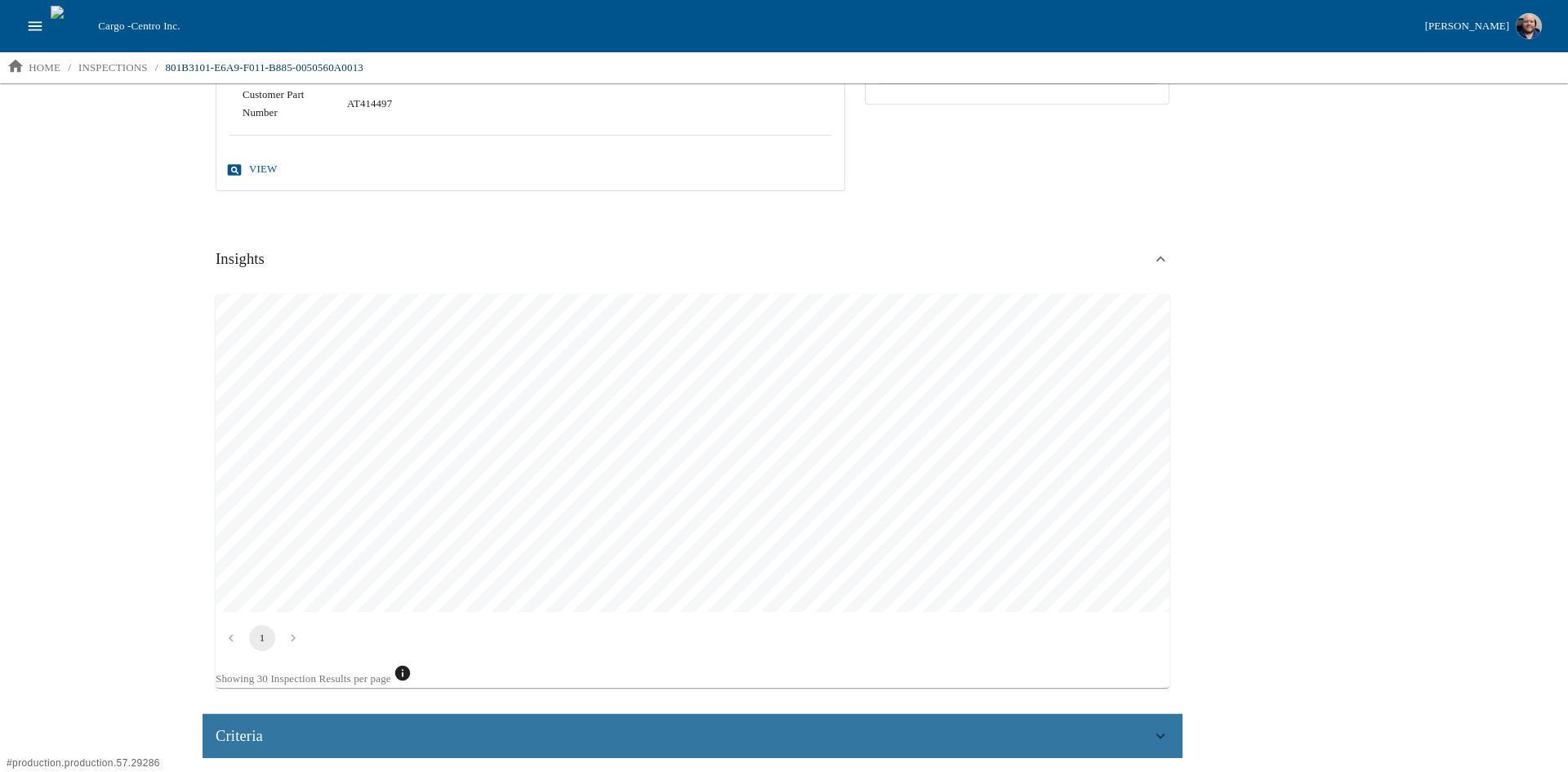
click at [800, 741] on div "Criteria" at bounding box center [683, 735] width 936 height 24
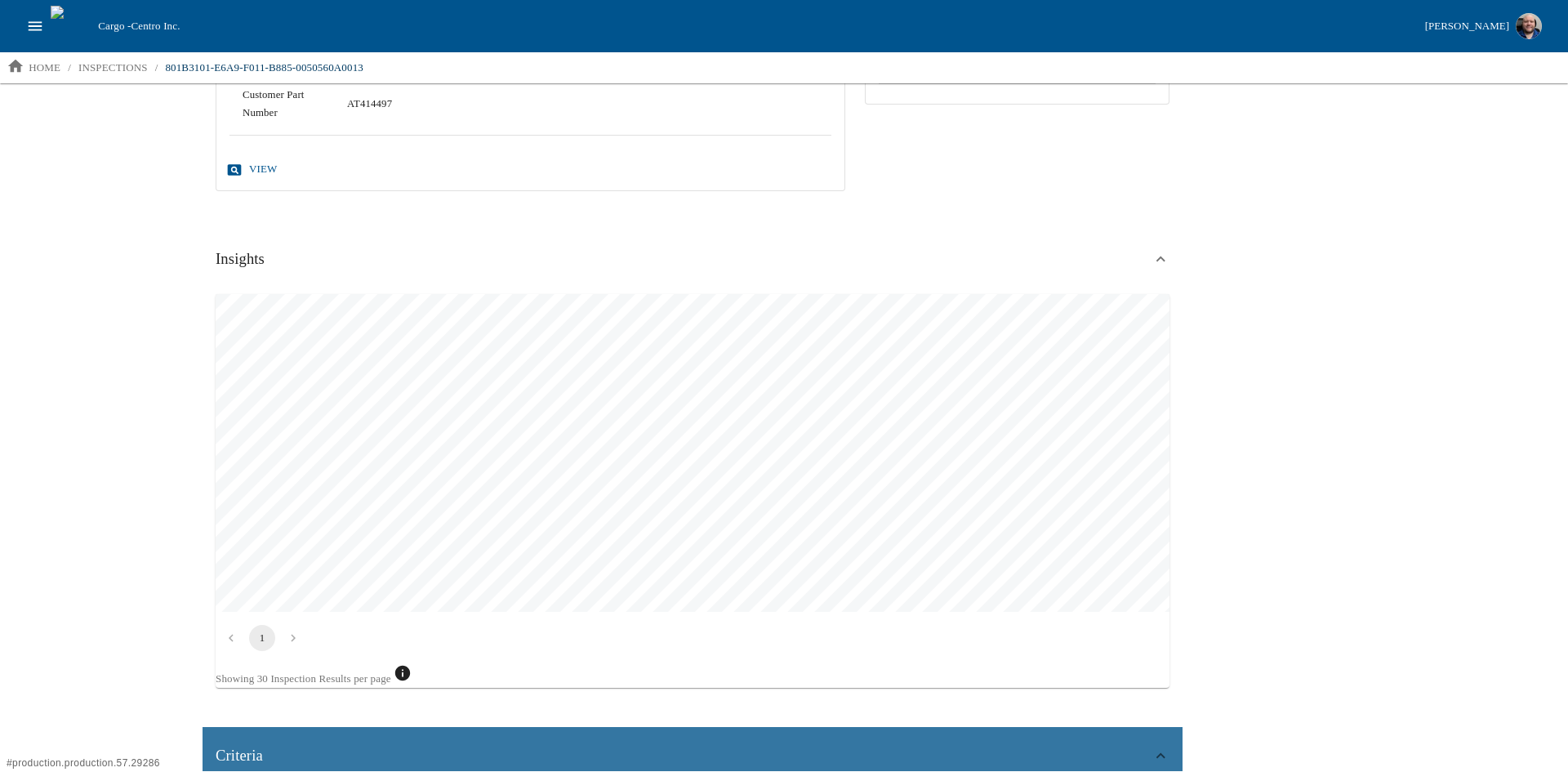
click at [800, 742] on div "Criteria" at bounding box center [692, 754] width 980 height 57
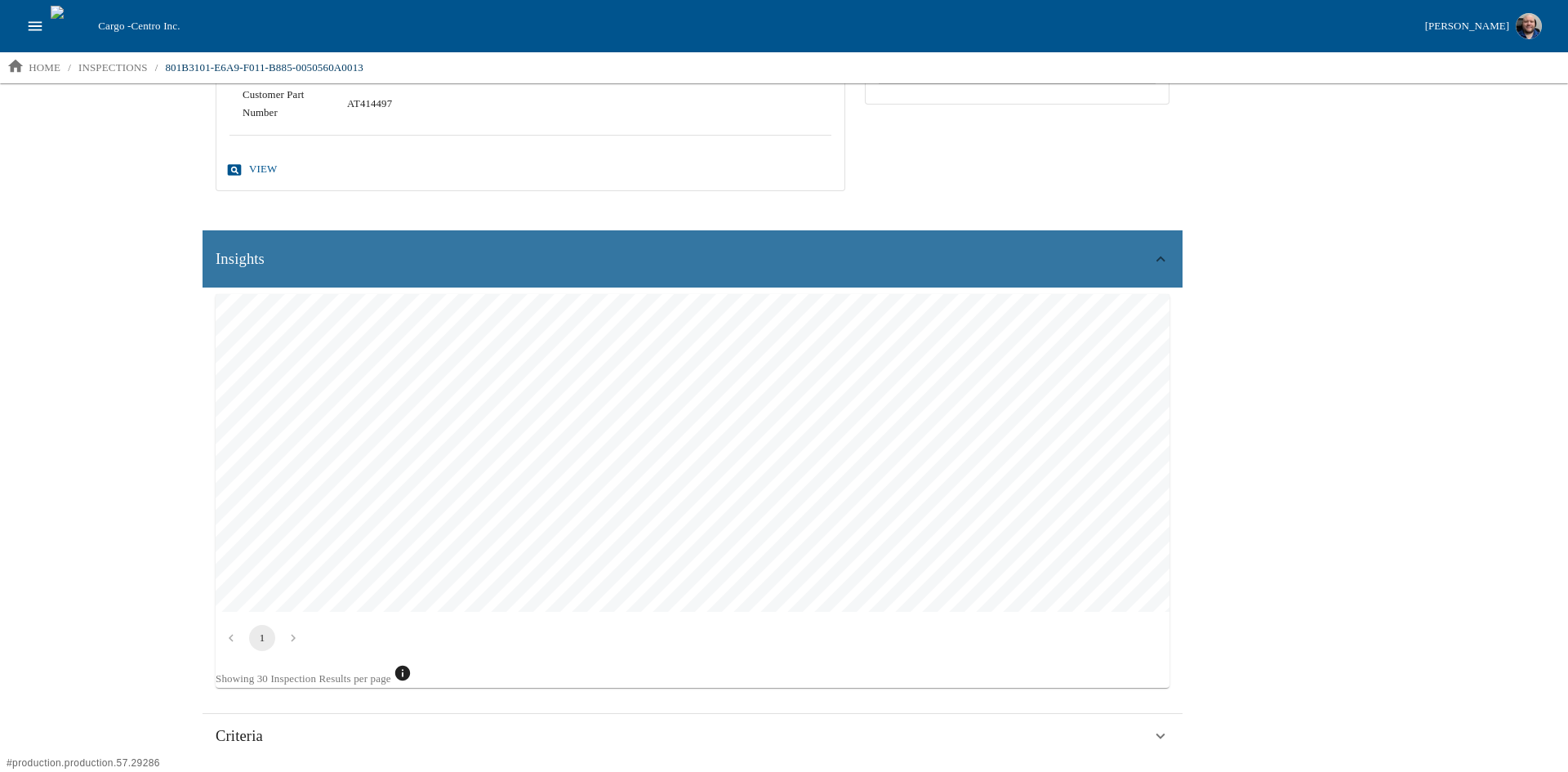
click at [800, 259] on div "Insights" at bounding box center [683, 258] width 936 height 24
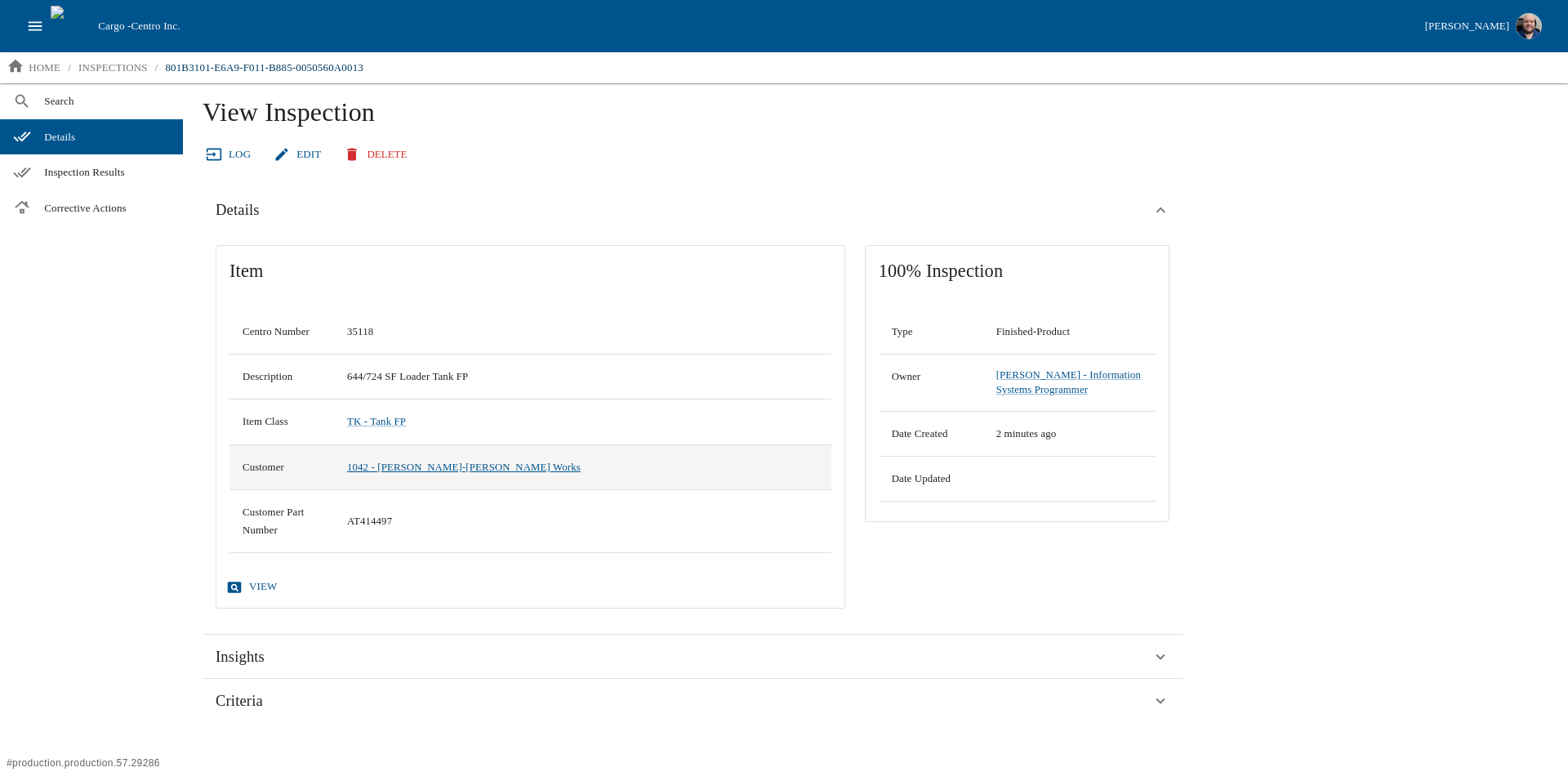
scroll to position [0, 0]
click at [27, 30] on icon "open drawer" at bounding box center [35, 26] width 18 height 18
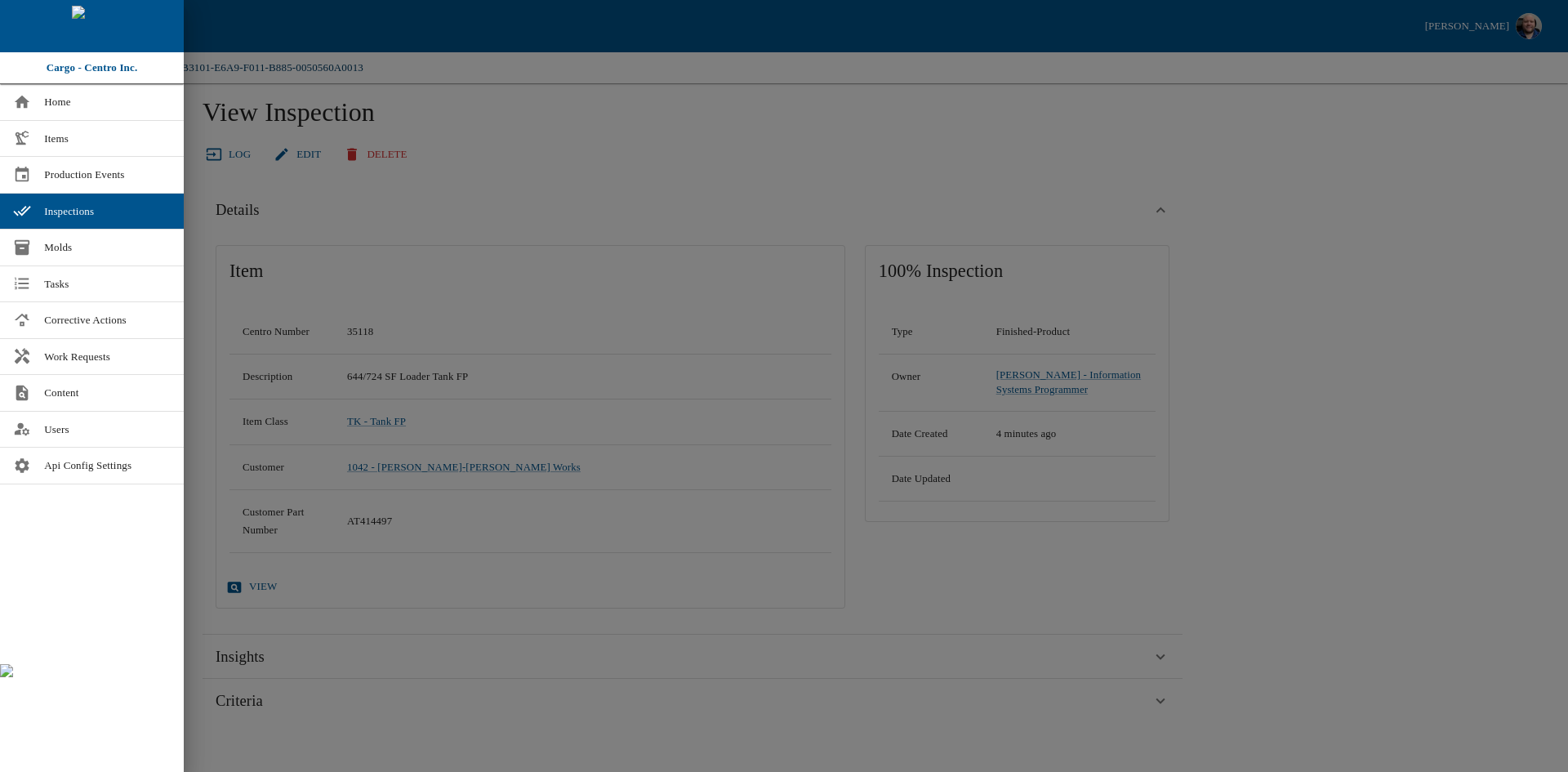
click at [624, 104] on div at bounding box center [784, 386] width 1568 height 772
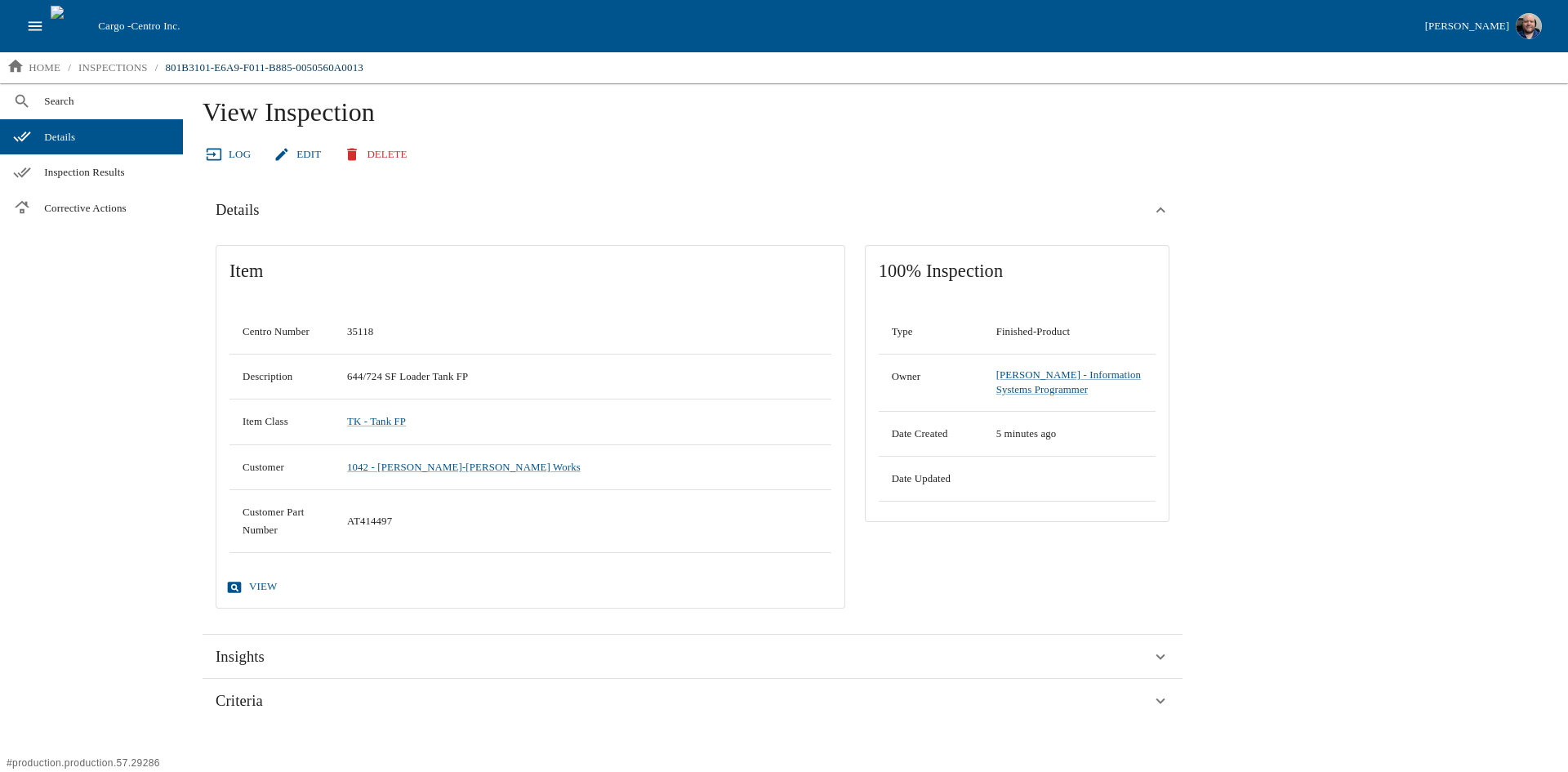
click at [32, 22] on icon "open drawer" at bounding box center [35, 25] width 14 height 9
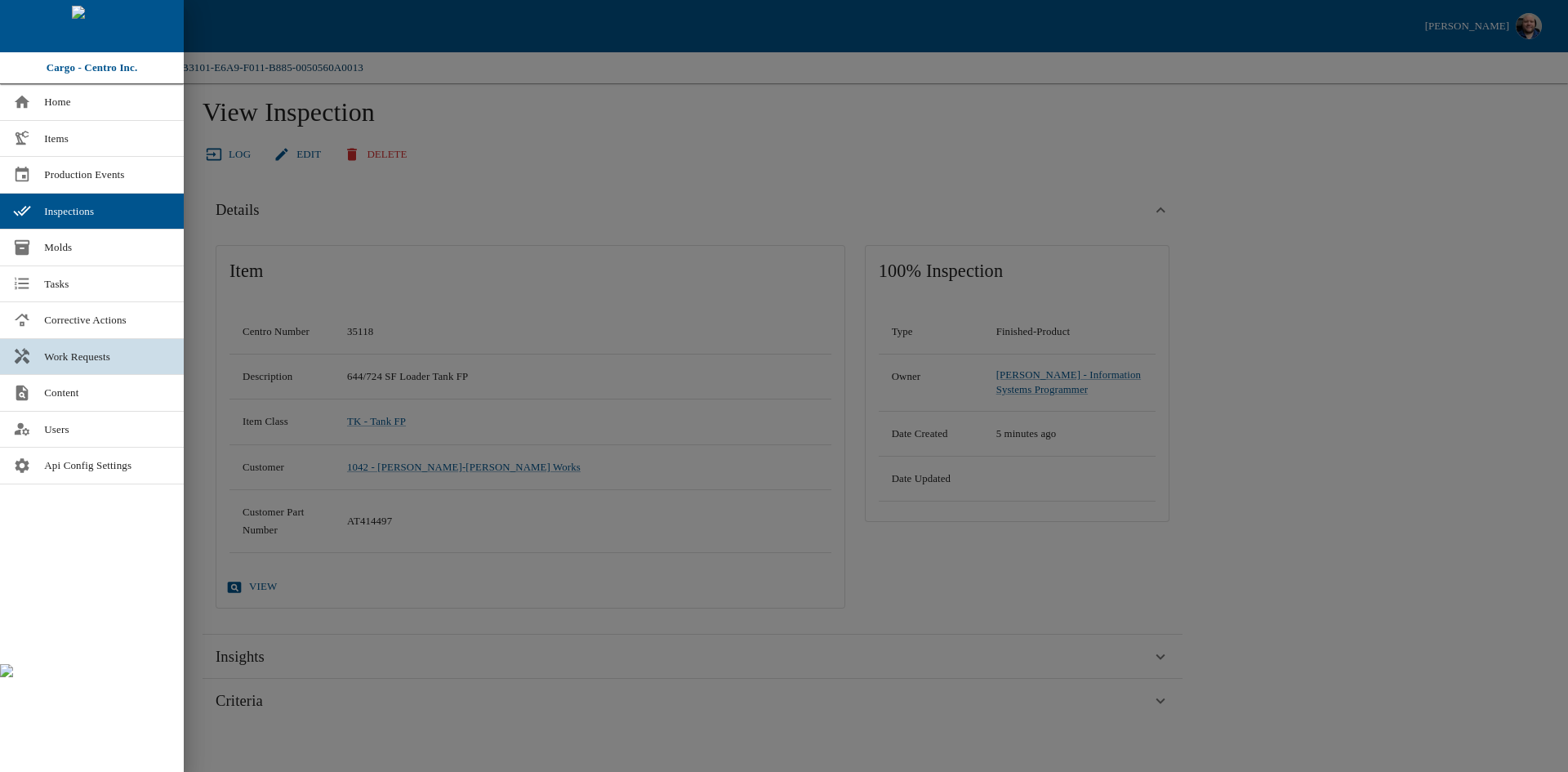
click at [93, 351] on span "Work Requests" at bounding box center [107, 356] width 127 height 17
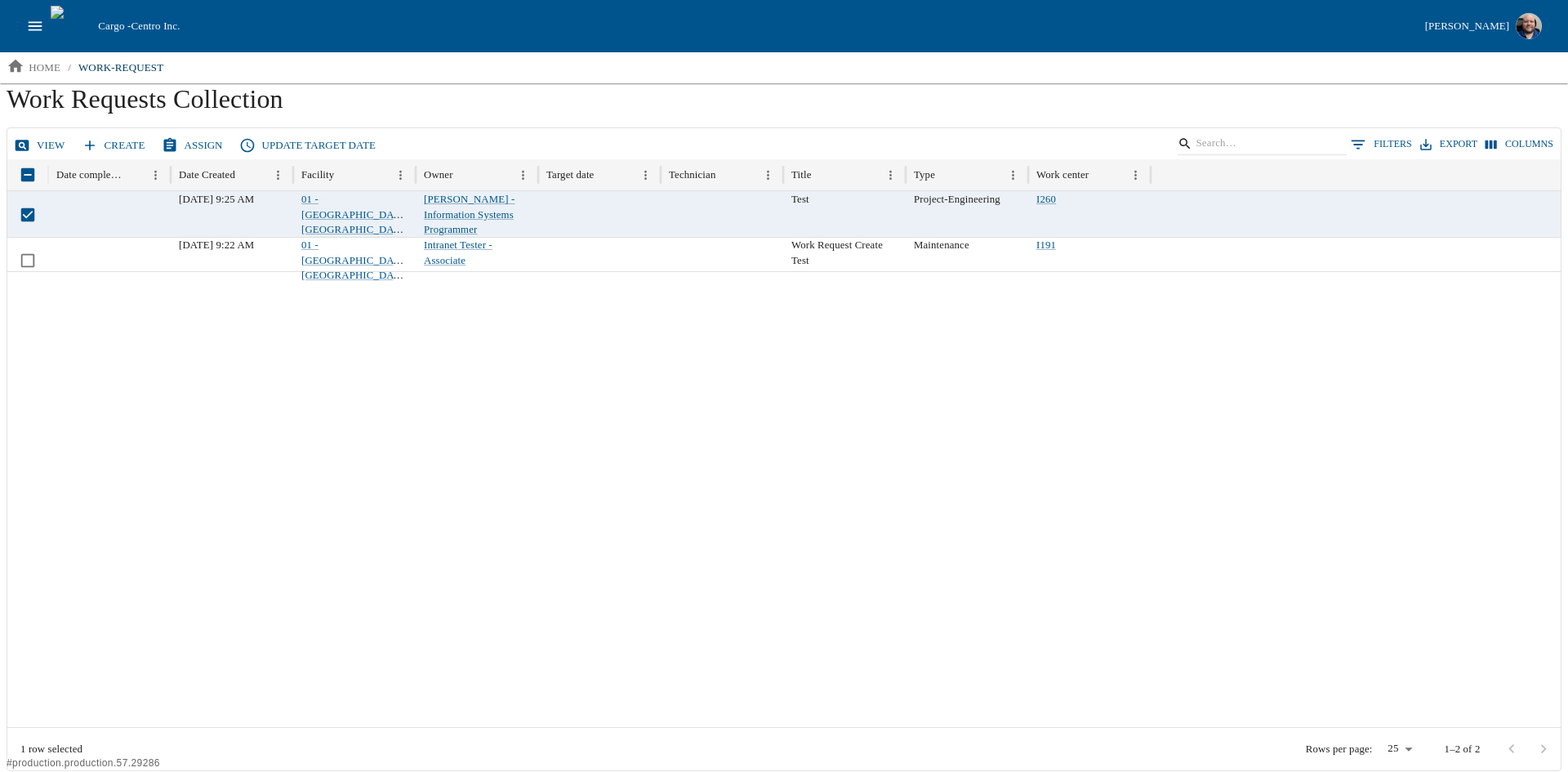
click at [27, 139] on icon at bounding box center [21, 145] width 17 height 17
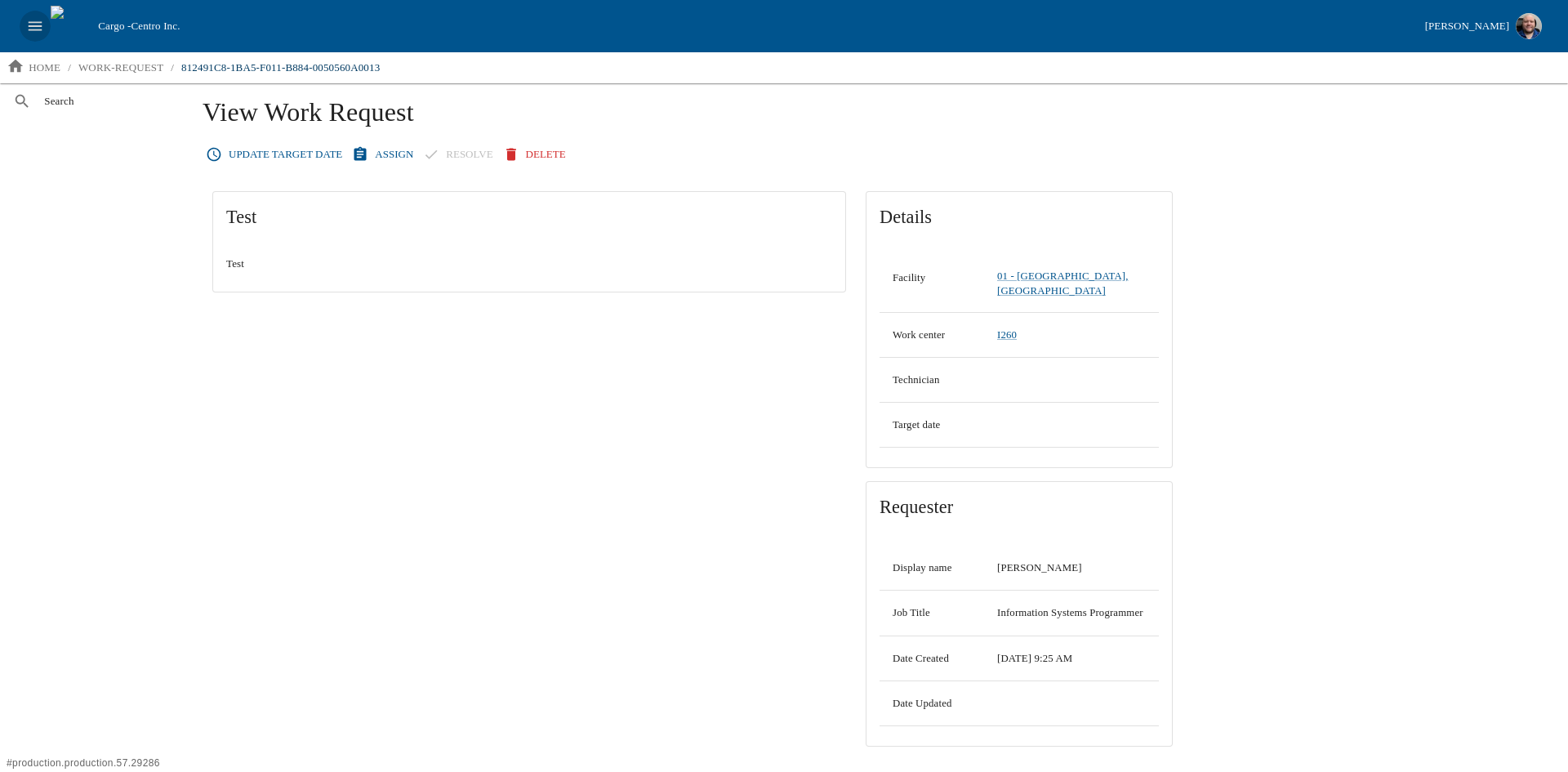
click at [28, 28] on icon "open drawer" at bounding box center [35, 26] width 18 height 18
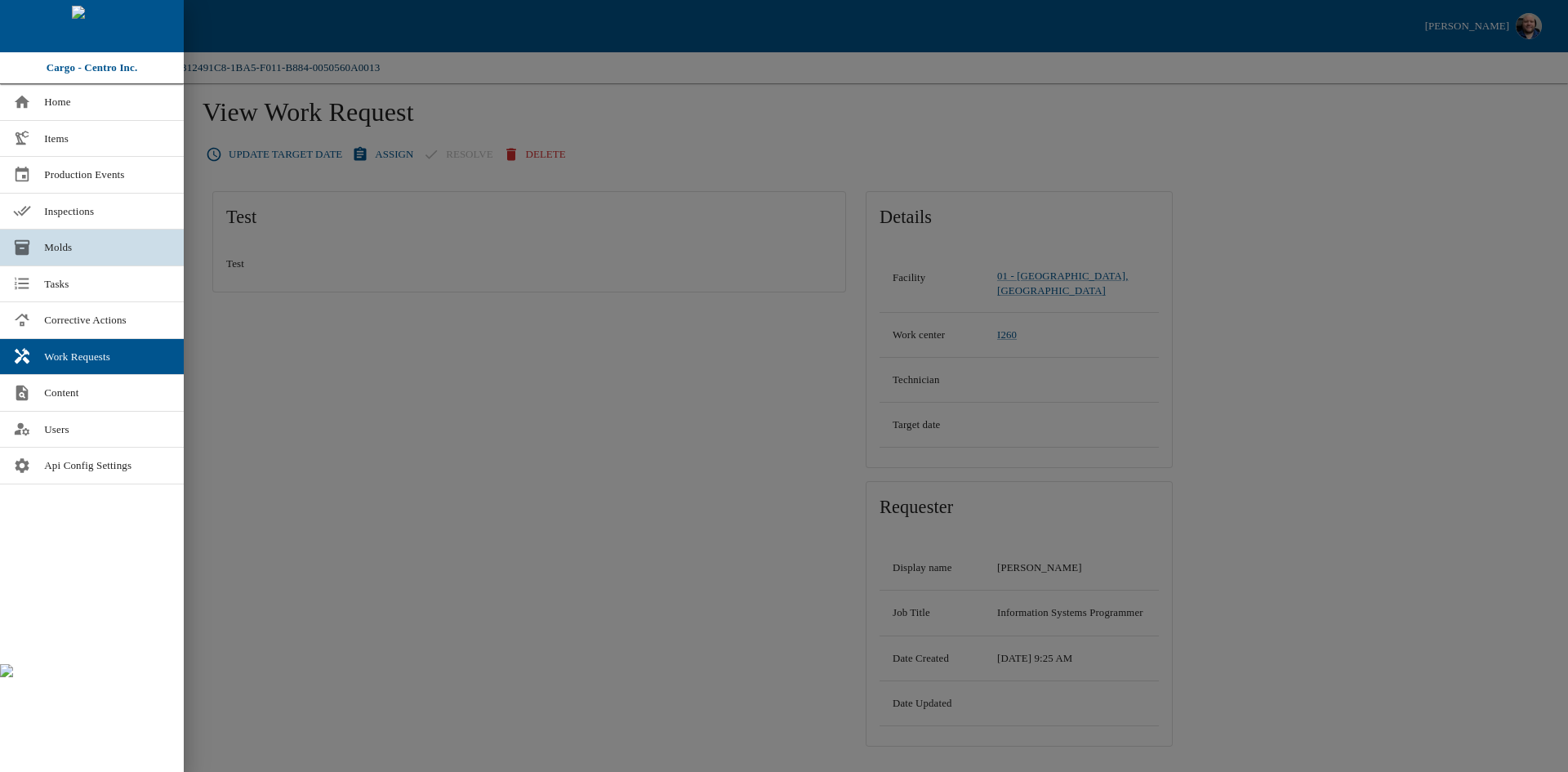
click at [55, 230] on link "Molds" at bounding box center [92, 247] width 184 height 36
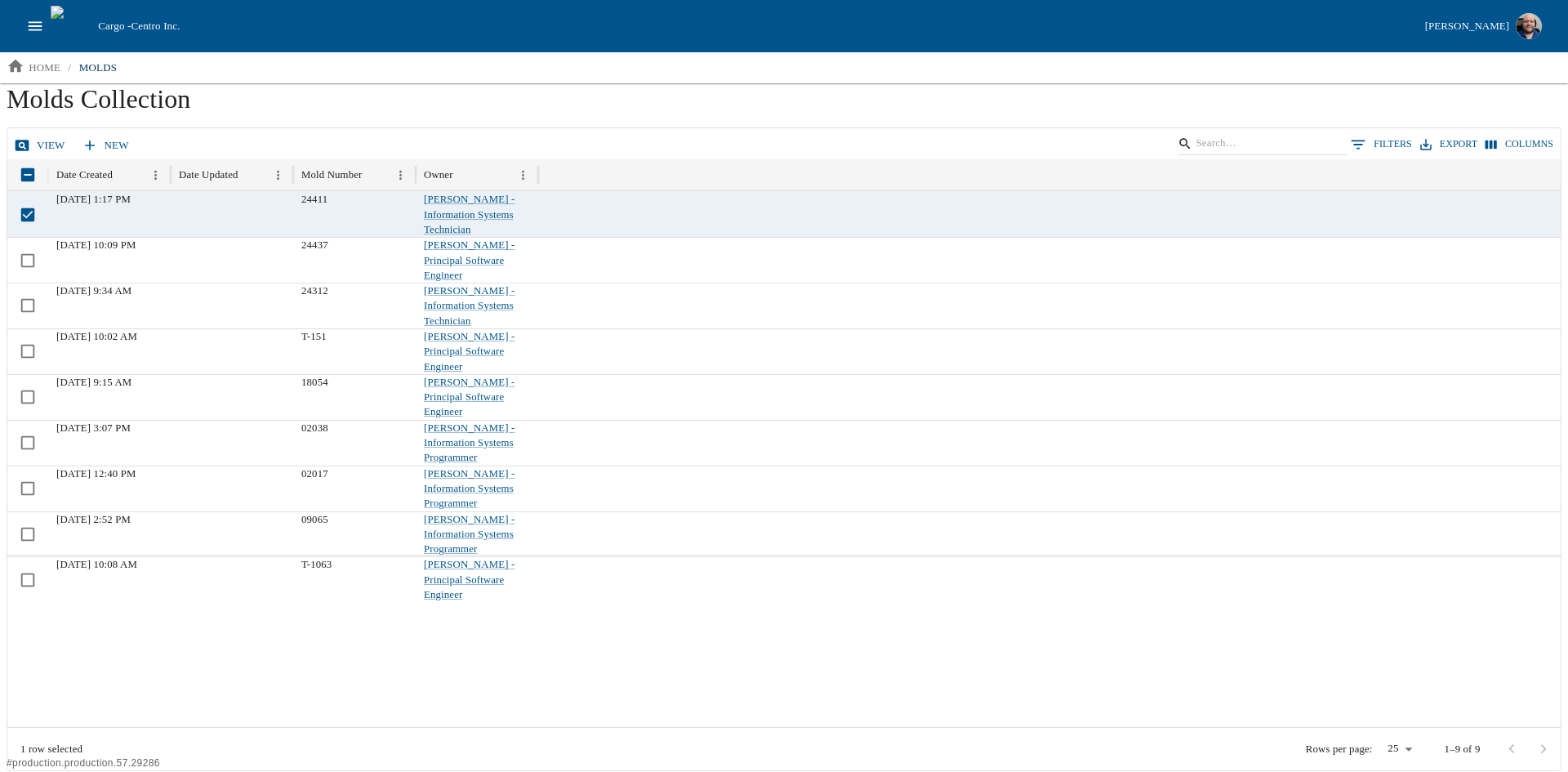
click at [38, 140] on link "view" at bounding box center [41, 145] width 61 height 28
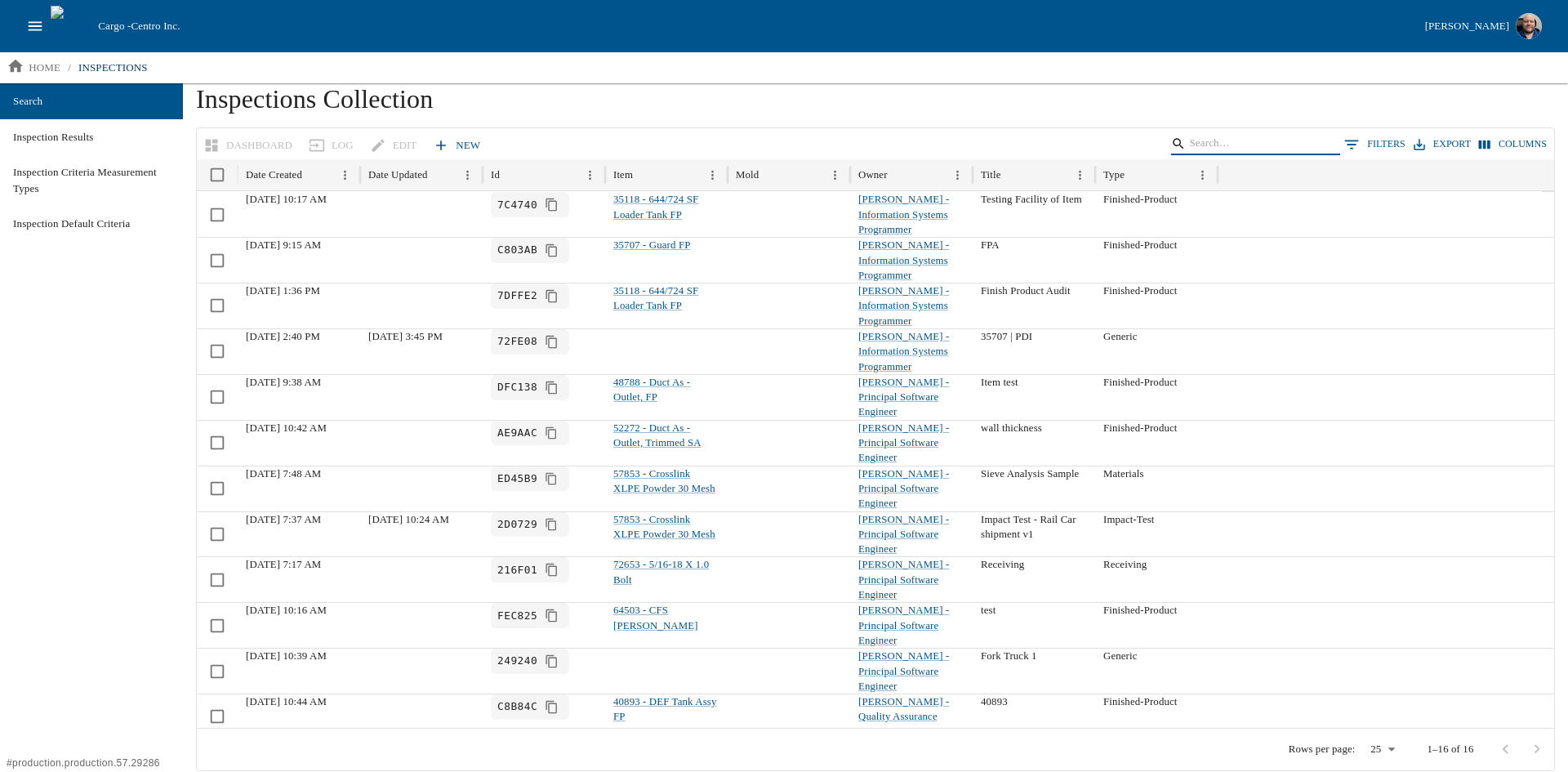
click at [1237, 138] on input "Search" at bounding box center [1252, 143] width 128 height 22
type input "35118"
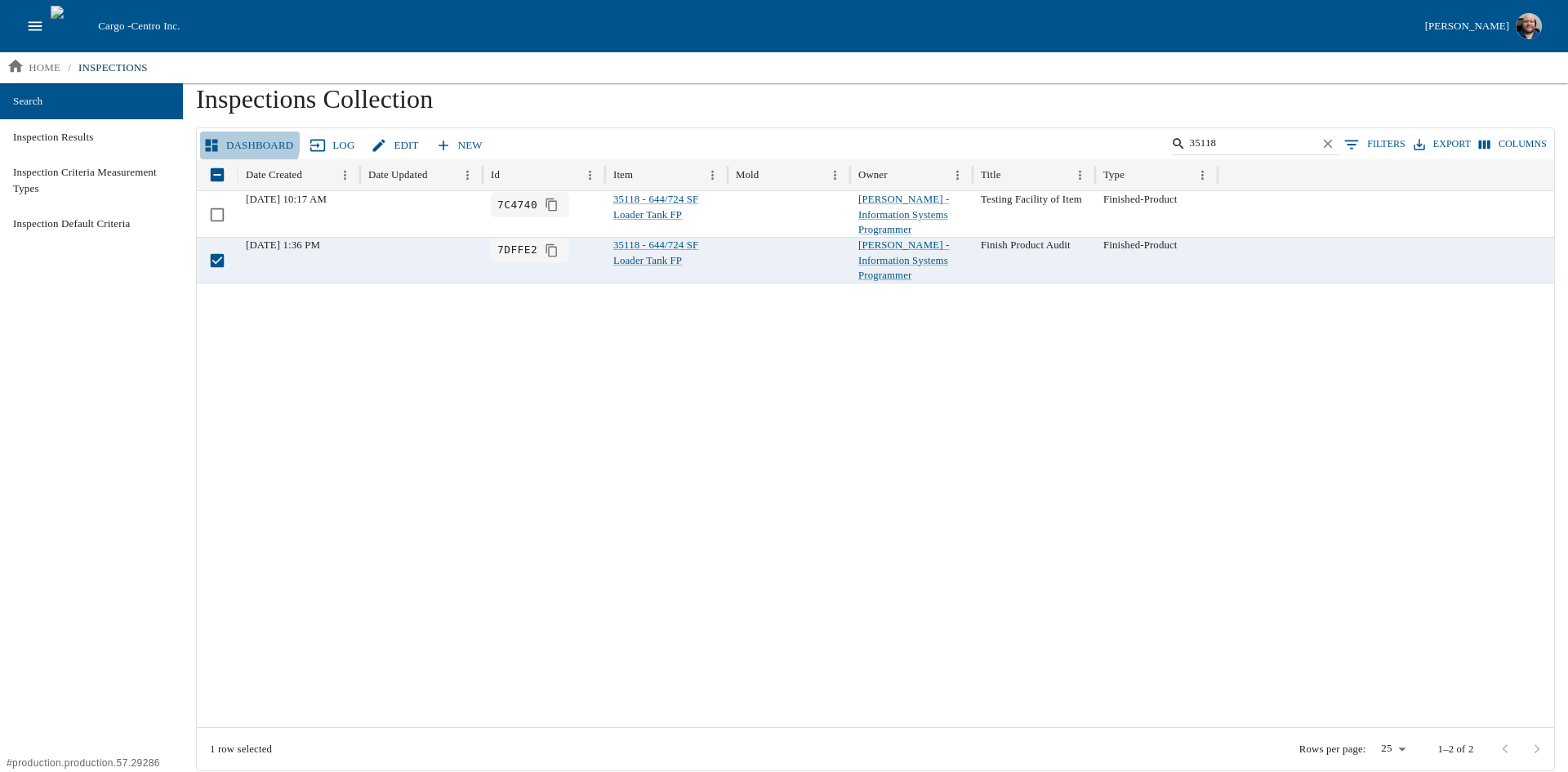
click at [230, 142] on link "Dashboard" at bounding box center [249, 145] width 99 height 28
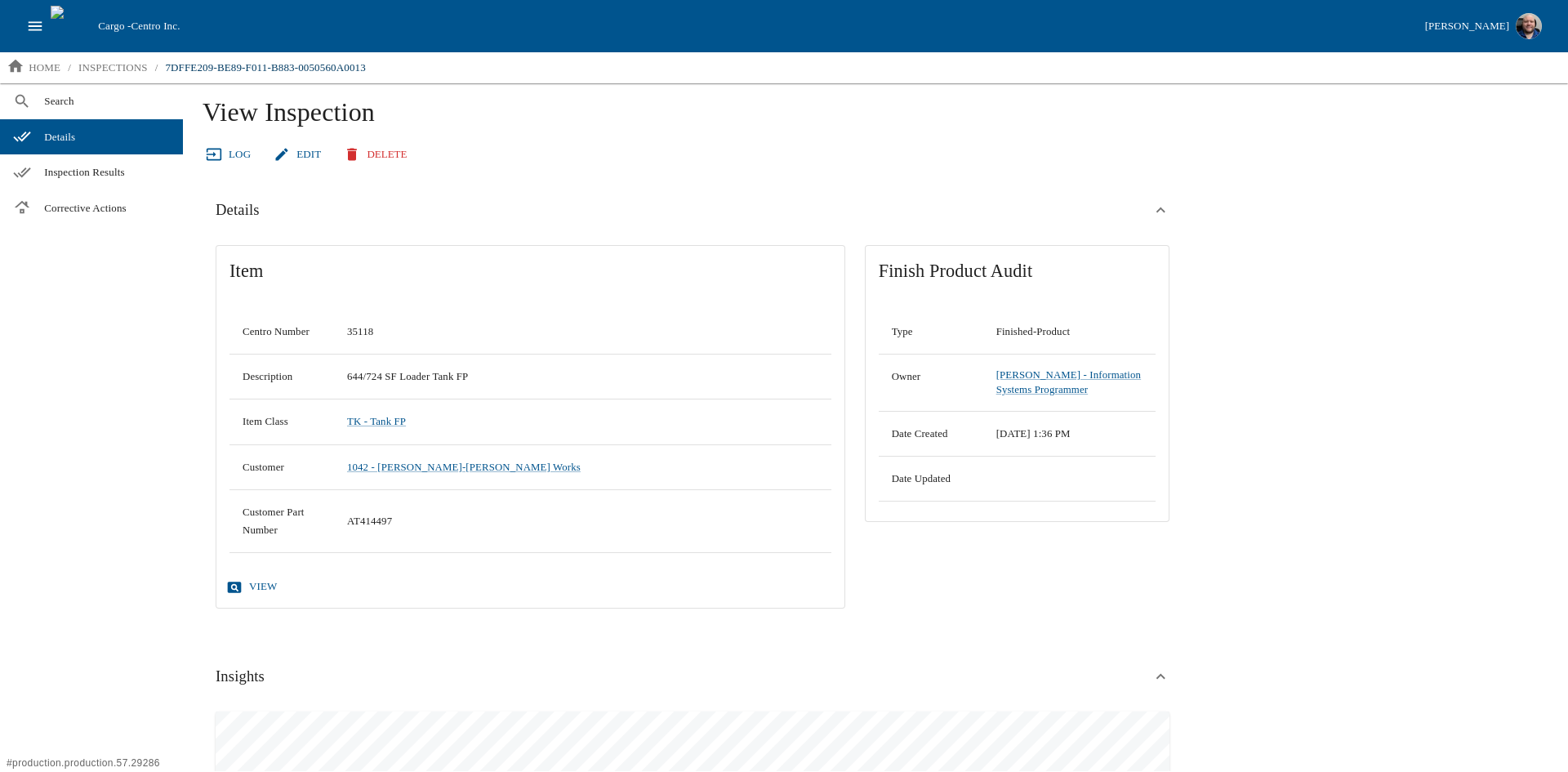
click at [241, 584] on icon at bounding box center [234, 587] width 17 height 17
click at [23, 60] on icon "breadcrumb" at bounding box center [16, 66] width 18 height 18
